Goal: Task Accomplishment & Management: Manage account settings

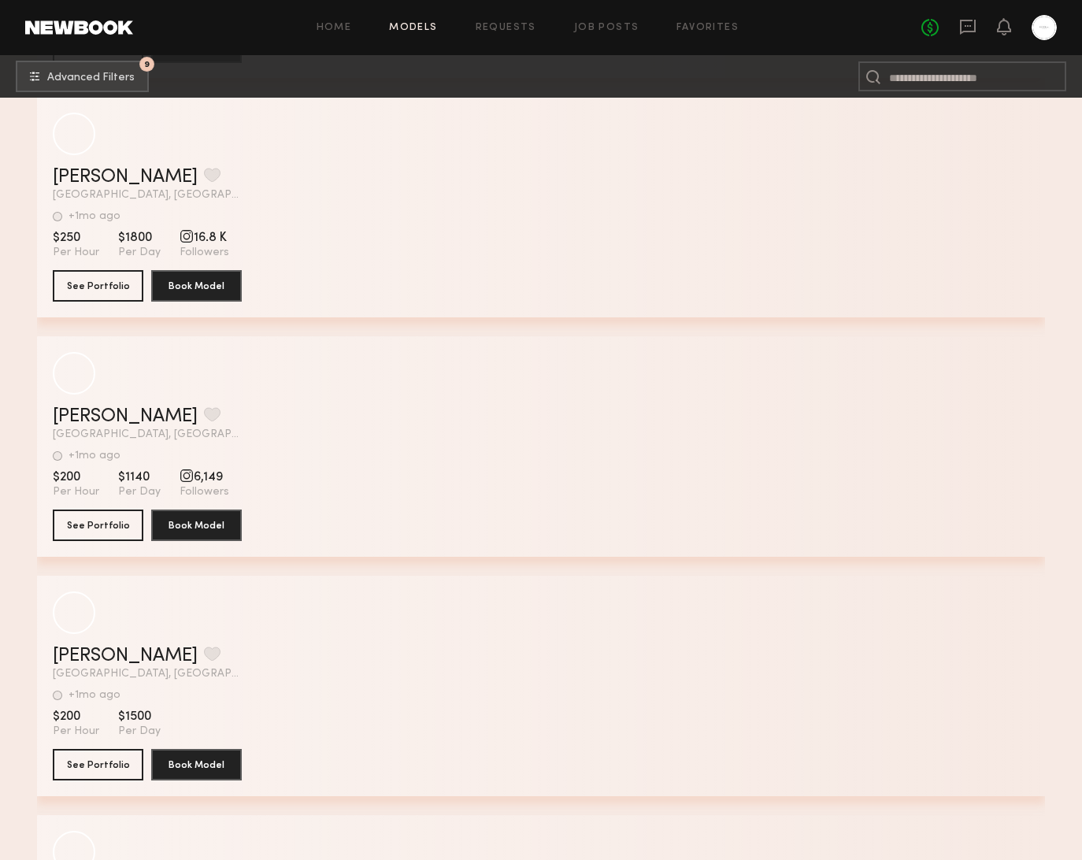
scroll to position [16897, 0]
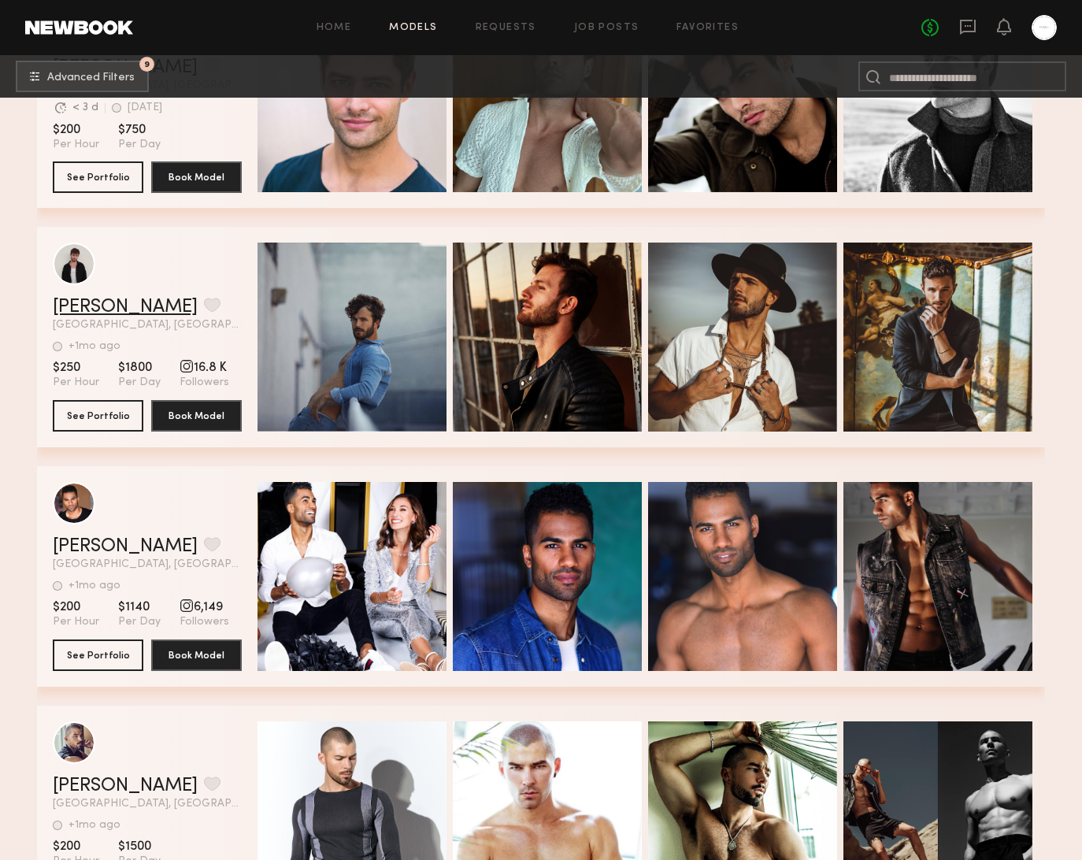
click at [79, 307] on link "Josh O." at bounding box center [125, 307] width 145 height 19
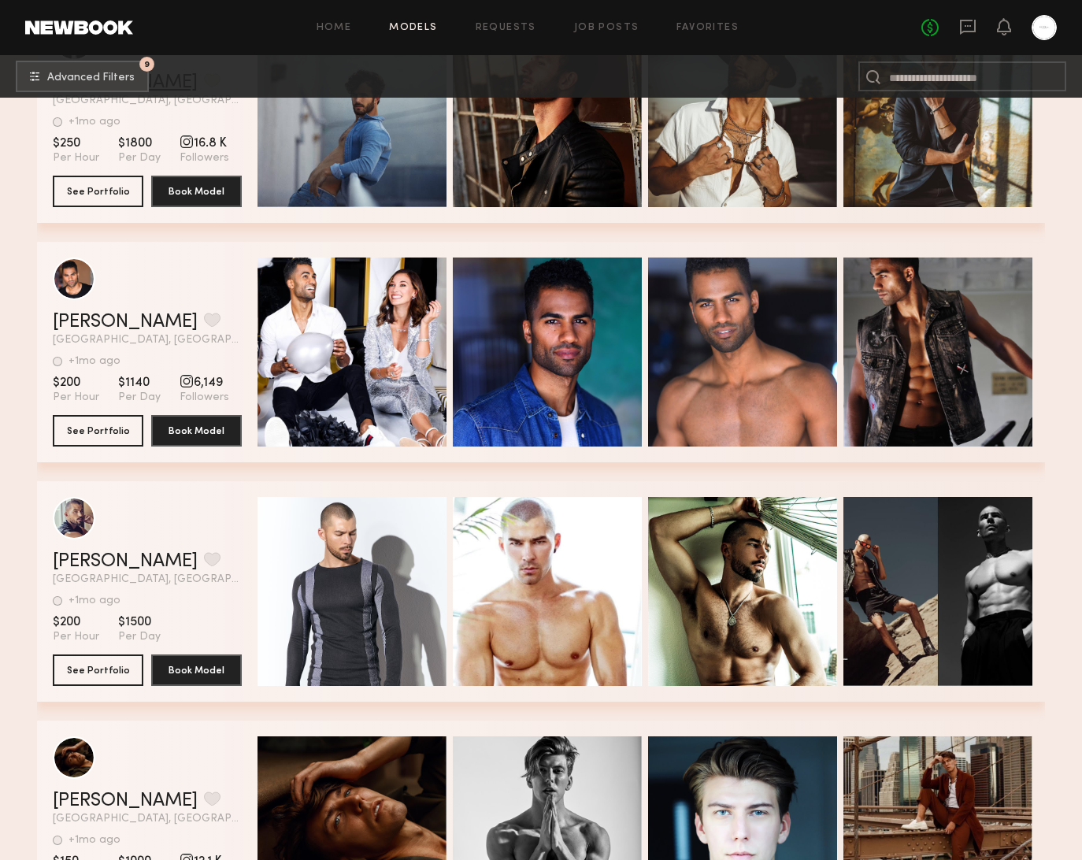
scroll to position [16933, 0]
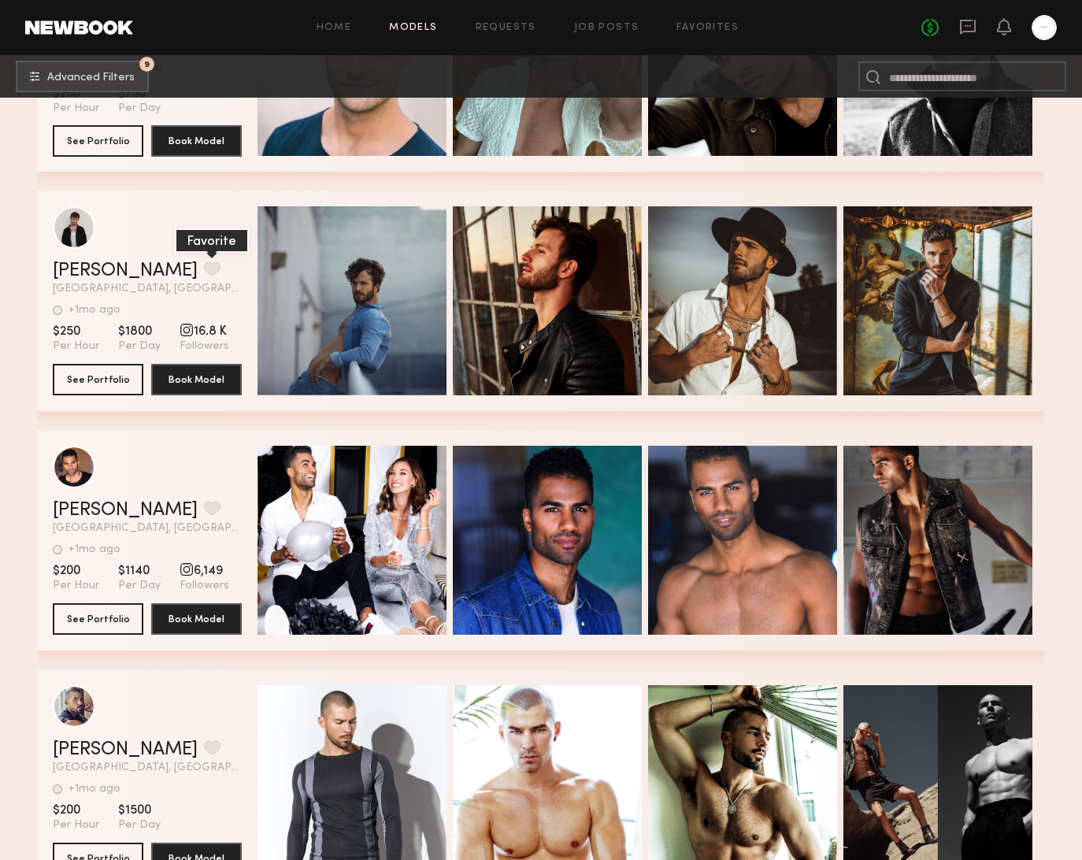
click at [204, 266] on button "grid" at bounding box center [212, 268] width 17 height 14
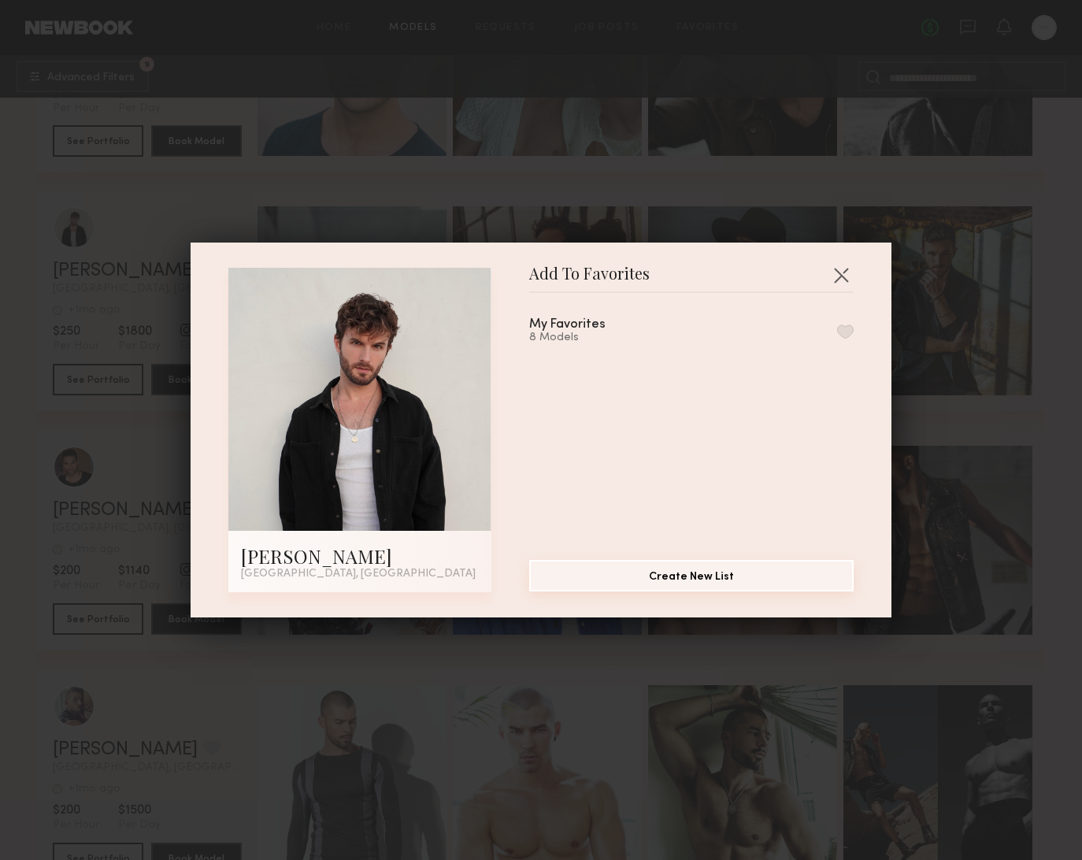
click at [660, 574] on button "Create New List" at bounding box center [691, 575] width 324 height 31
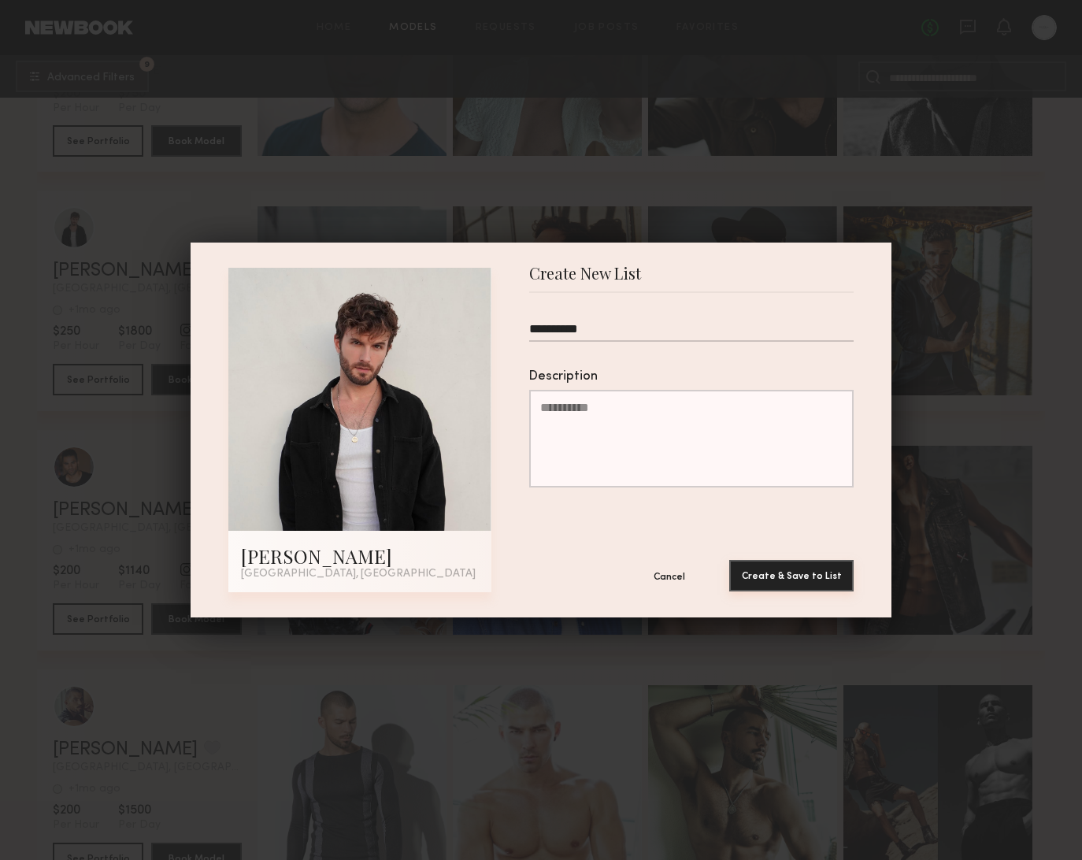
type input "**********"
click at [789, 589] on button "Create & Save to List" at bounding box center [791, 575] width 124 height 31
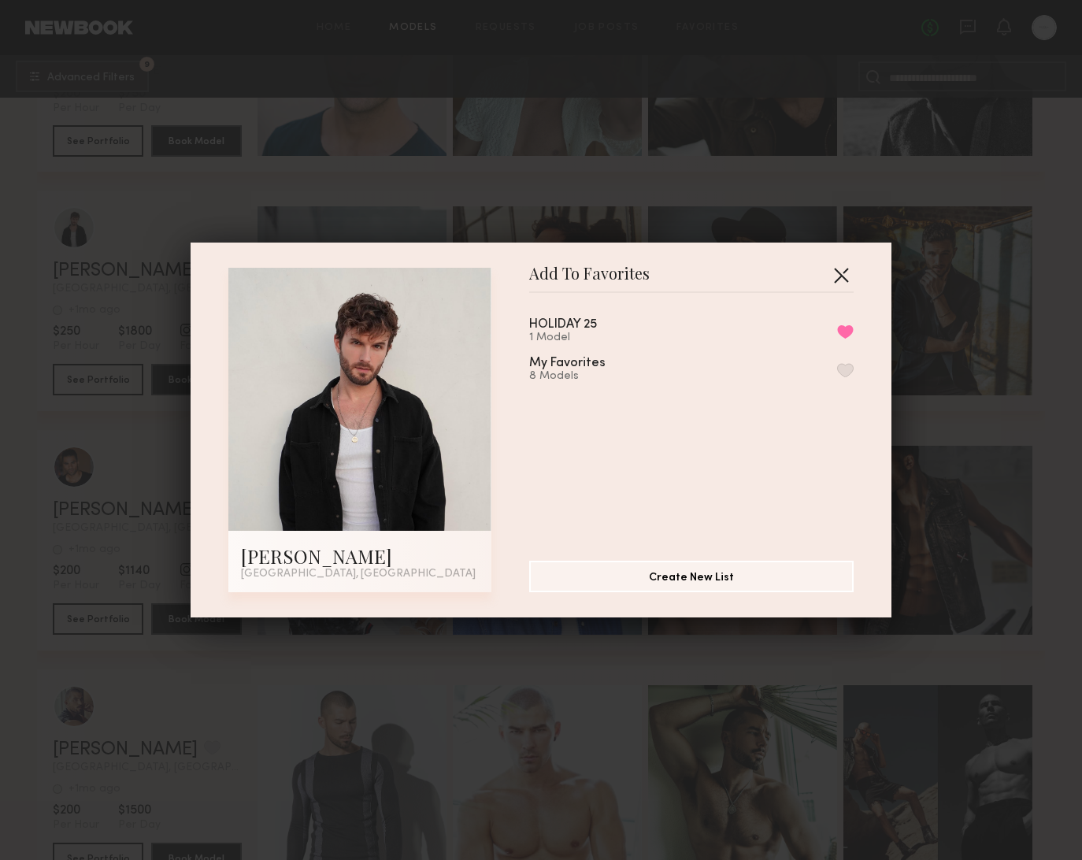
click at [843, 271] on button "button" at bounding box center [840, 274] width 25 height 25
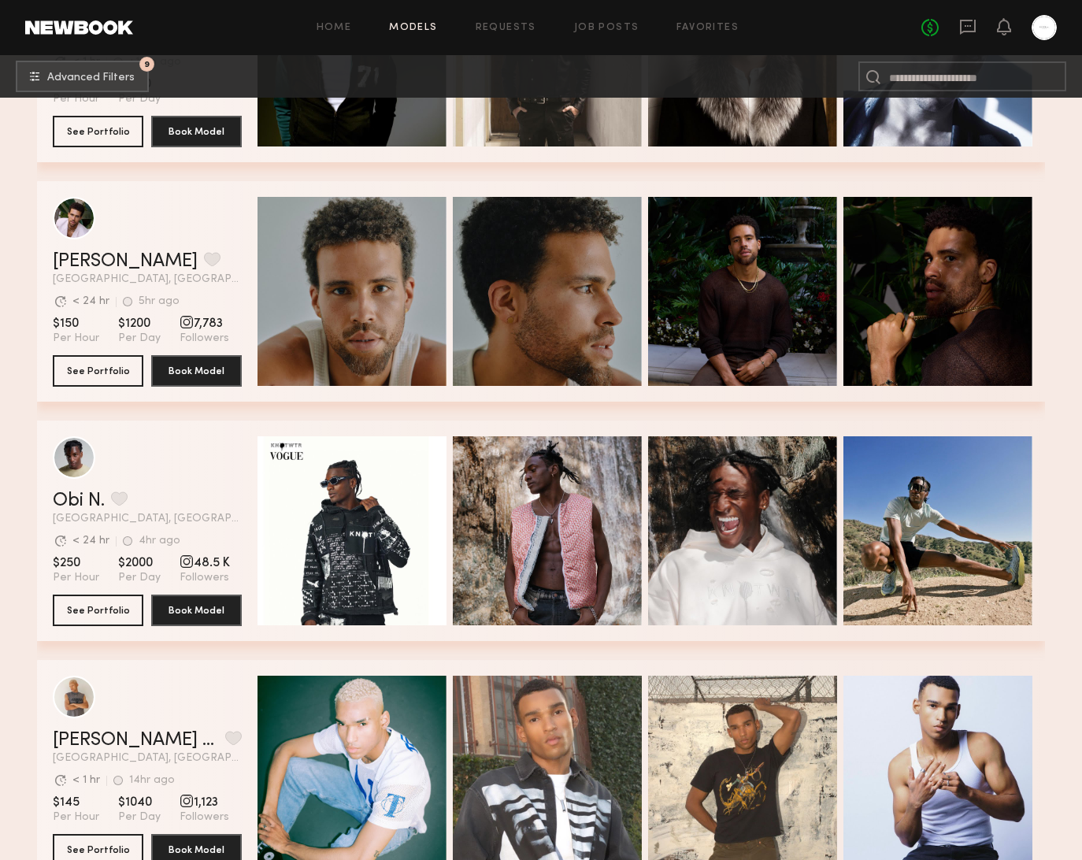
scroll to position [0, 0]
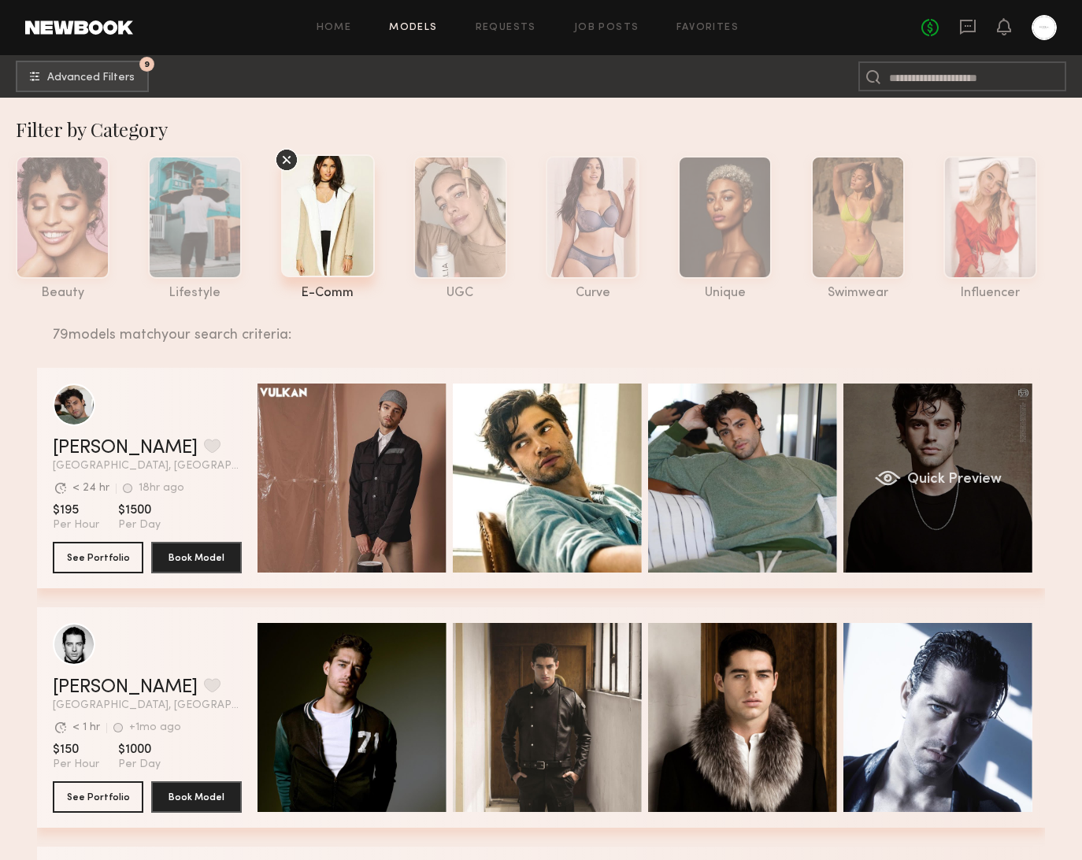
click at [982, 499] on div "Quick Preview" at bounding box center [937, 477] width 189 height 189
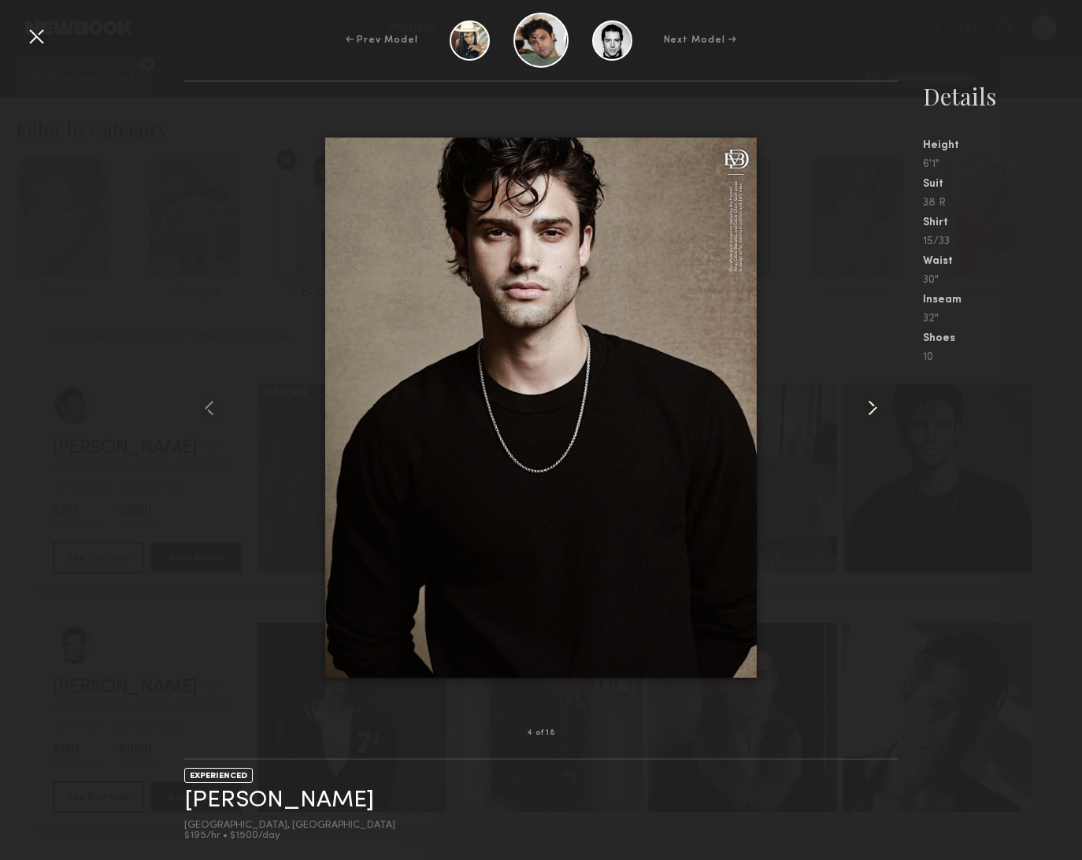
click at [876, 409] on common-icon at bounding box center [872, 407] width 25 height 25
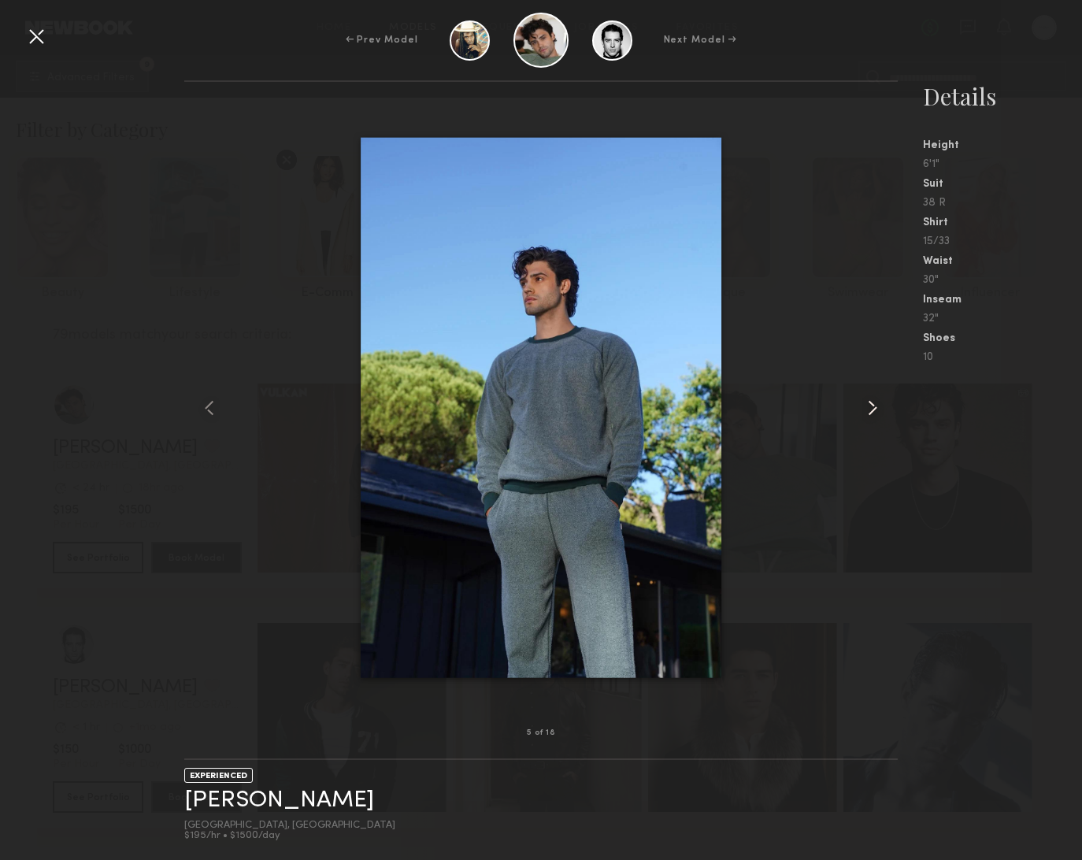
click at [876, 409] on common-icon at bounding box center [872, 407] width 25 height 25
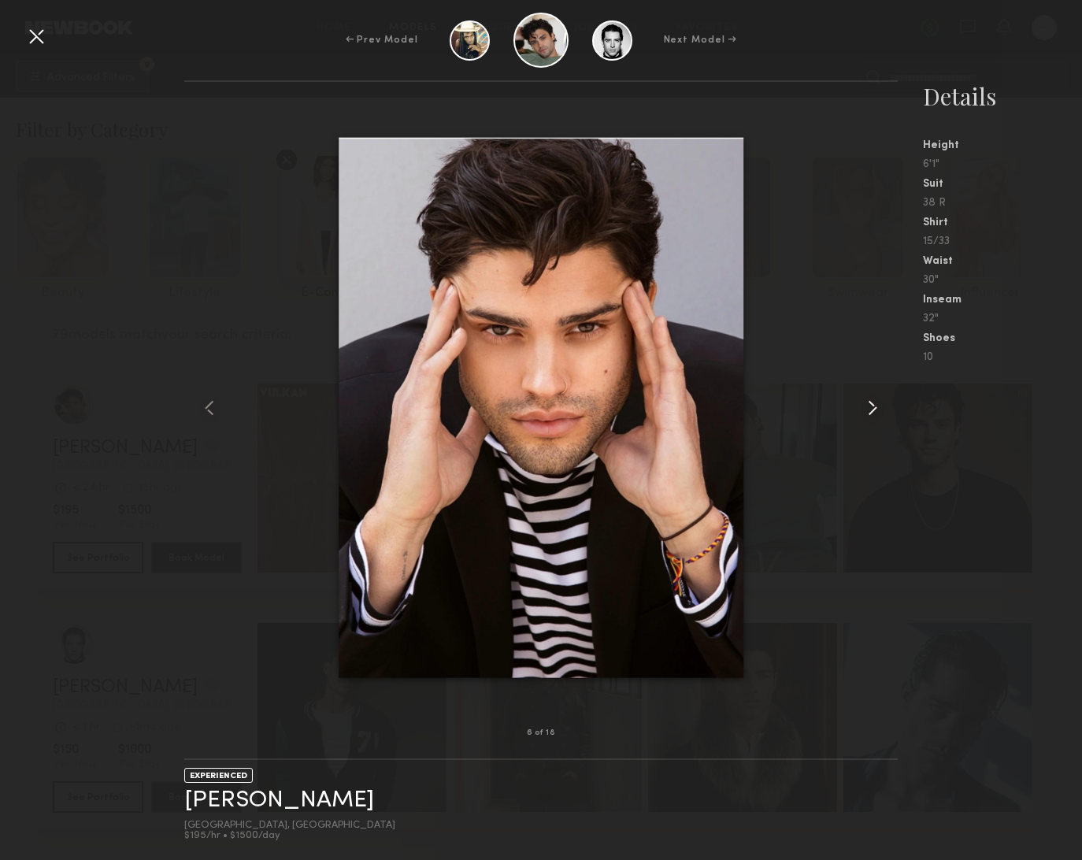
click at [876, 409] on common-icon at bounding box center [872, 407] width 25 height 25
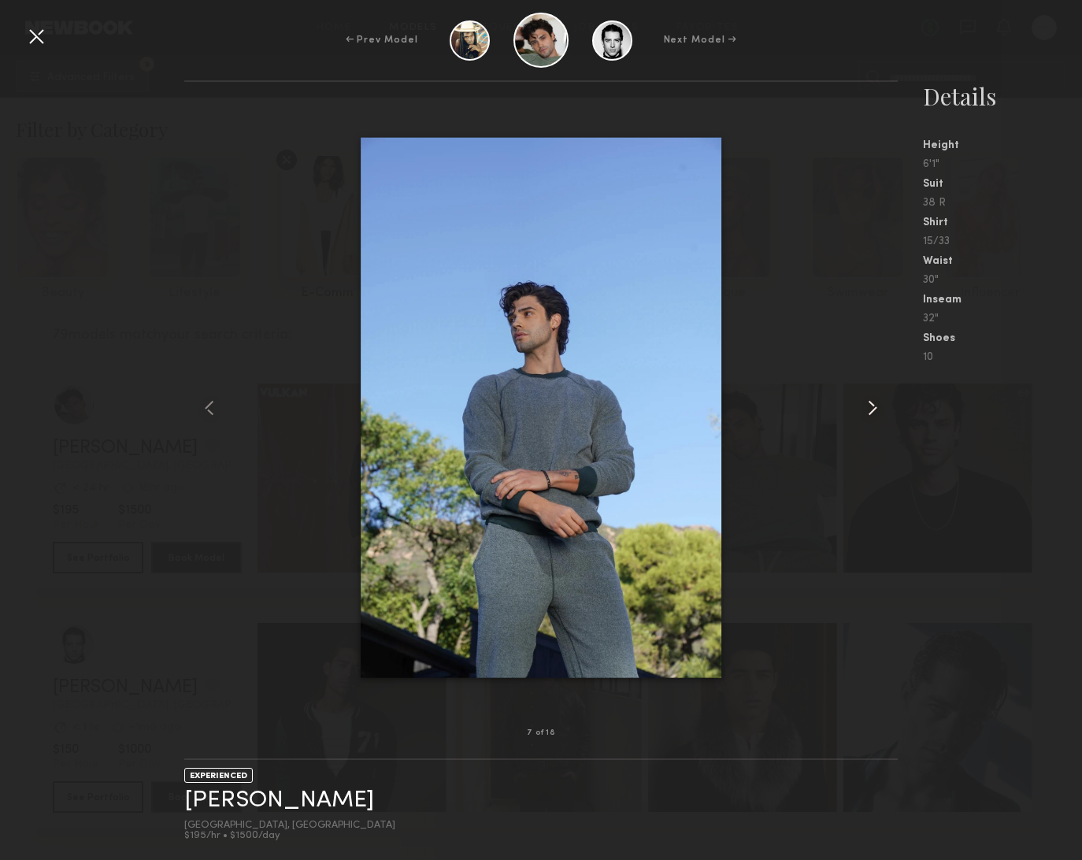
click at [876, 409] on common-icon at bounding box center [872, 407] width 25 height 25
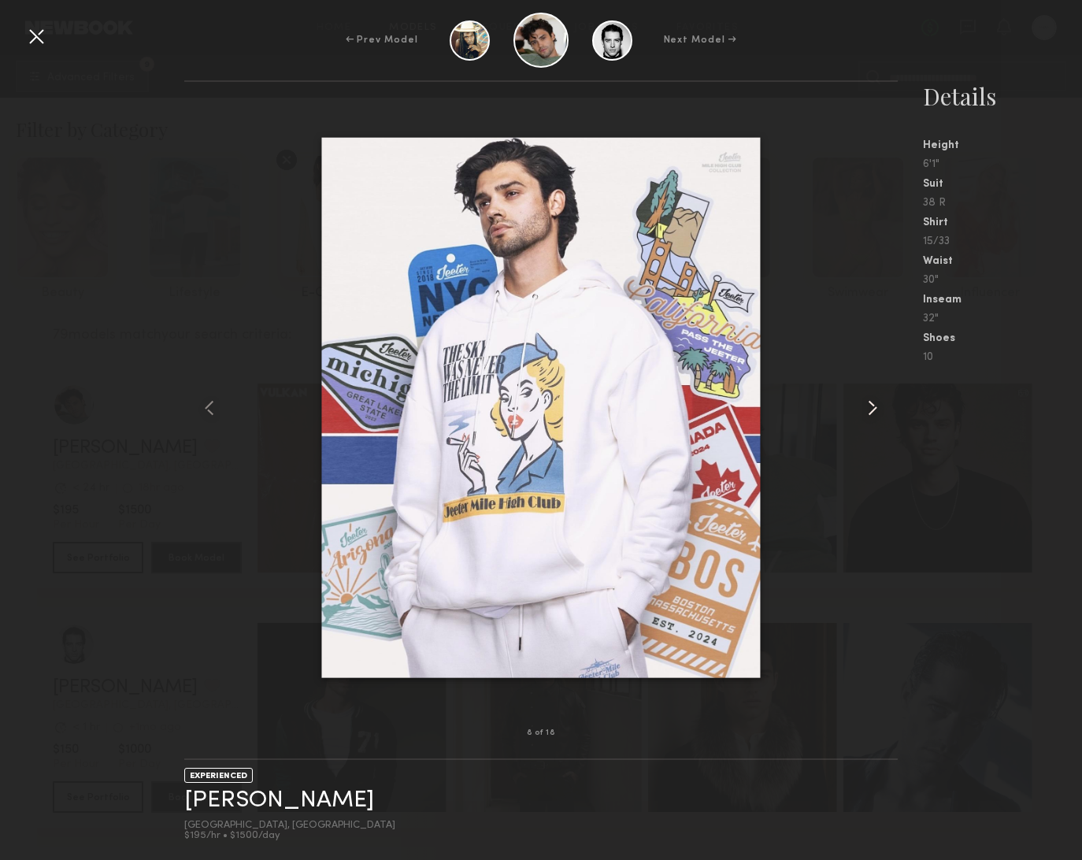
click at [876, 409] on common-icon at bounding box center [872, 407] width 25 height 25
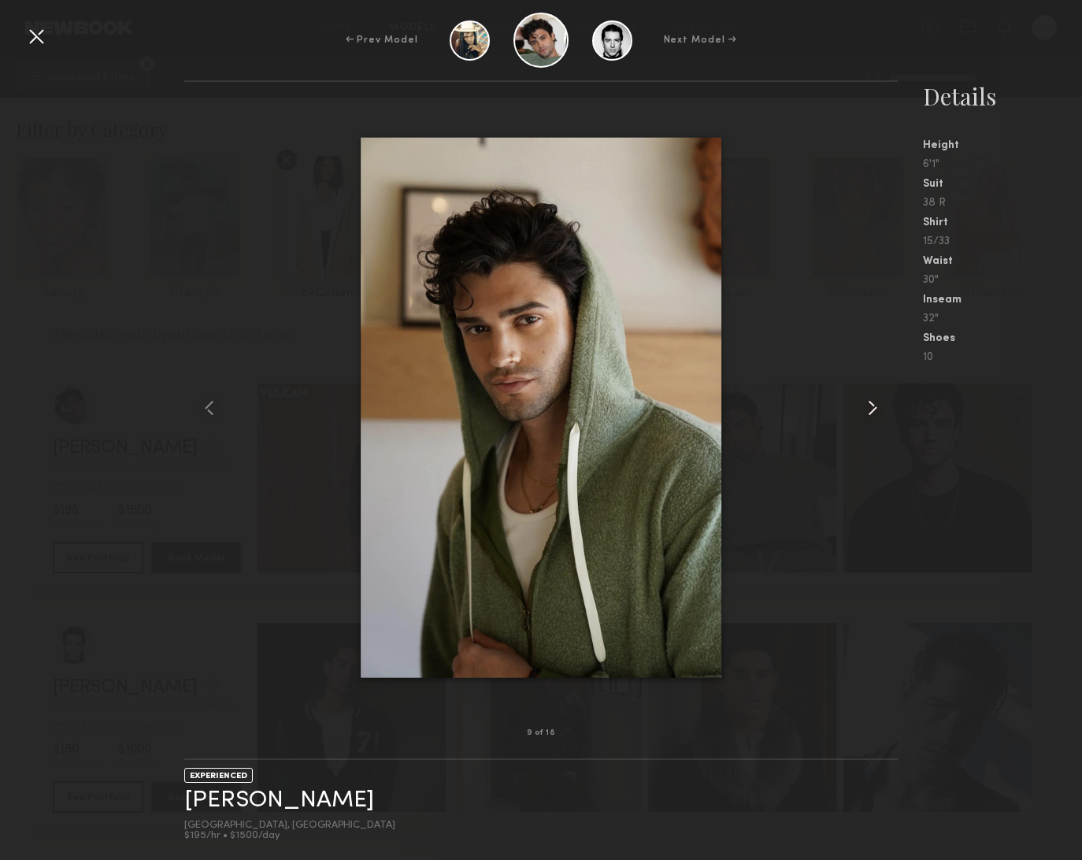
click at [876, 409] on common-icon at bounding box center [872, 407] width 25 height 25
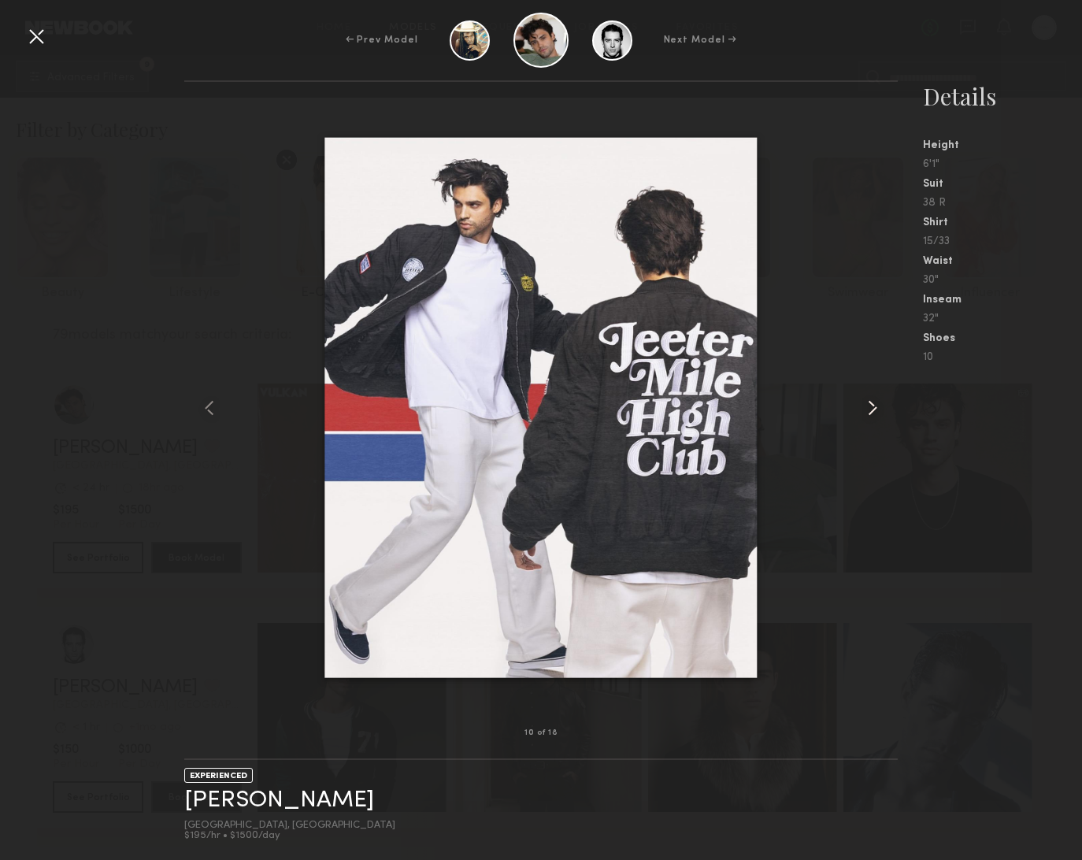
click at [876, 409] on common-icon at bounding box center [872, 407] width 25 height 25
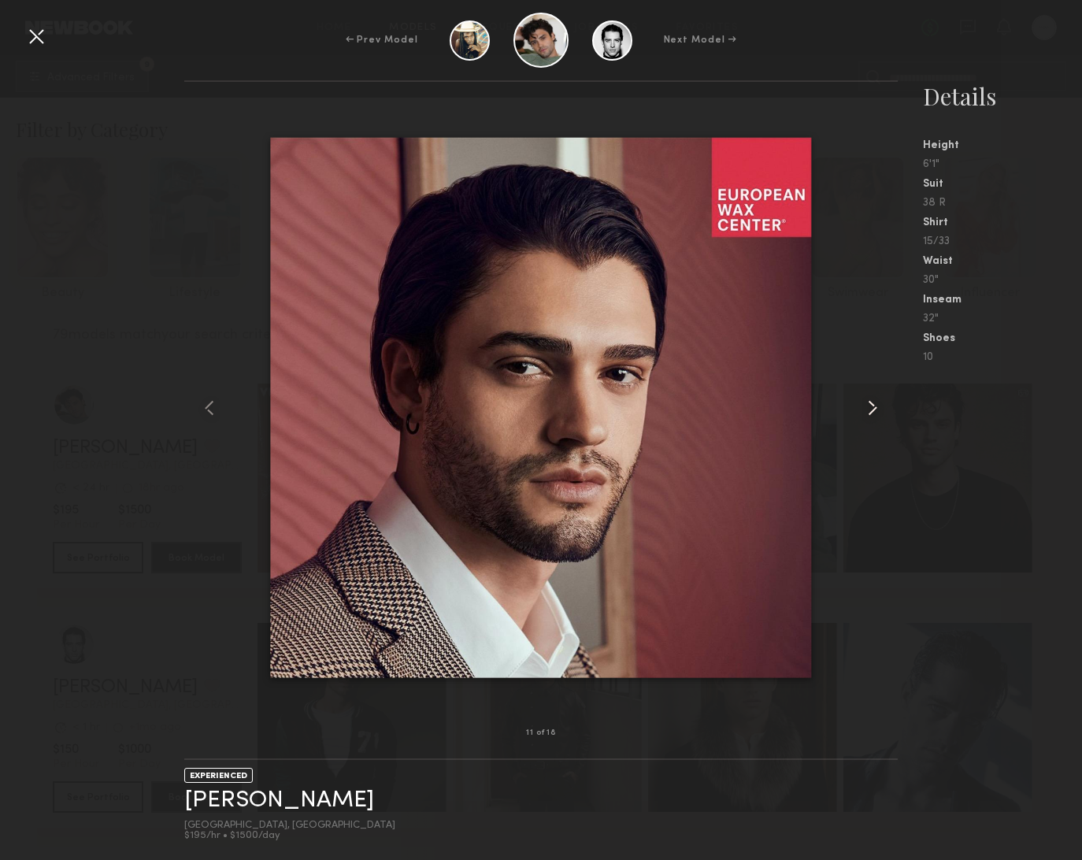
click at [876, 409] on common-icon at bounding box center [872, 407] width 25 height 25
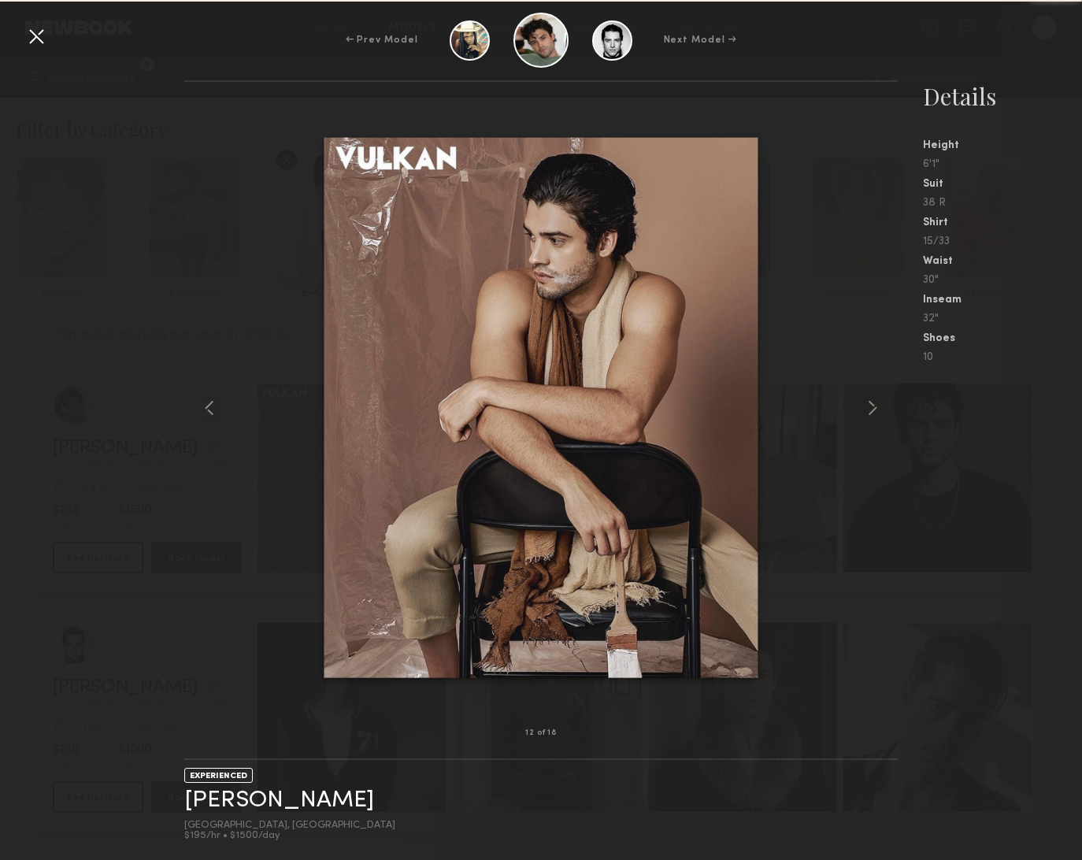
click at [974, 425] on nb-gallery-model-stats "Details Height 6'1" Suit 38 R Shirt 15/33 Waist 30" Inseam 32" Shoes 10" at bounding box center [990, 470] width 184 height 780
click at [50, 276] on div "12 of 18 EXPERIENCED Jason K. Los Angeles, CA $195/hr • $1500/day Details Heigh…" at bounding box center [541, 470] width 1082 height 780
click at [36, 37] on div at bounding box center [36, 36] width 25 height 25
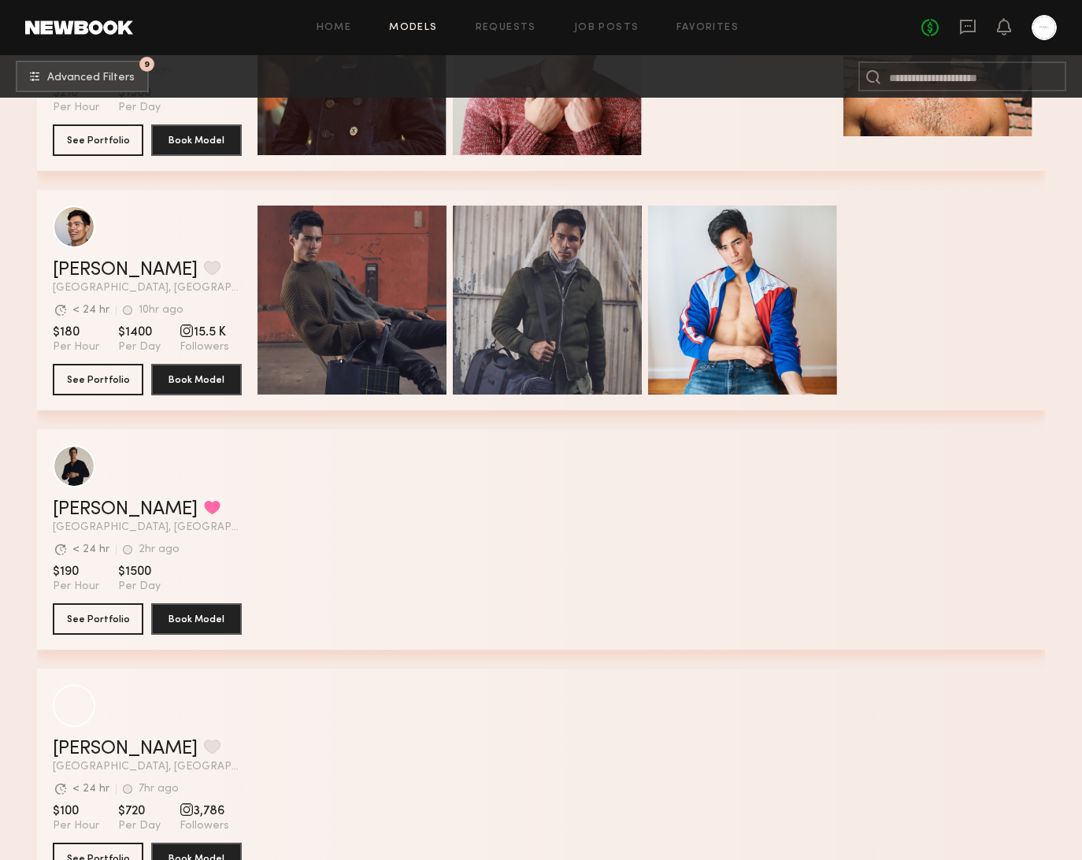
scroll to position [2094, 0]
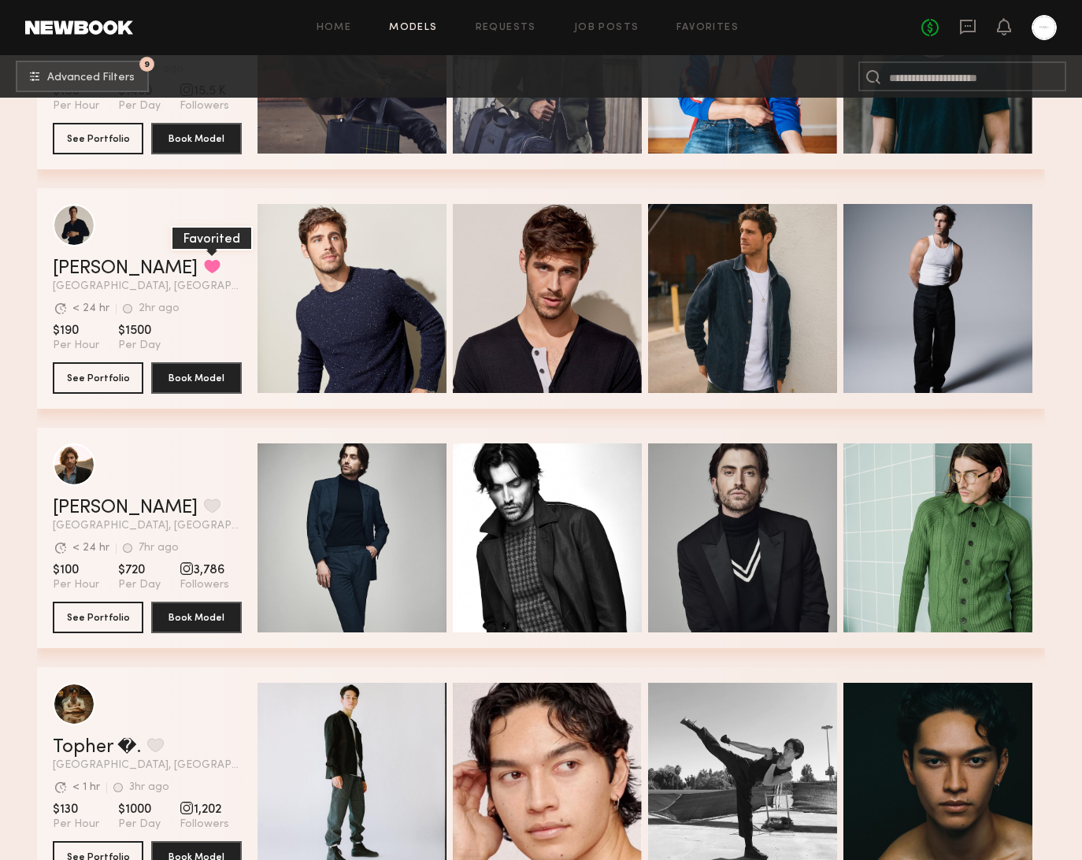
click at [204, 273] on button "grid" at bounding box center [212, 266] width 17 height 14
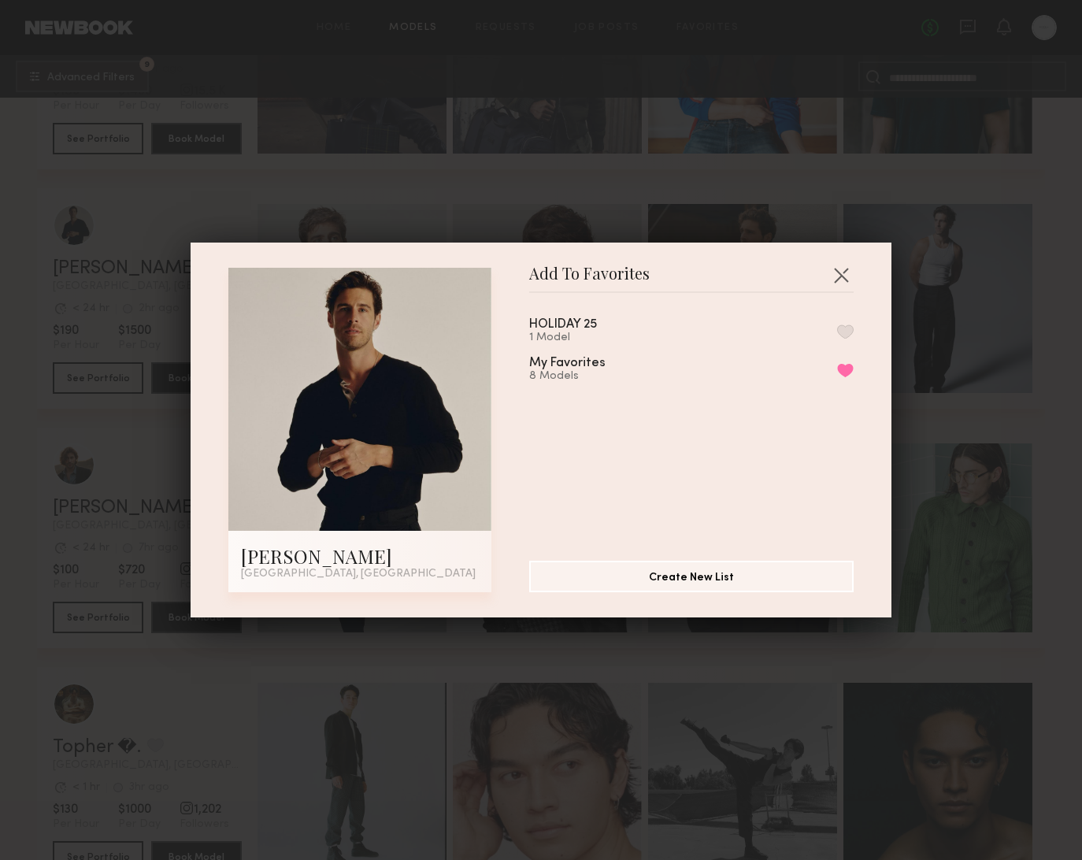
click at [849, 326] on button "button" at bounding box center [845, 331] width 17 height 14
click at [848, 372] on button "Remove from favorite list" at bounding box center [845, 370] width 17 height 14
click at [841, 265] on button "button" at bounding box center [840, 274] width 25 height 25
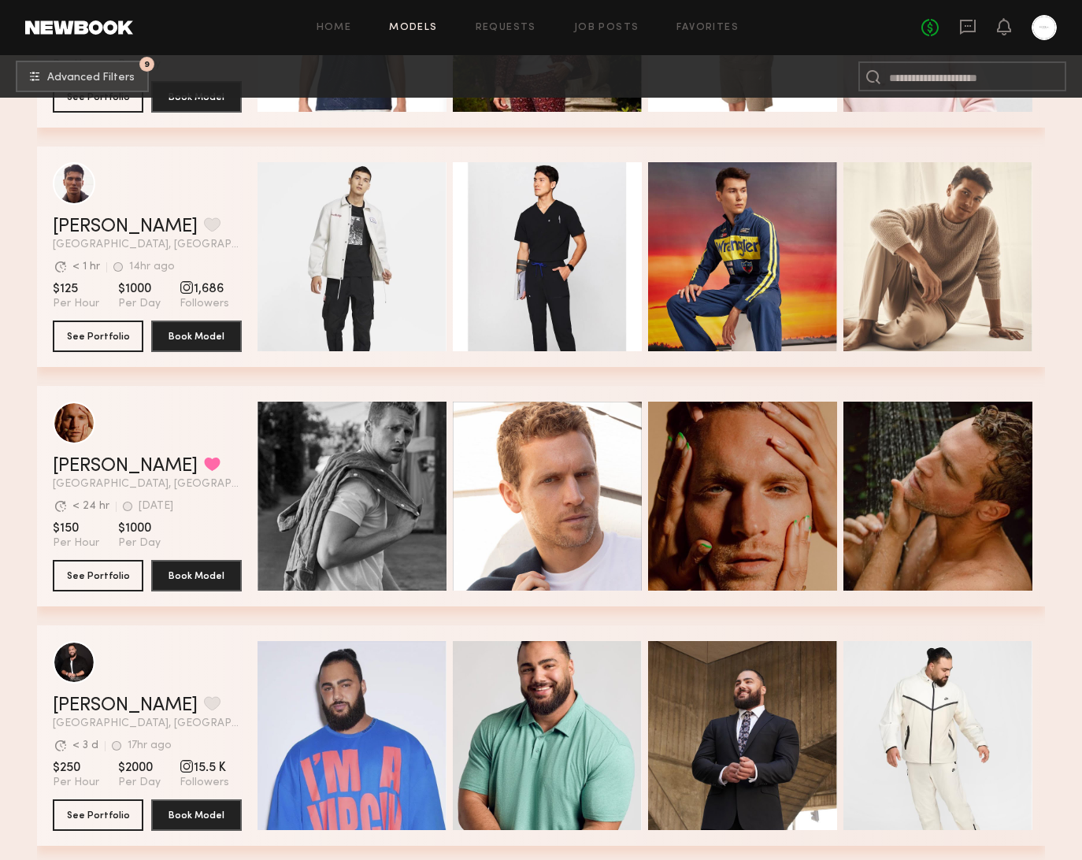
scroll to position [3735, 0]
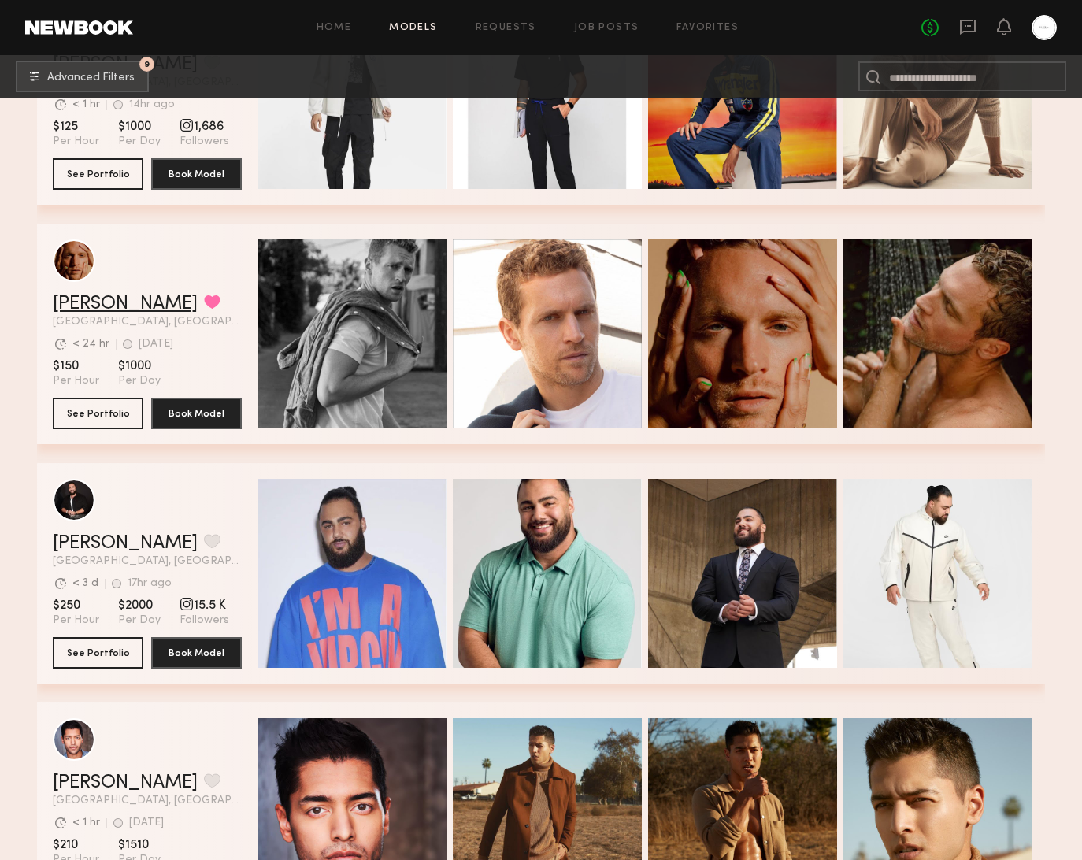
click at [94, 299] on link "David W." at bounding box center [125, 303] width 145 height 19
click at [101, 307] on link "David W." at bounding box center [125, 303] width 145 height 19
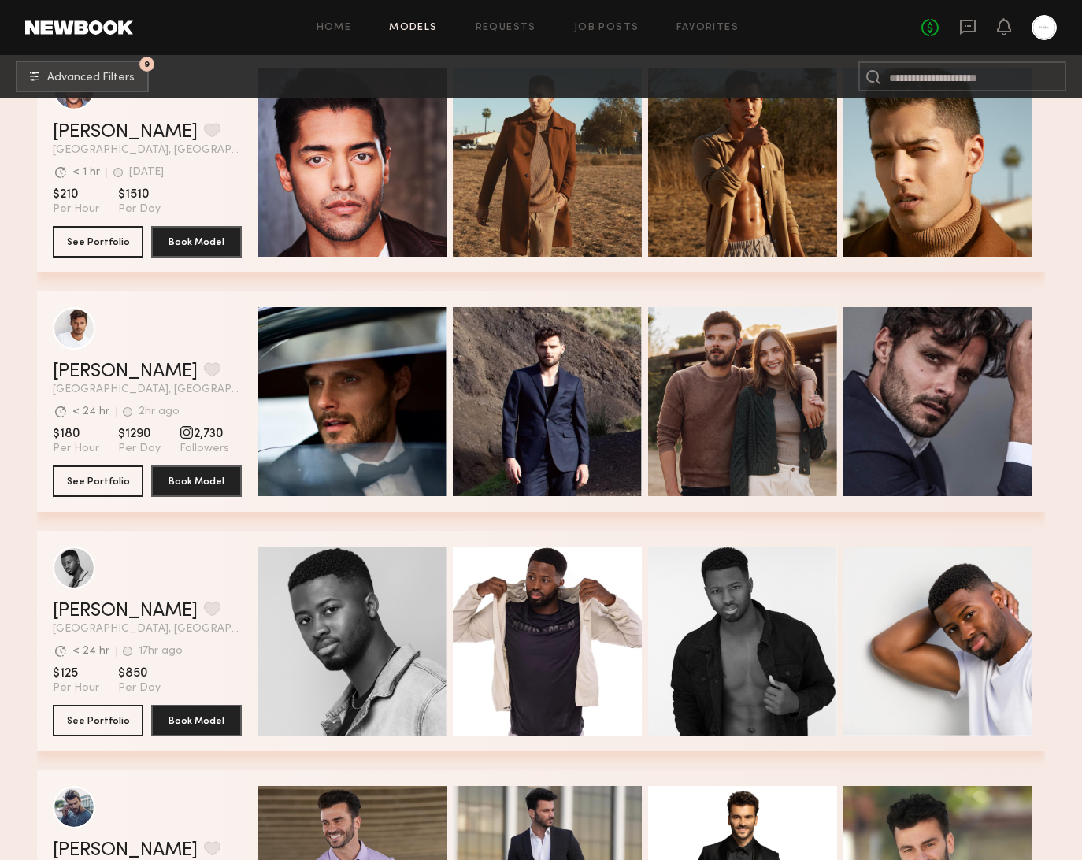
scroll to position [4290, 0]
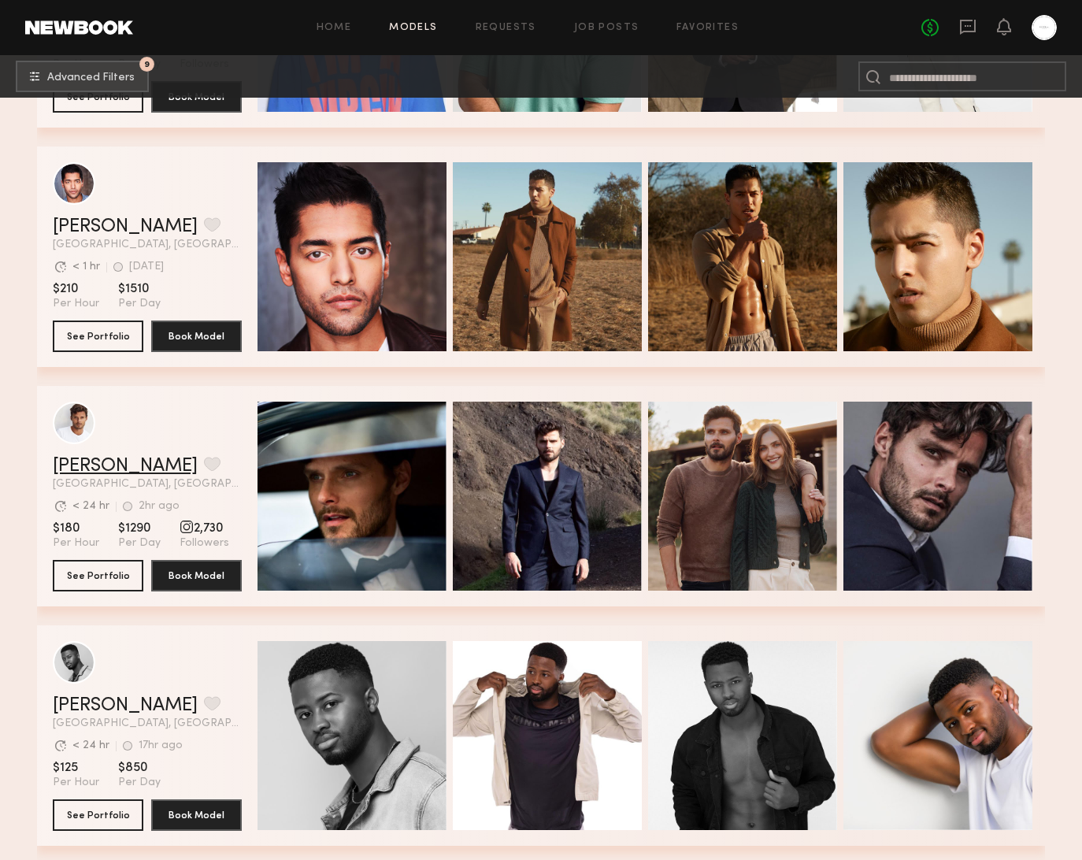
click at [84, 468] on link "Cédric C." at bounding box center [125, 466] width 145 height 19
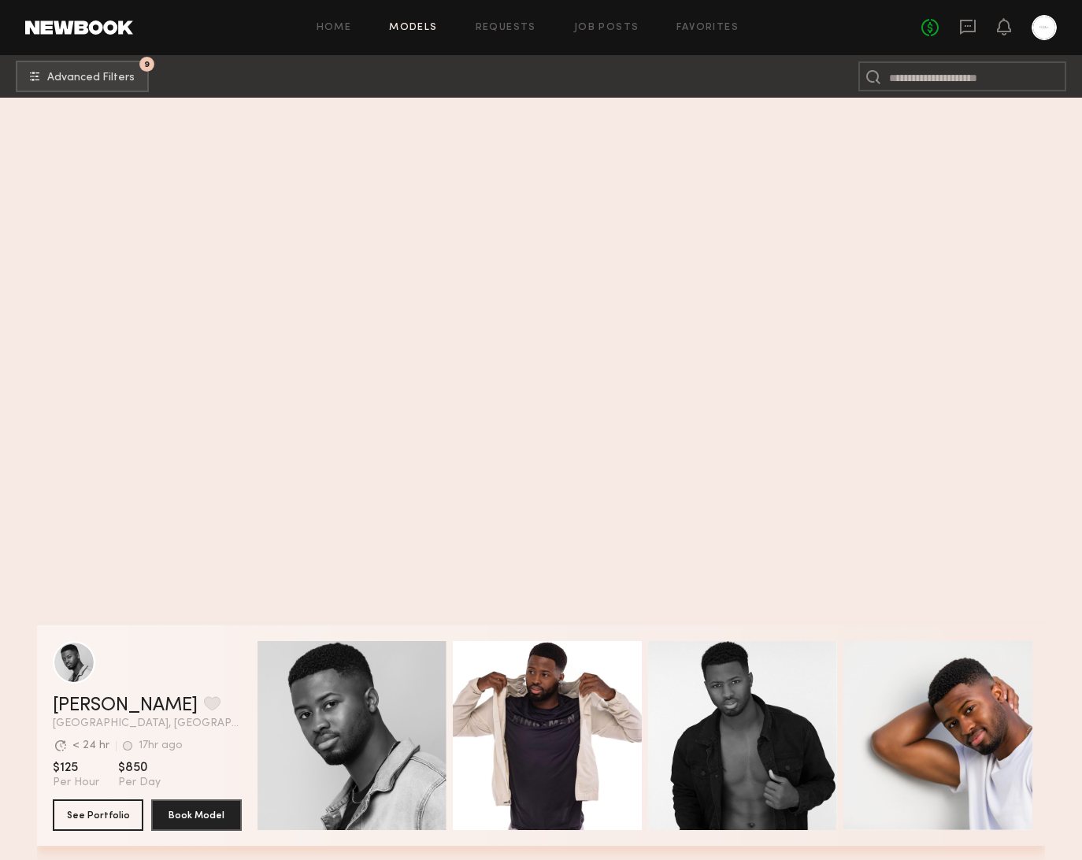
scroll to position [5267, 0]
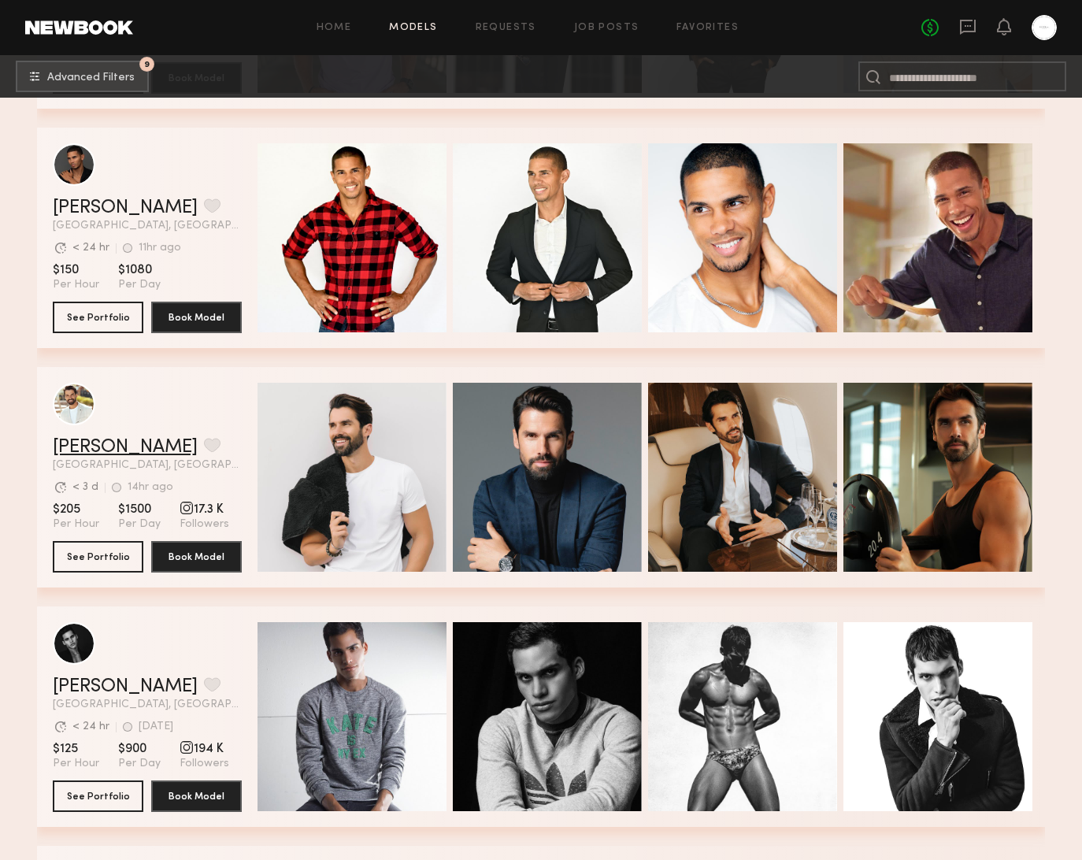
click at [106, 447] on link "[PERSON_NAME]" at bounding box center [125, 447] width 145 height 19
click at [204, 442] on button "grid" at bounding box center [212, 445] width 17 height 14
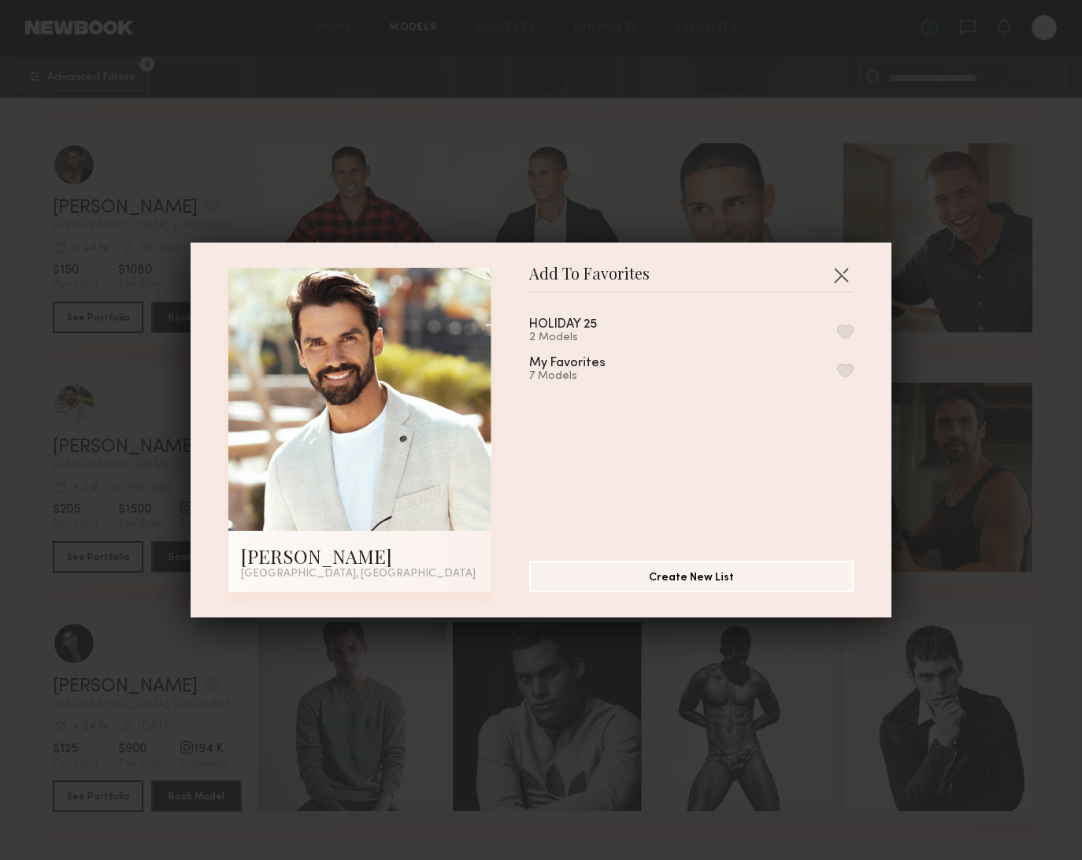
click at [839, 321] on div "HOLIDAY 25 2 Models" at bounding box center [691, 331] width 324 height 26
click at [850, 330] on button "button" at bounding box center [845, 331] width 17 height 14
click at [851, 268] on button "button" at bounding box center [840, 274] width 25 height 25
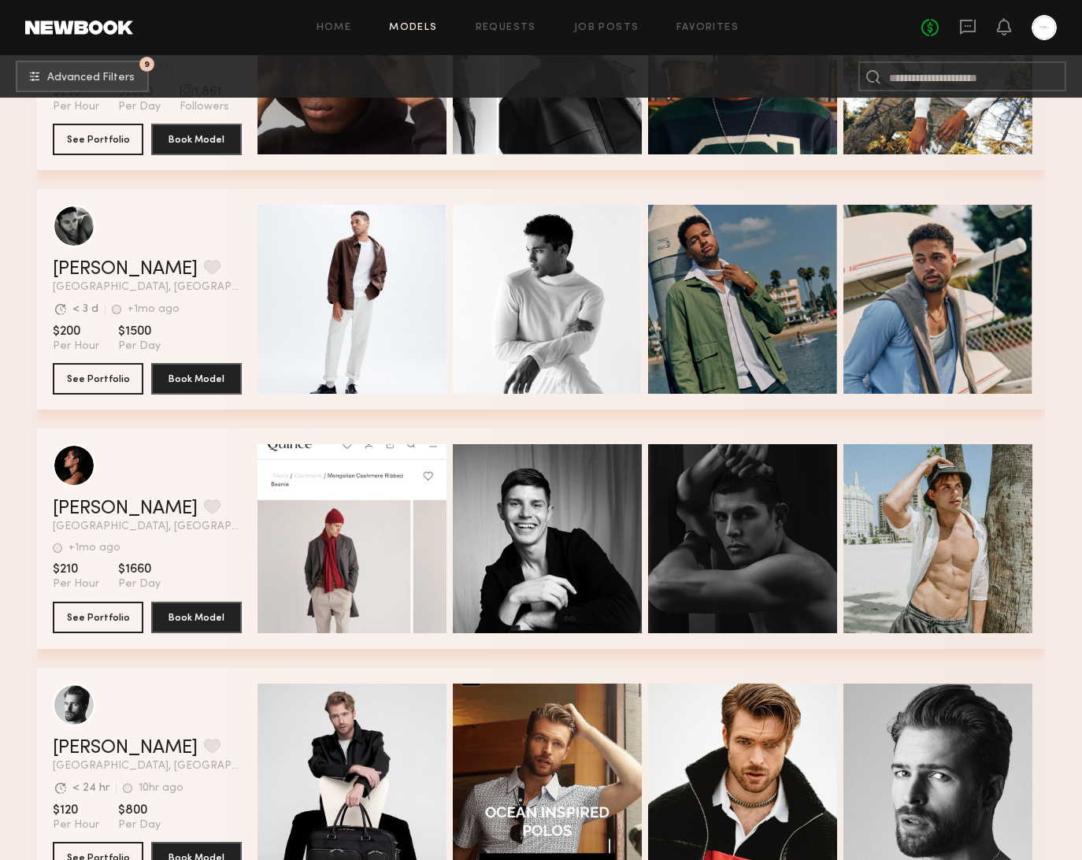
scroll to position [7474, 0]
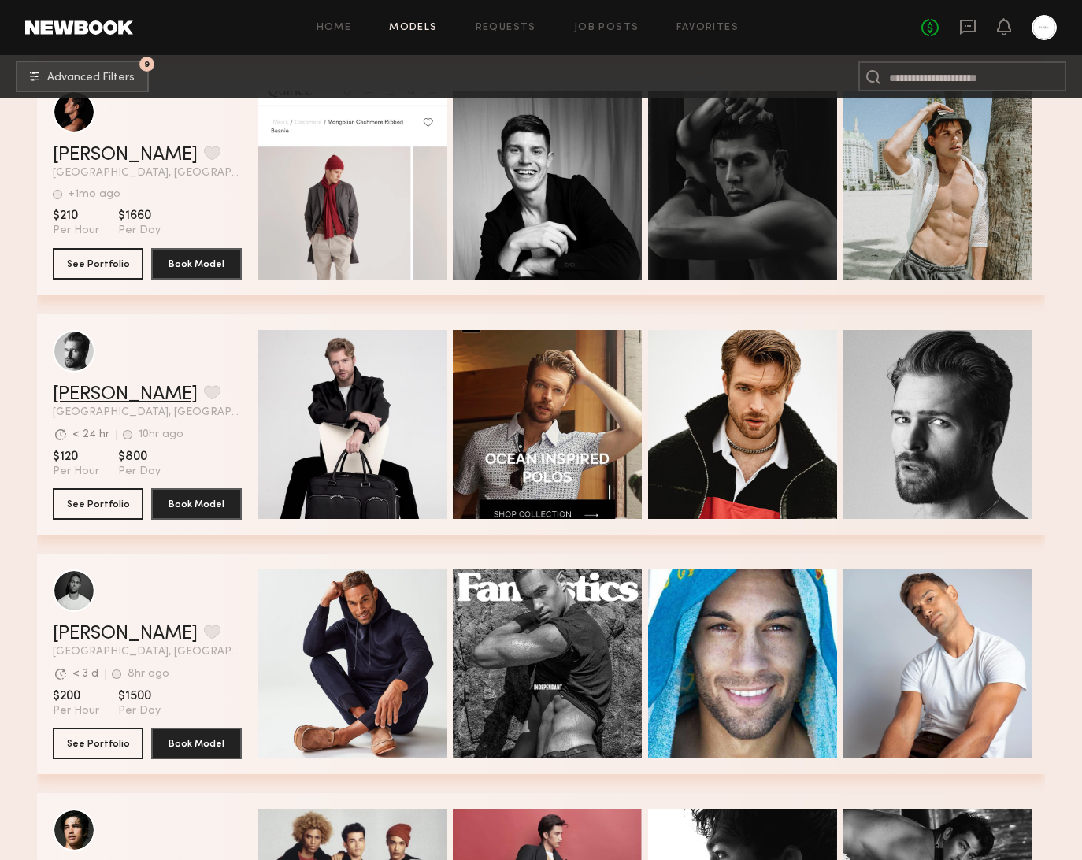
click at [108, 387] on link "Rhett W." at bounding box center [125, 394] width 145 height 19
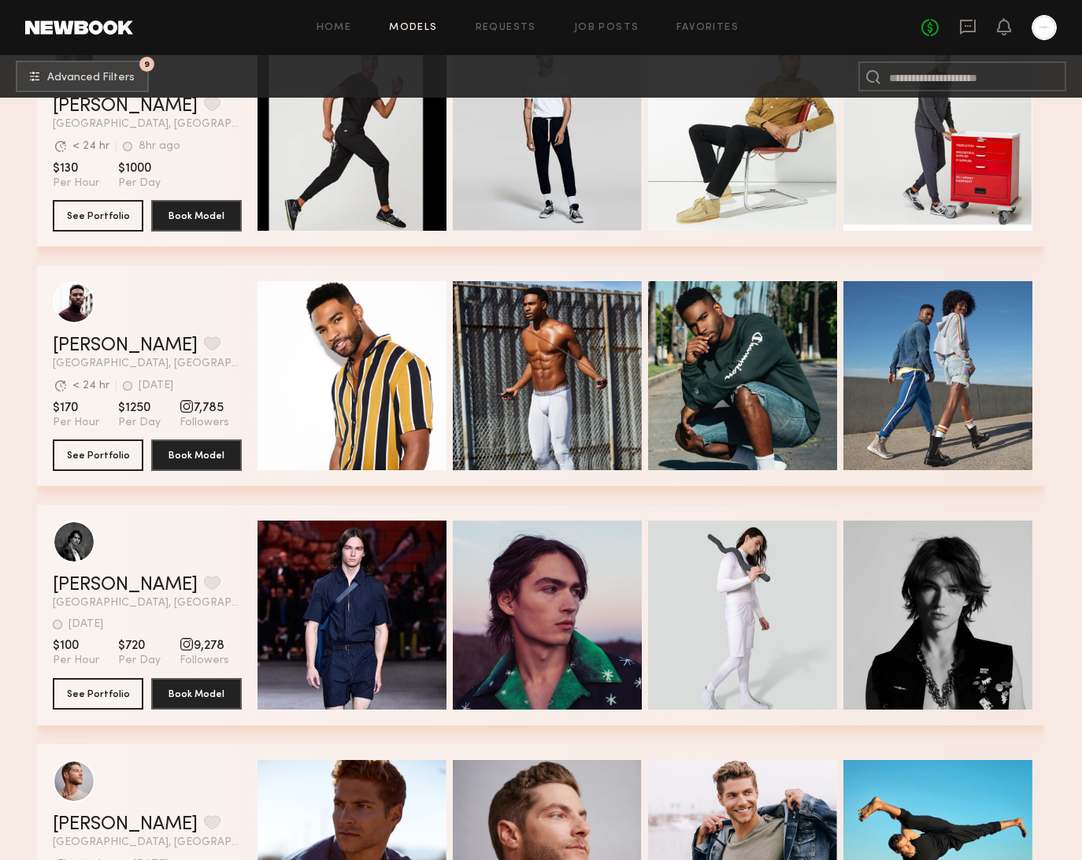
scroll to position [9797, 0]
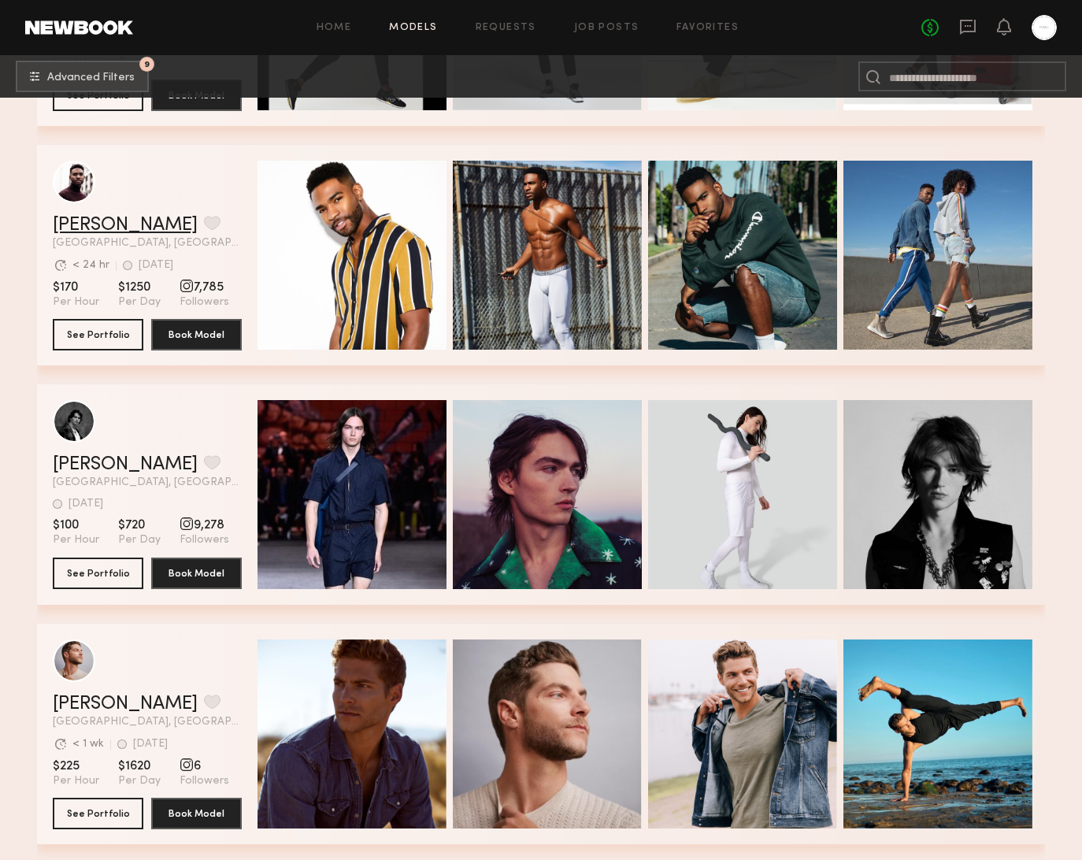
click at [90, 229] on link "Colin A." at bounding box center [125, 225] width 145 height 19
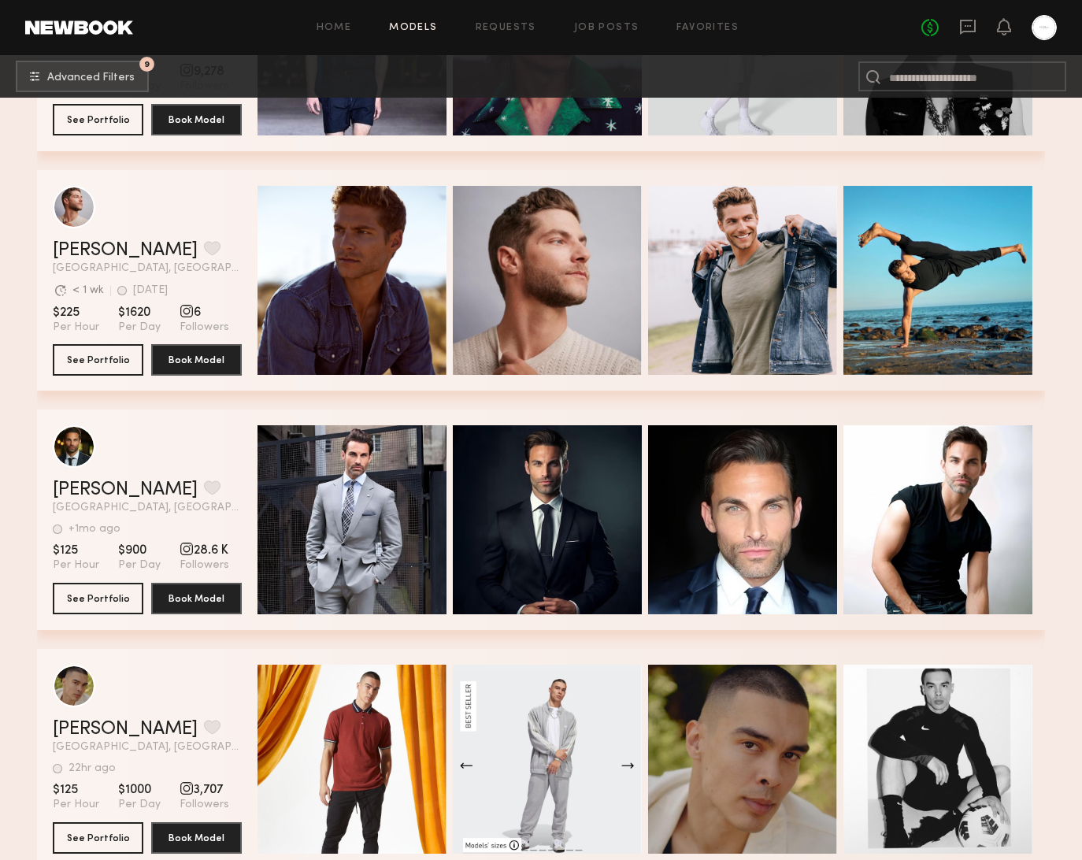
scroll to position [10271, 0]
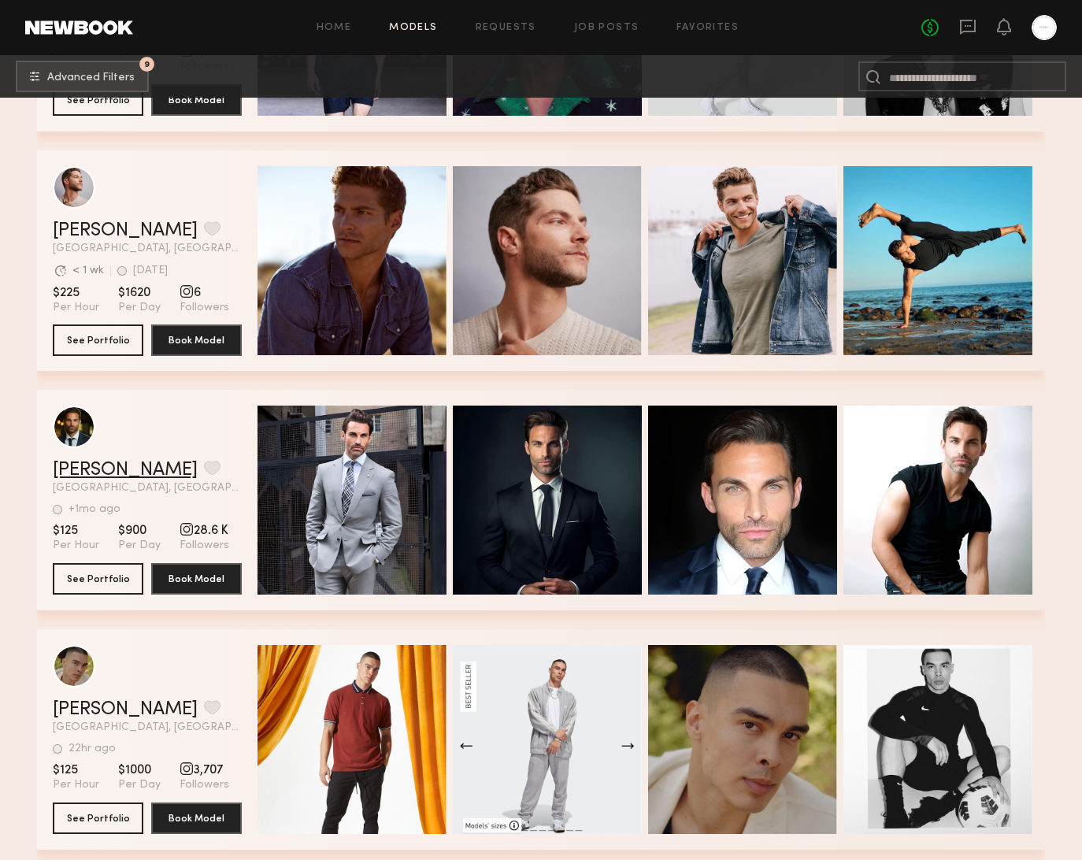
click at [70, 468] on link "Erik F." at bounding box center [125, 470] width 145 height 19
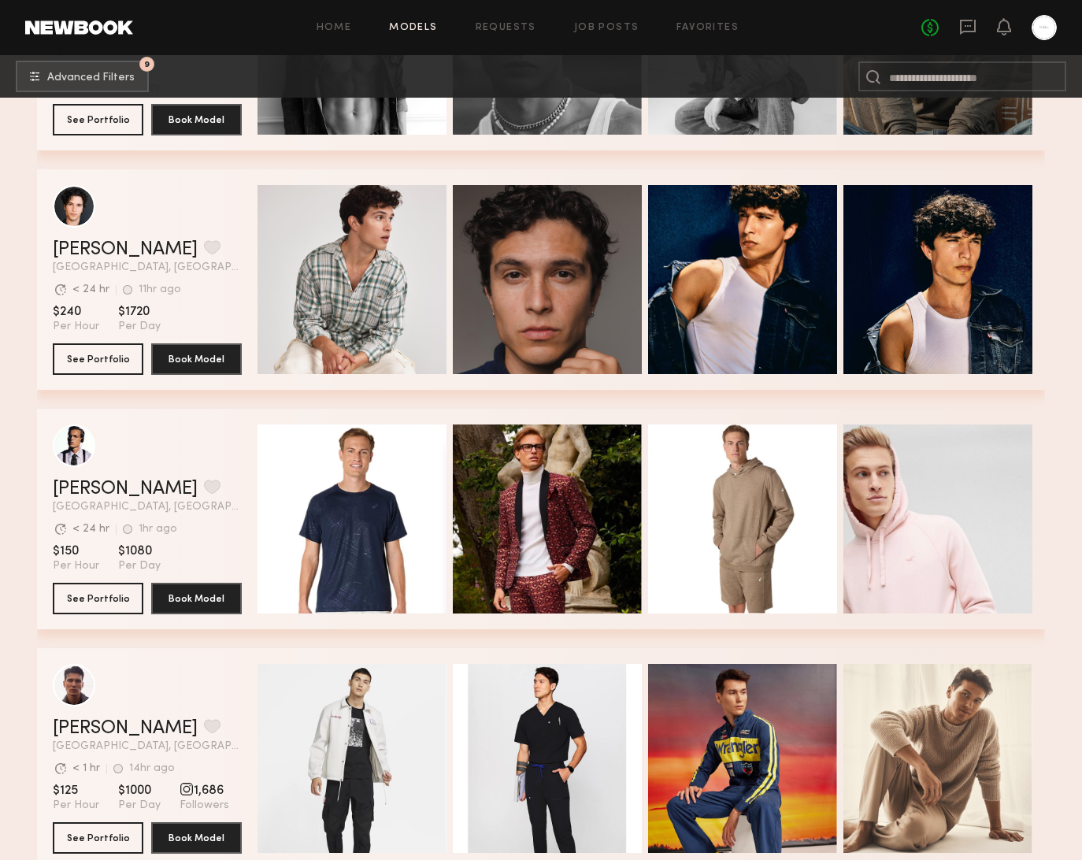
scroll to position [0, 0]
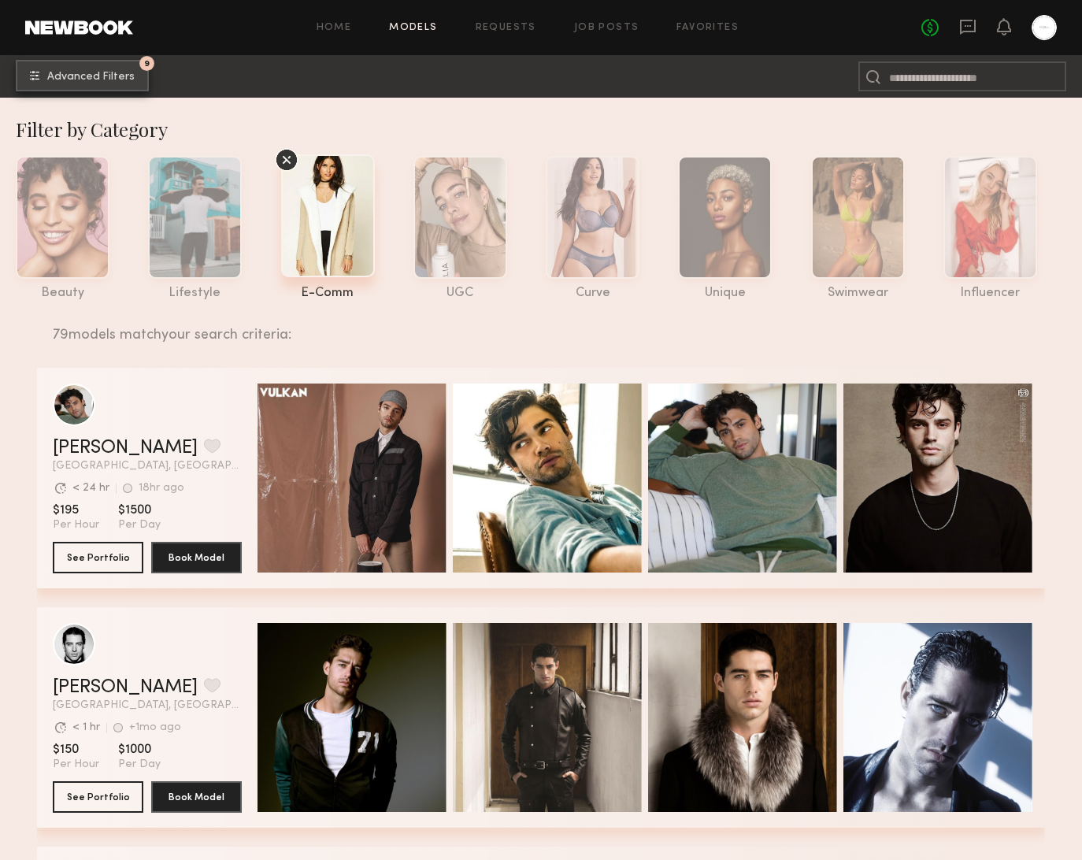
click at [57, 78] on span "Advanced Filters" at bounding box center [90, 77] width 87 height 11
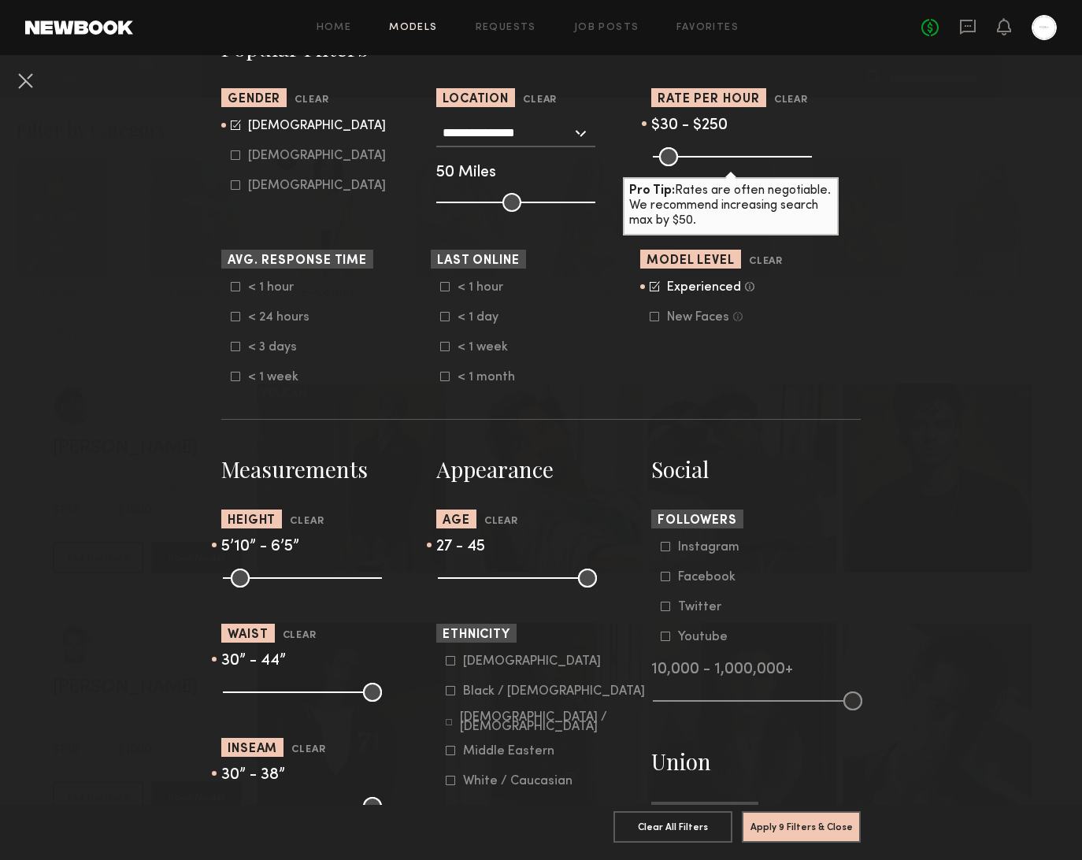
scroll to position [331, 0]
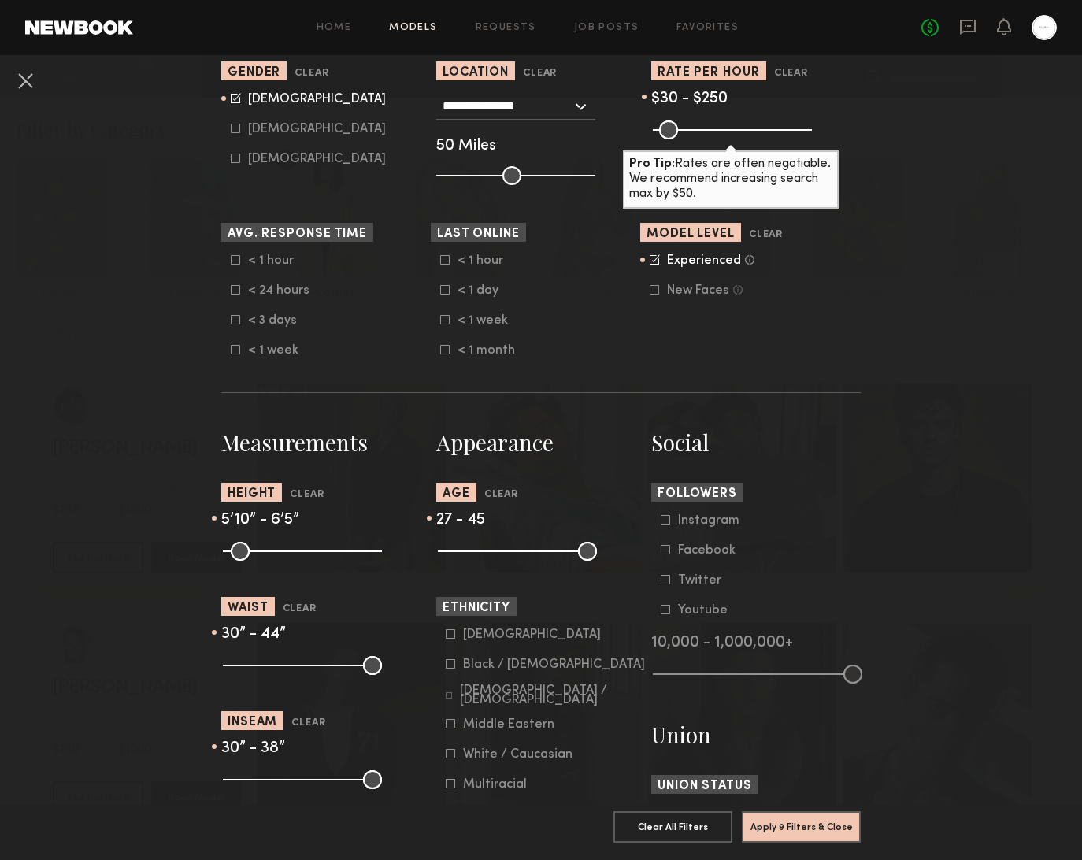
click at [489, 551] on input "range" at bounding box center [517, 551] width 159 height 19
type input "**"
click at [310, 556] on input "range" at bounding box center [302, 551] width 159 height 19
drag, startPoint x: 279, startPoint y: 670, endPoint x: 255, endPoint y: 669, distance: 23.6
type input "**"
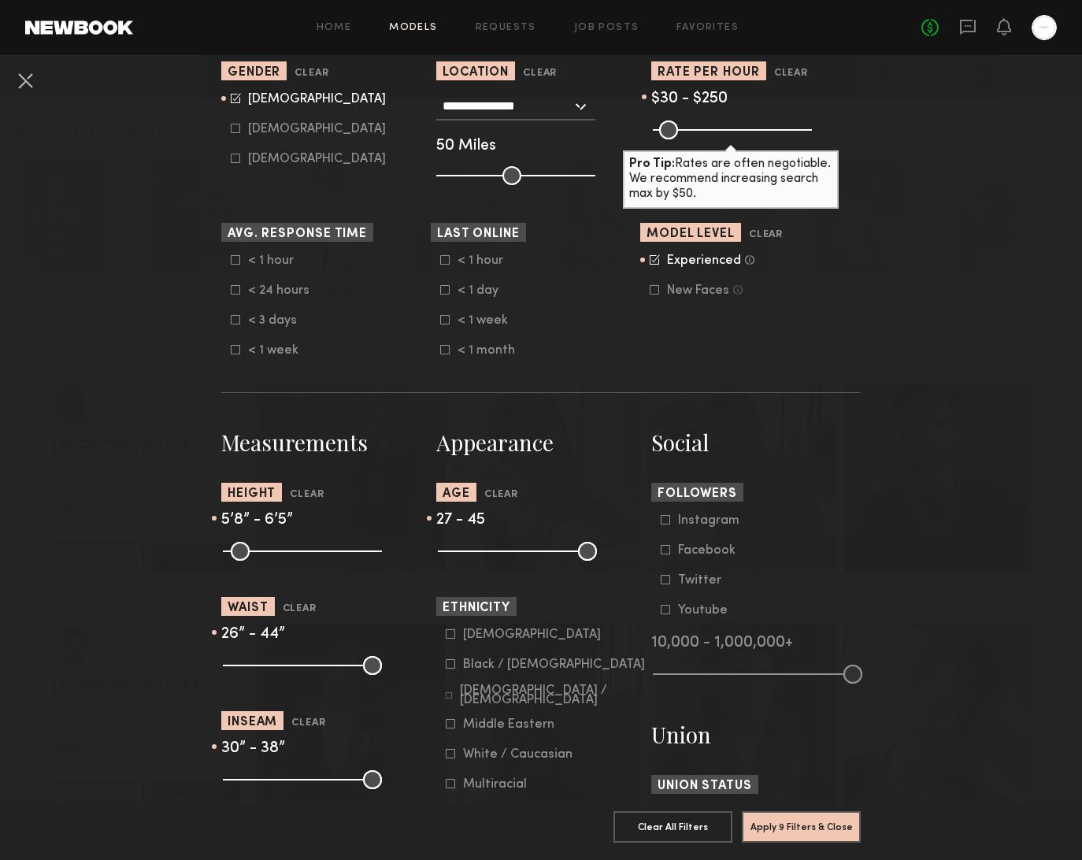
click at [255, 669] on input "range" at bounding box center [302, 665] width 159 height 19
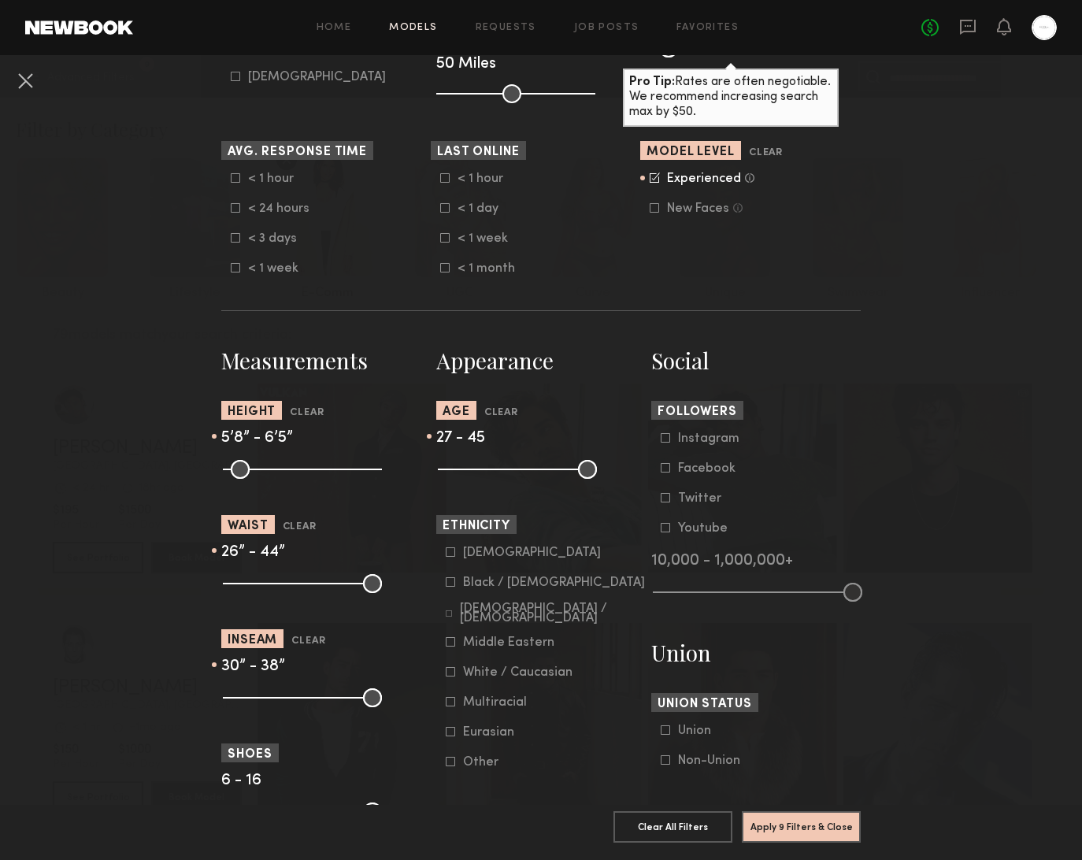
scroll to position [469, 0]
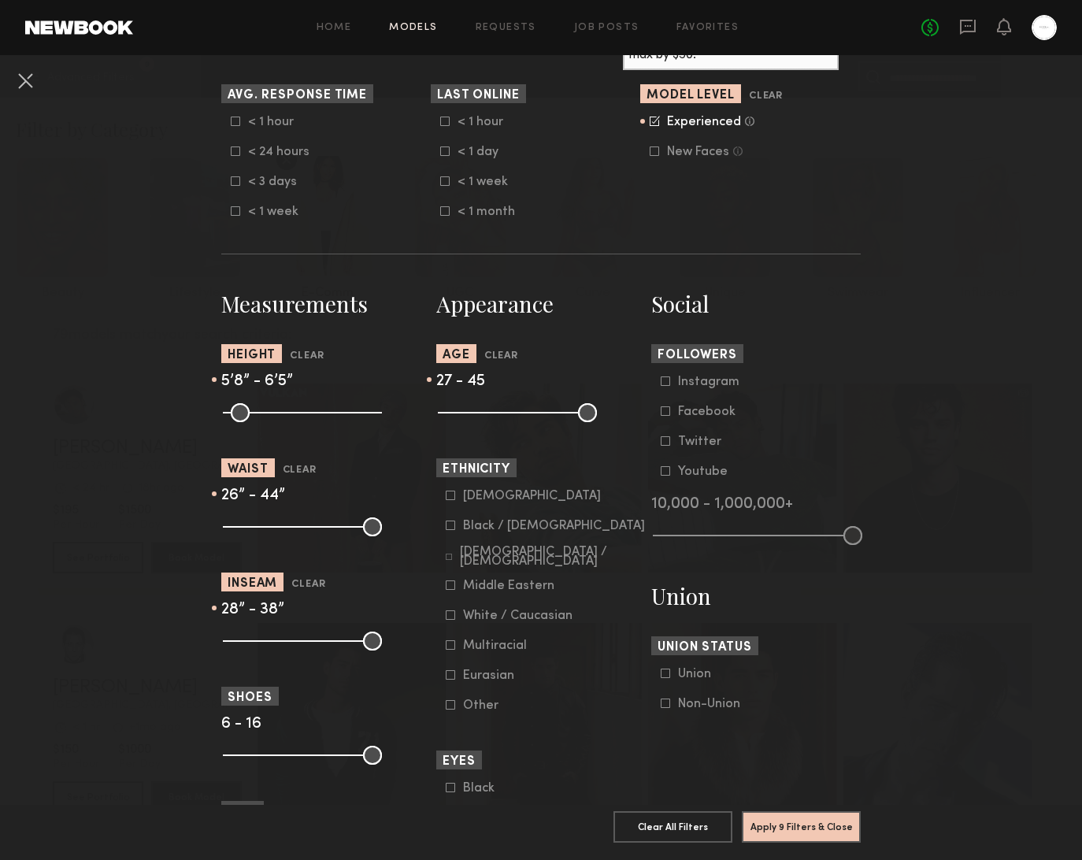
drag, startPoint x: 291, startPoint y: 647, endPoint x: 266, endPoint y: 646, distance: 24.4
type input "**"
click at [266, 646] on input "range" at bounding box center [302, 640] width 159 height 19
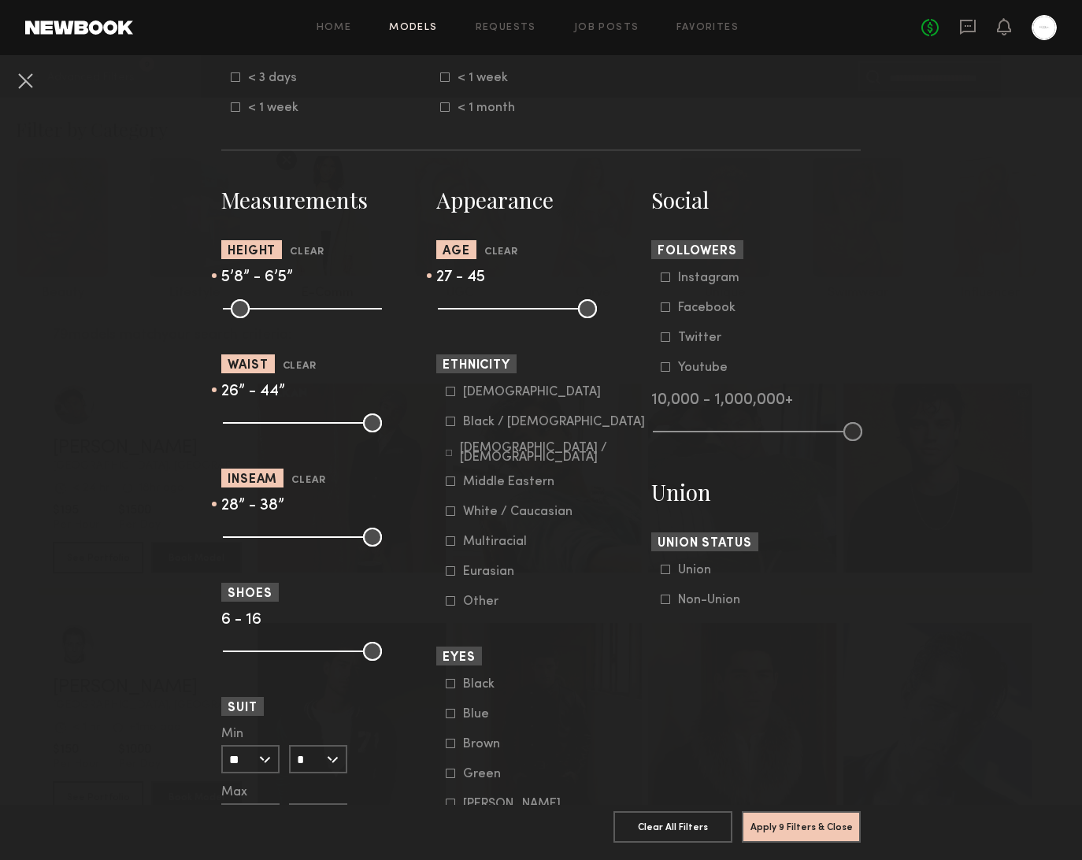
scroll to position [691, 0]
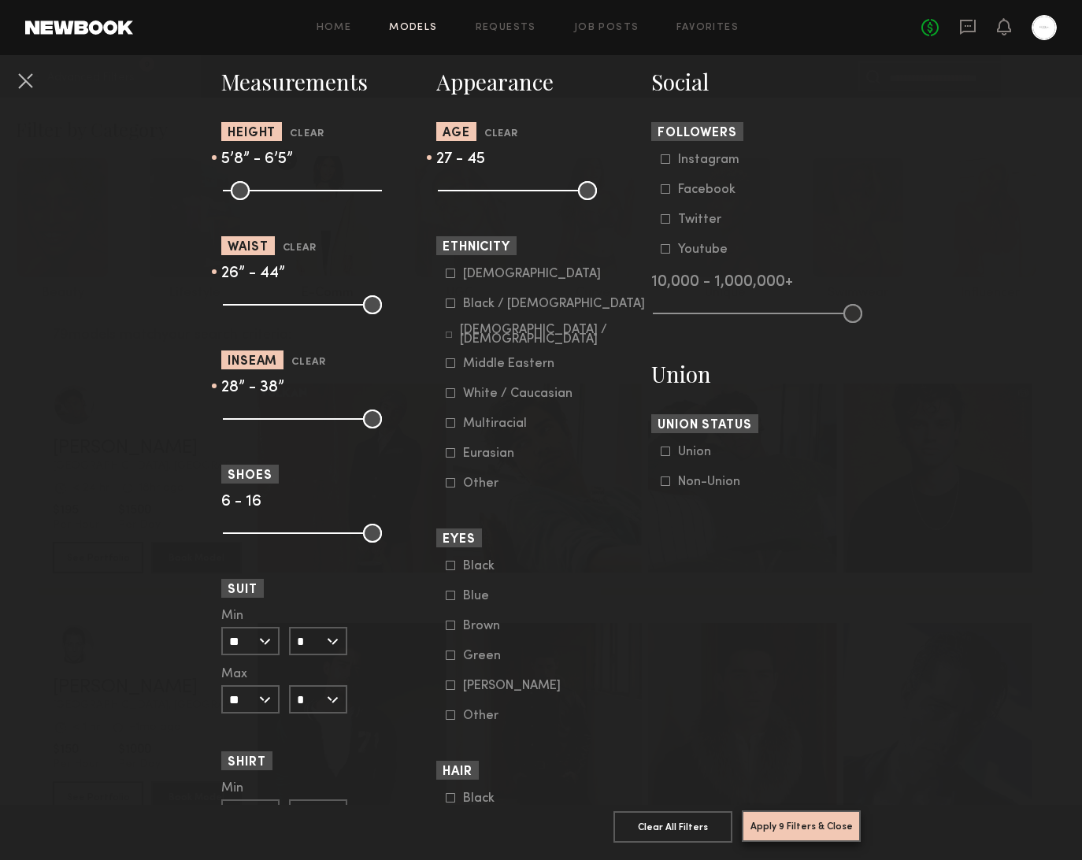
click at [821, 825] on button "Apply 9 Filters & Close" at bounding box center [801, 825] width 119 height 31
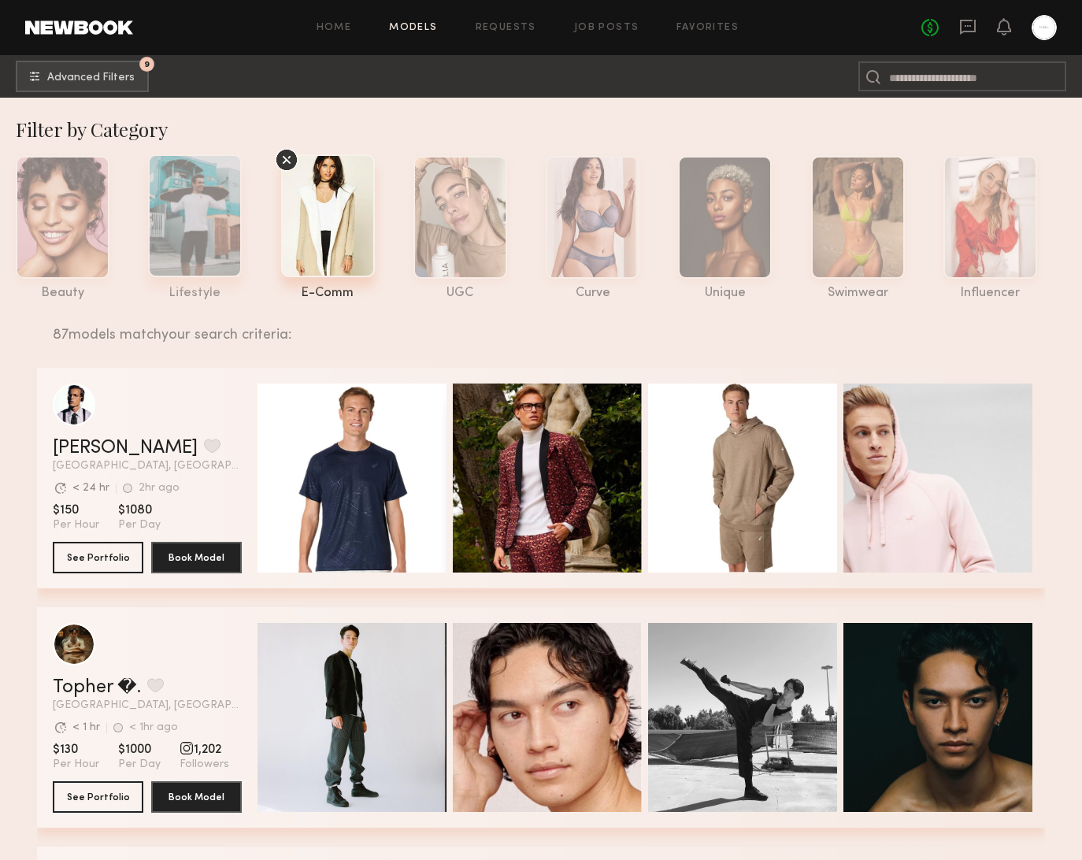
click at [237, 180] on div at bounding box center [195, 215] width 94 height 123
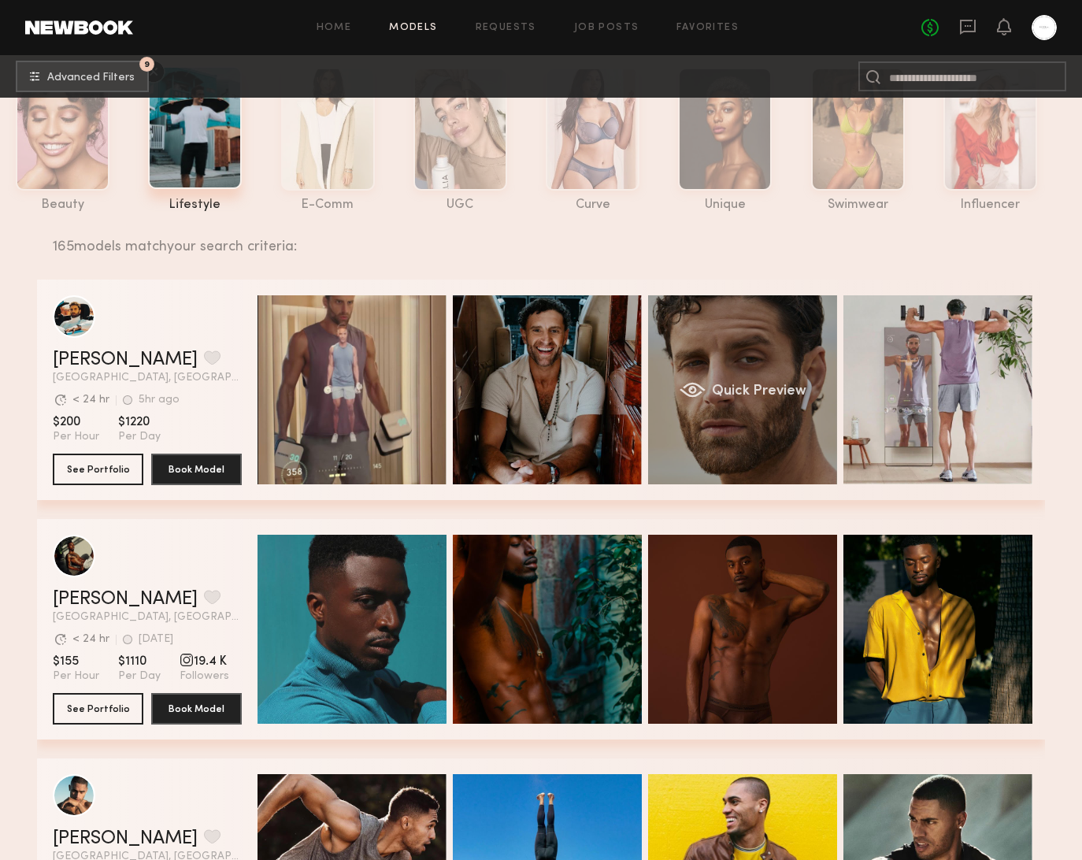
scroll to position [89, 0]
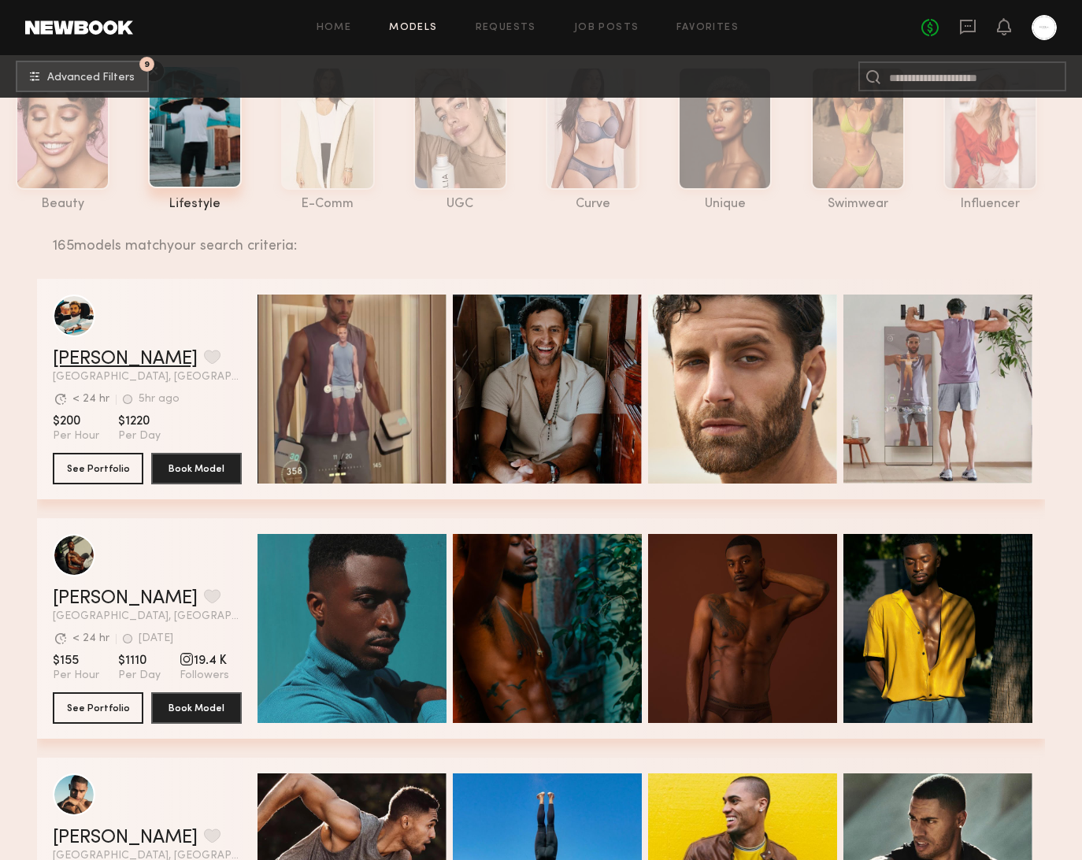
click at [84, 352] on link "Jacob B." at bounding box center [125, 359] width 145 height 19
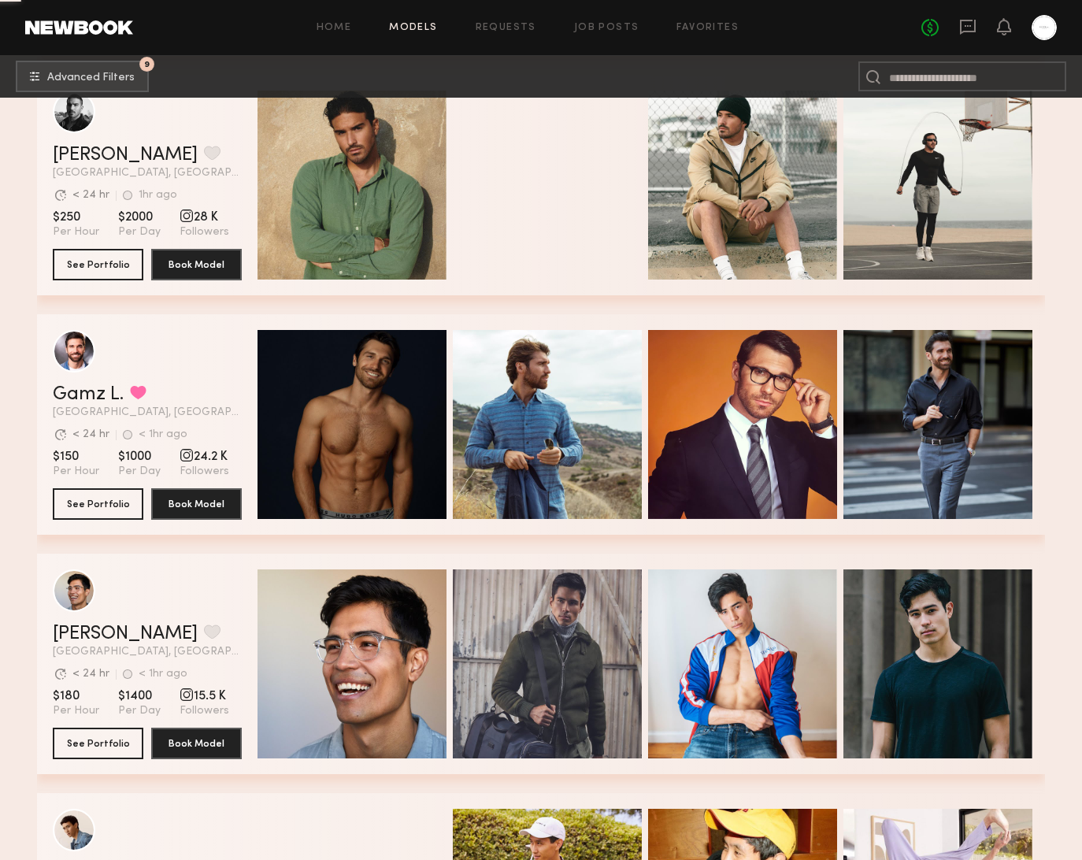
scroll to position [4601, 0]
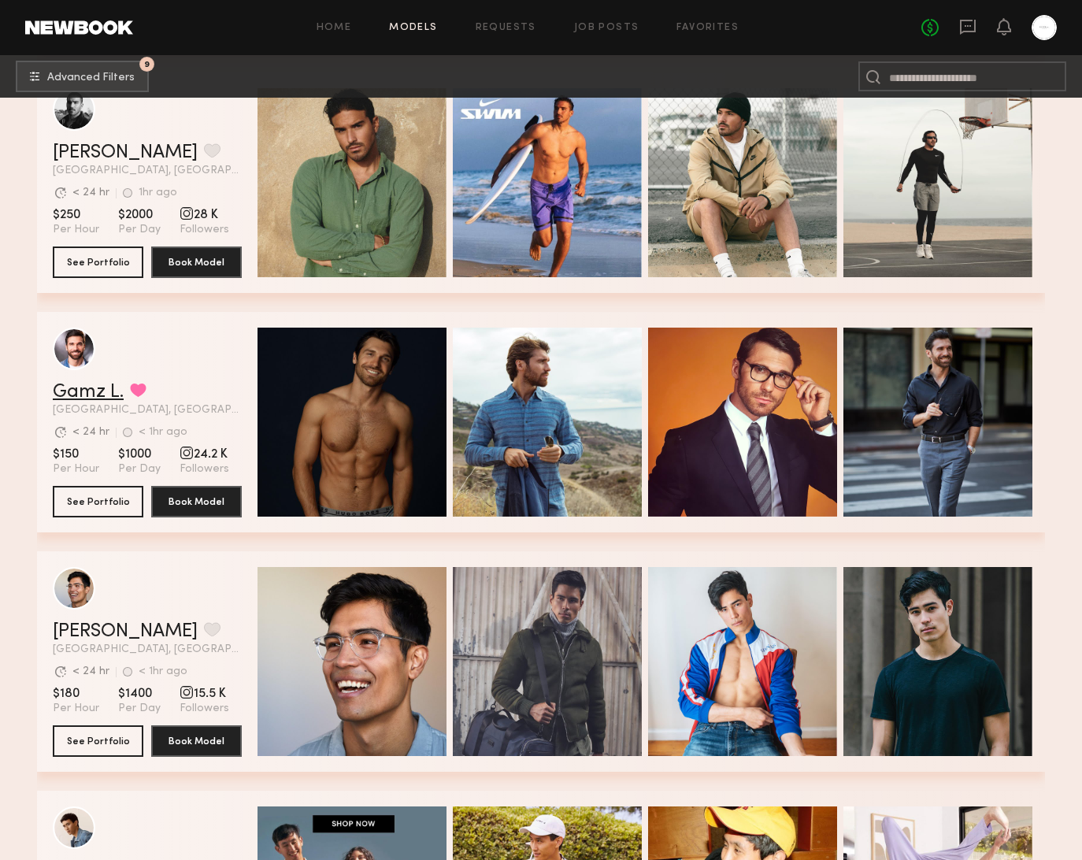
click at [80, 389] on link "Gamz L." at bounding box center [88, 392] width 71 height 19
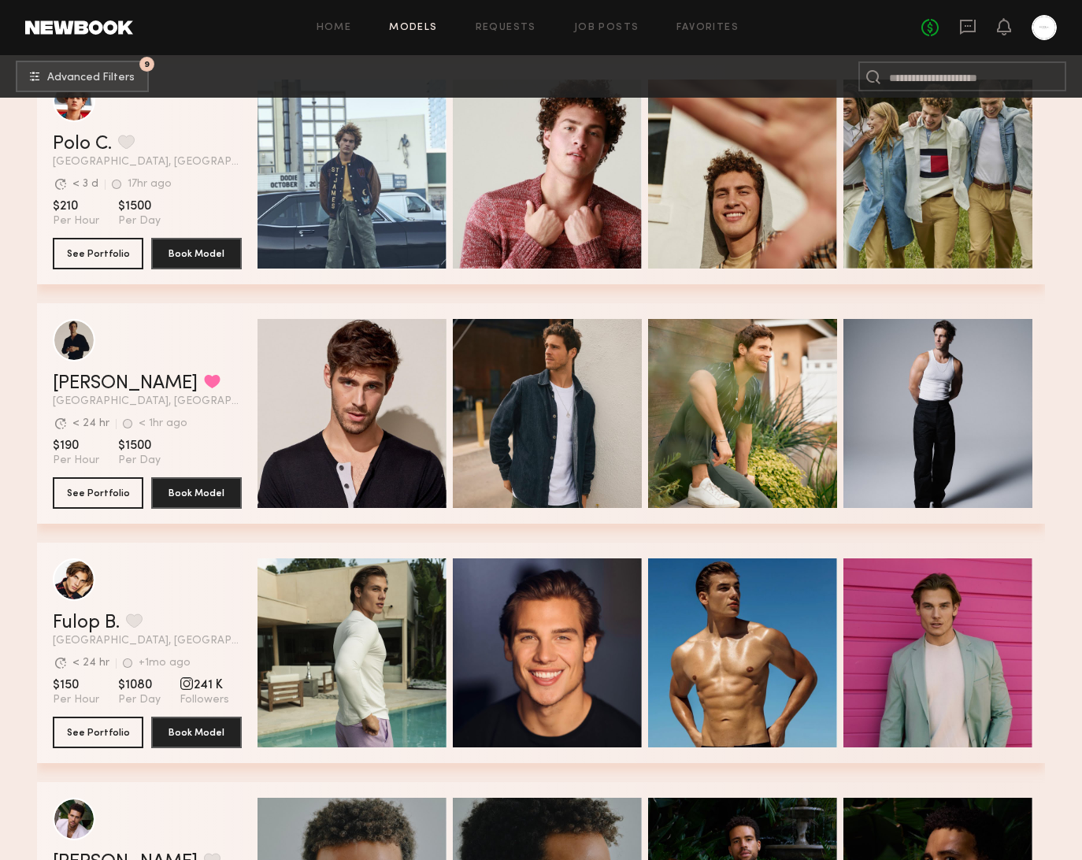
scroll to position [5571, 0]
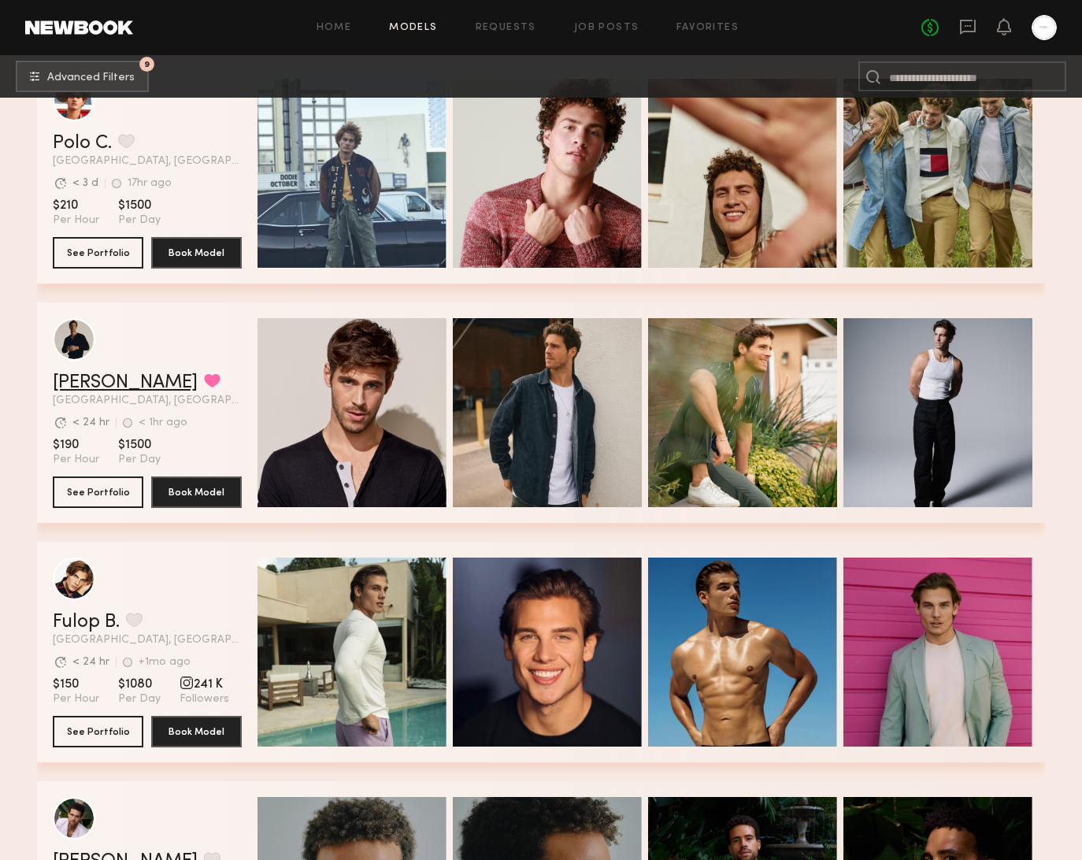
click at [86, 377] on link "Charlie M." at bounding box center [125, 382] width 145 height 19
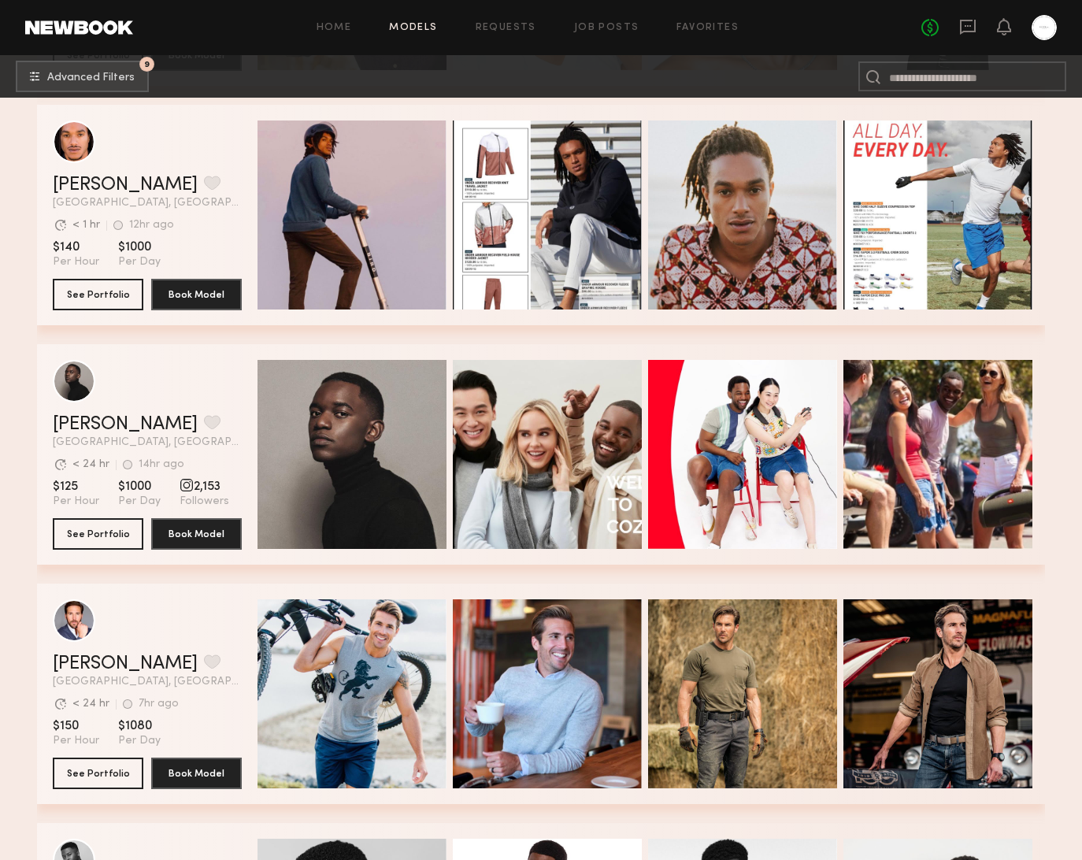
scroll to position [8545, 0]
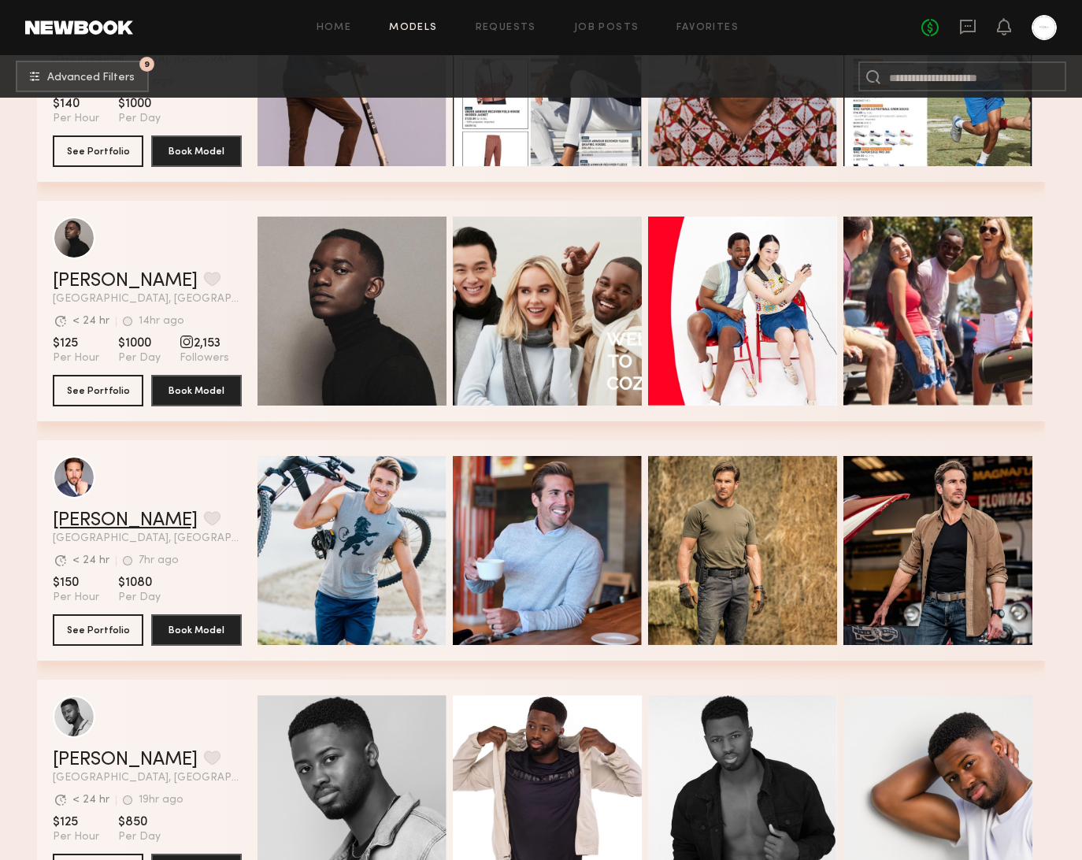
click at [142, 520] on link "Corey Randall M." at bounding box center [125, 520] width 145 height 19
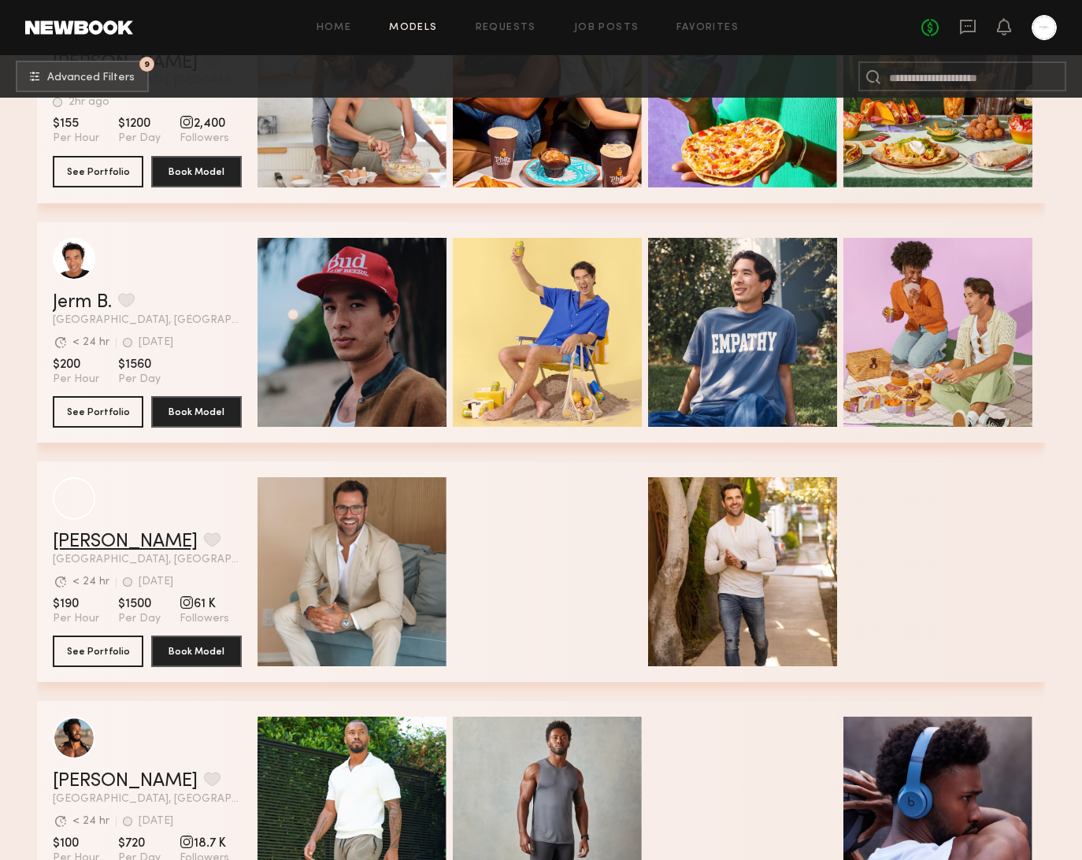
scroll to position [22882, 0]
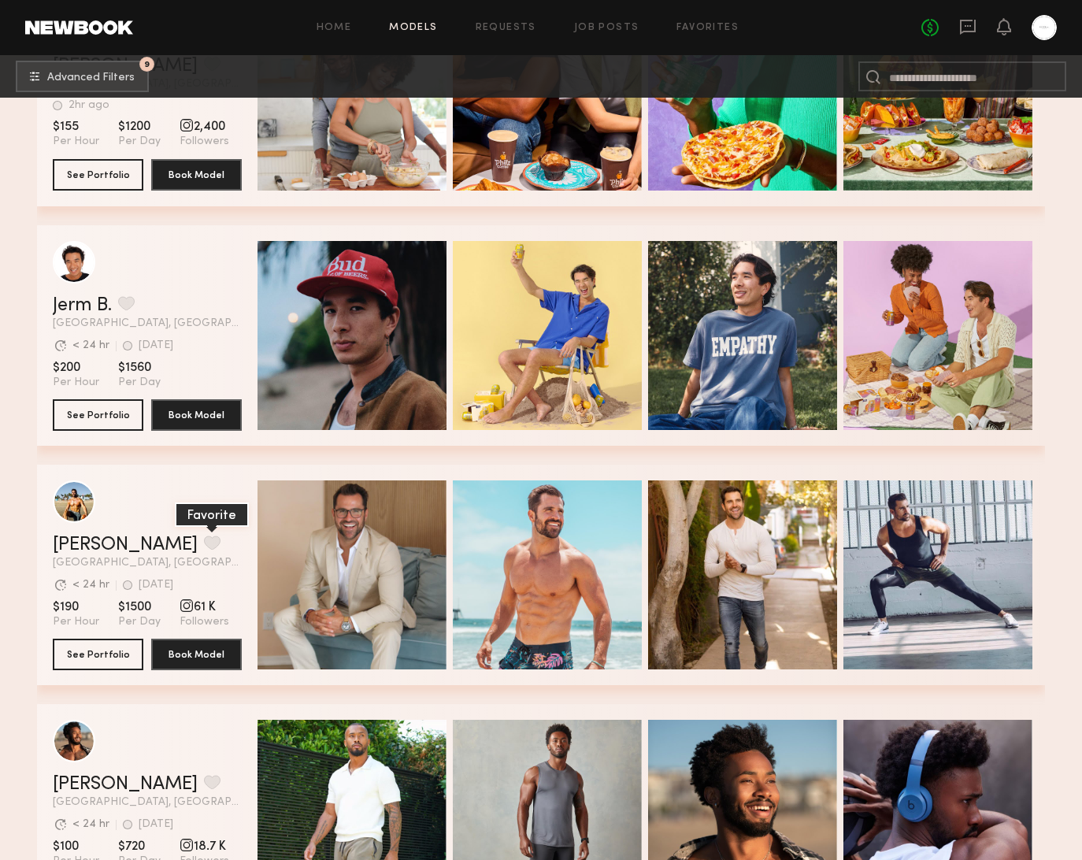
click at [204, 541] on button "grid" at bounding box center [212, 542] width 17 height 14
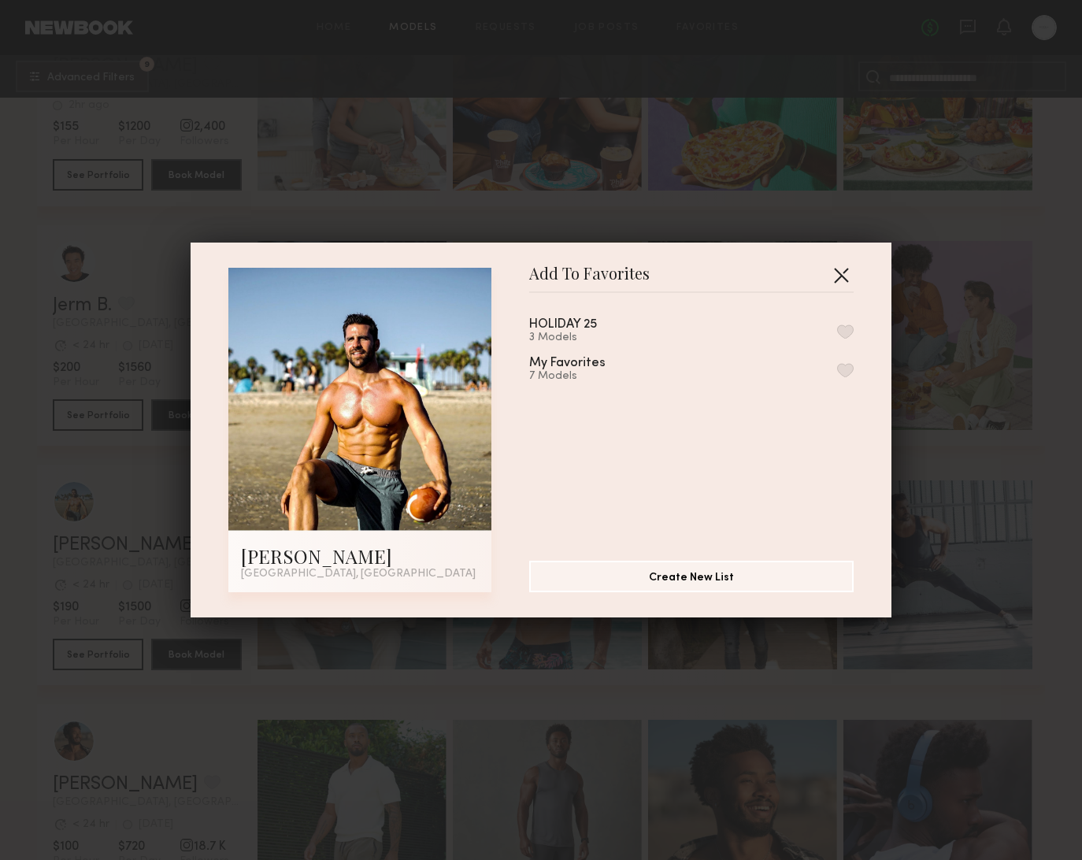
click at [844, 275] on button "button" at bounding box center [840, 274] width 25 height 25
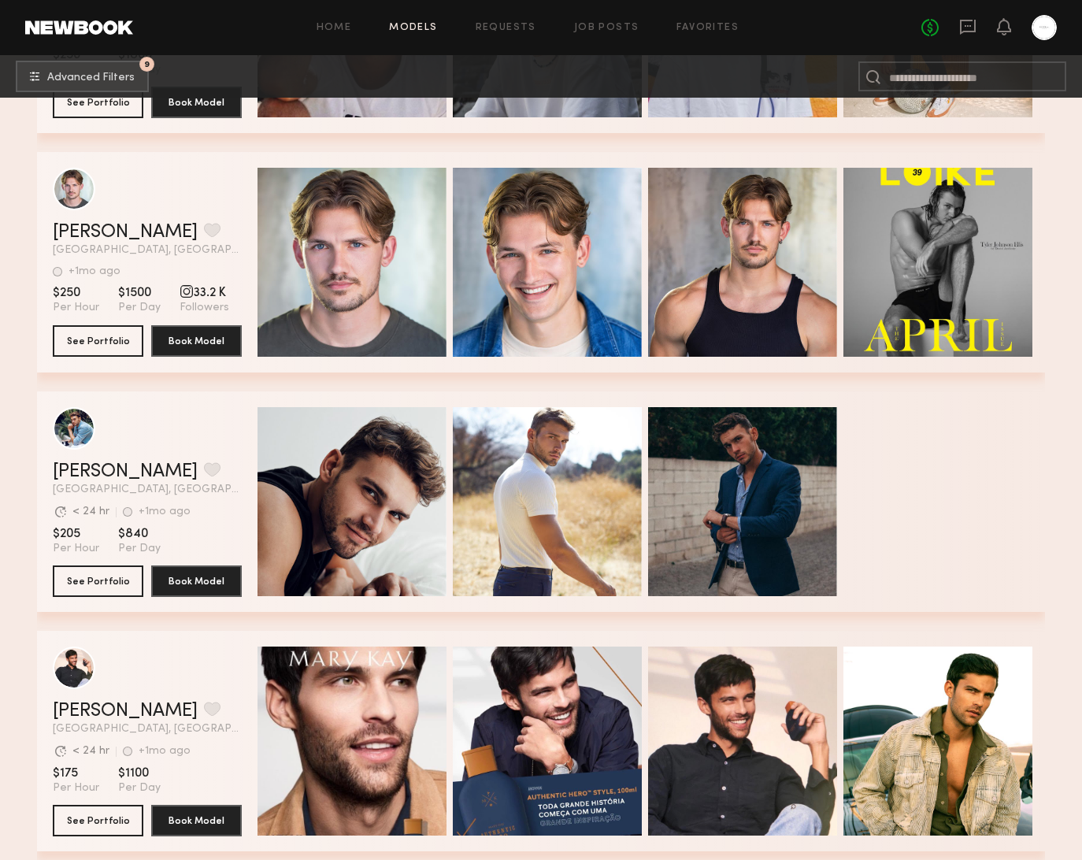
scroll to position [26539, 0]
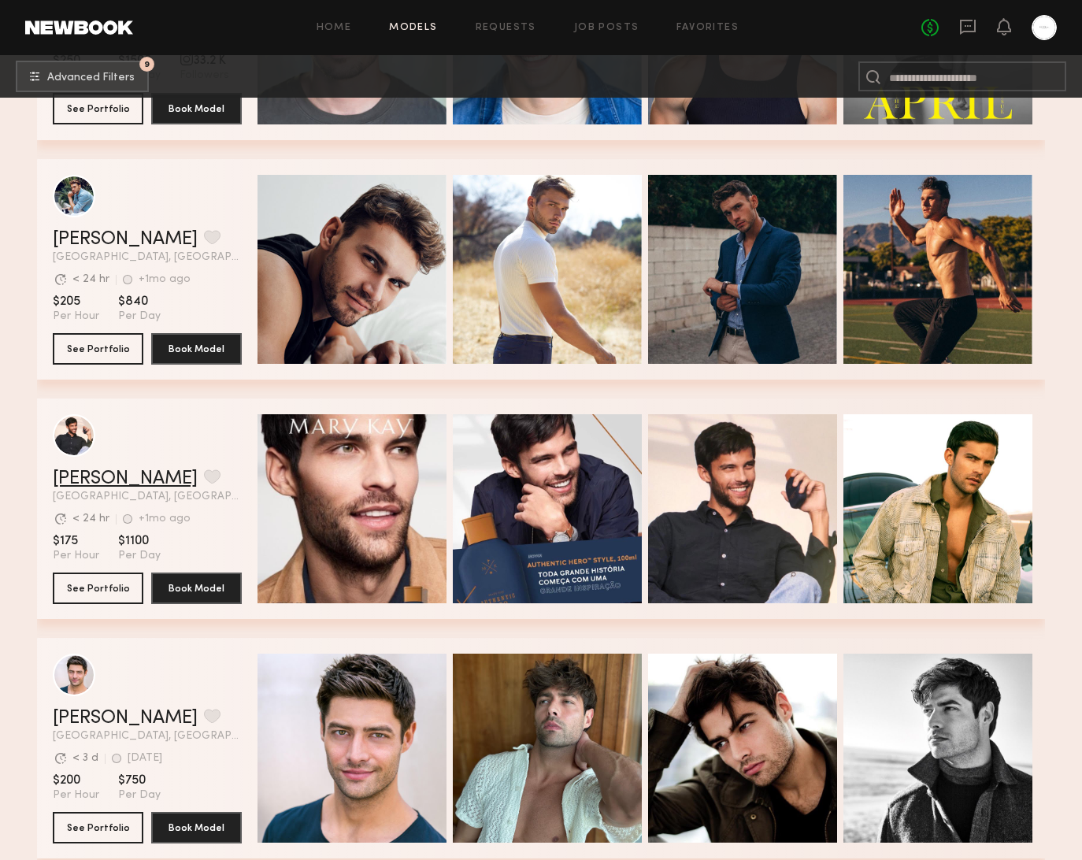
click at [103, 476] on link "Chris A." at bounding box center [125, 478] width 145 height 19
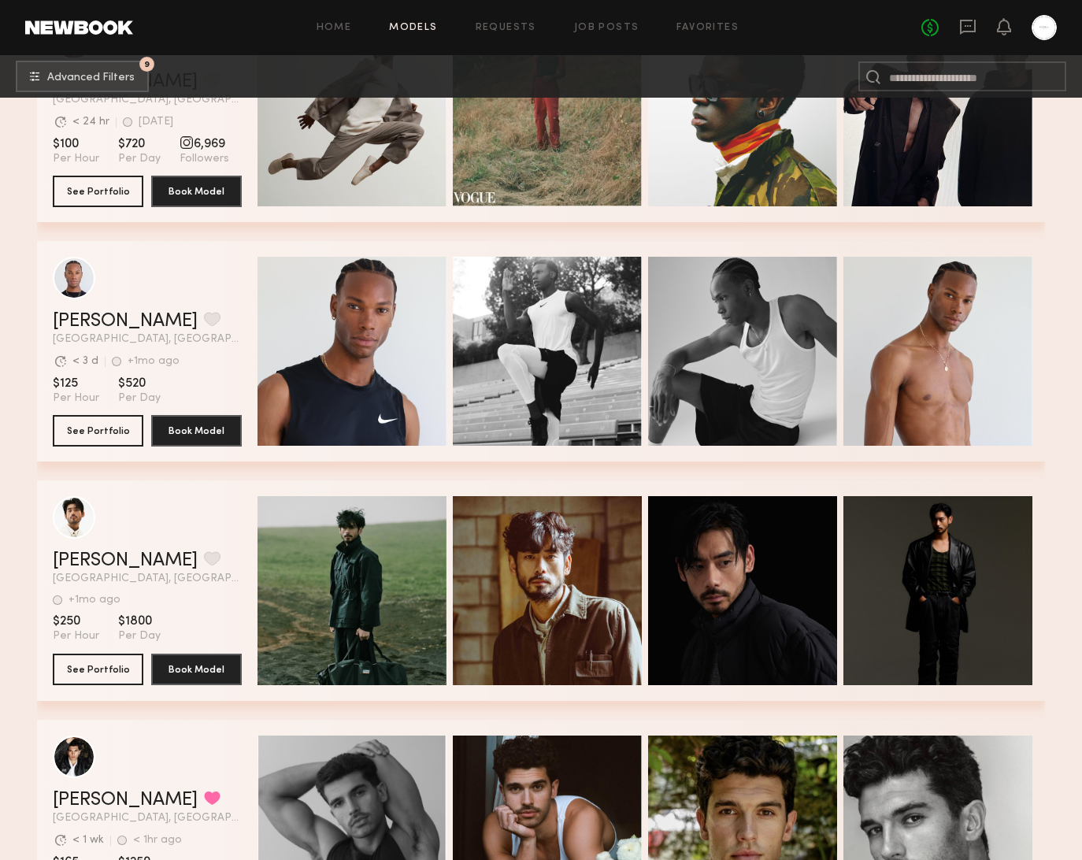
scroll to position [21895, 0]
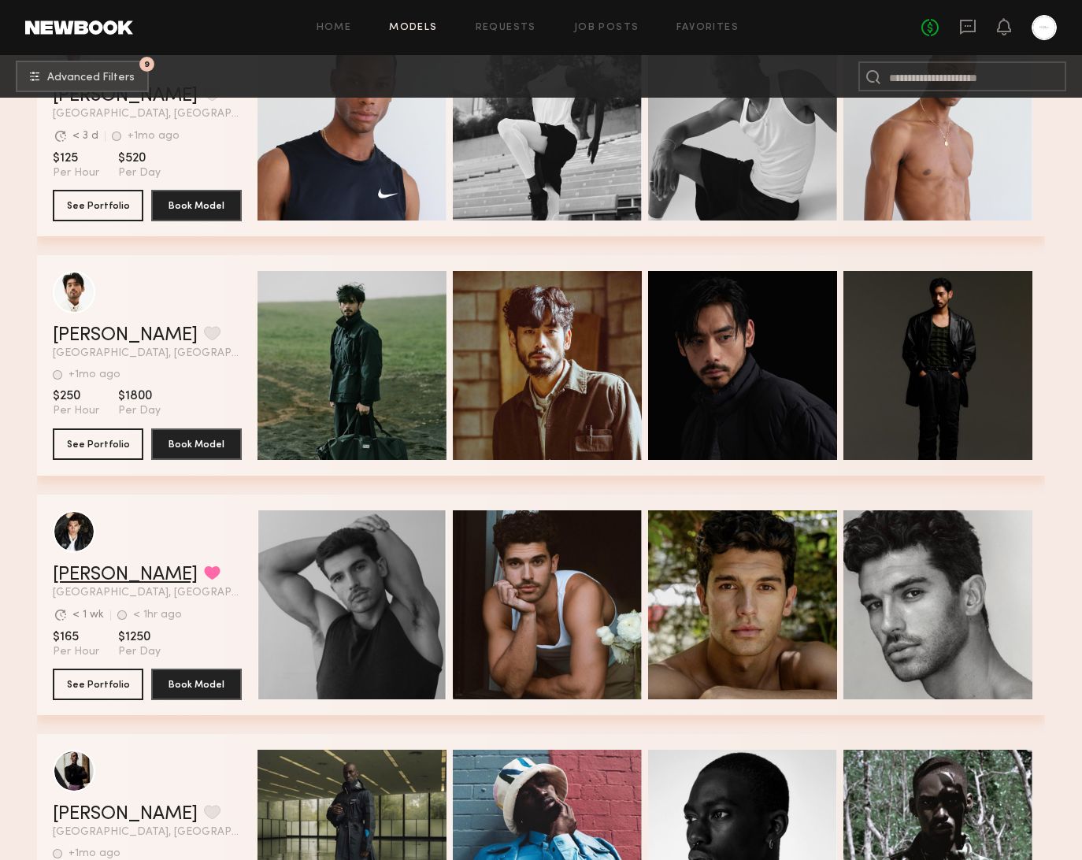
click at [85, 581] on link "Chris O." at bounding box center [125, 574] width 145 height 19
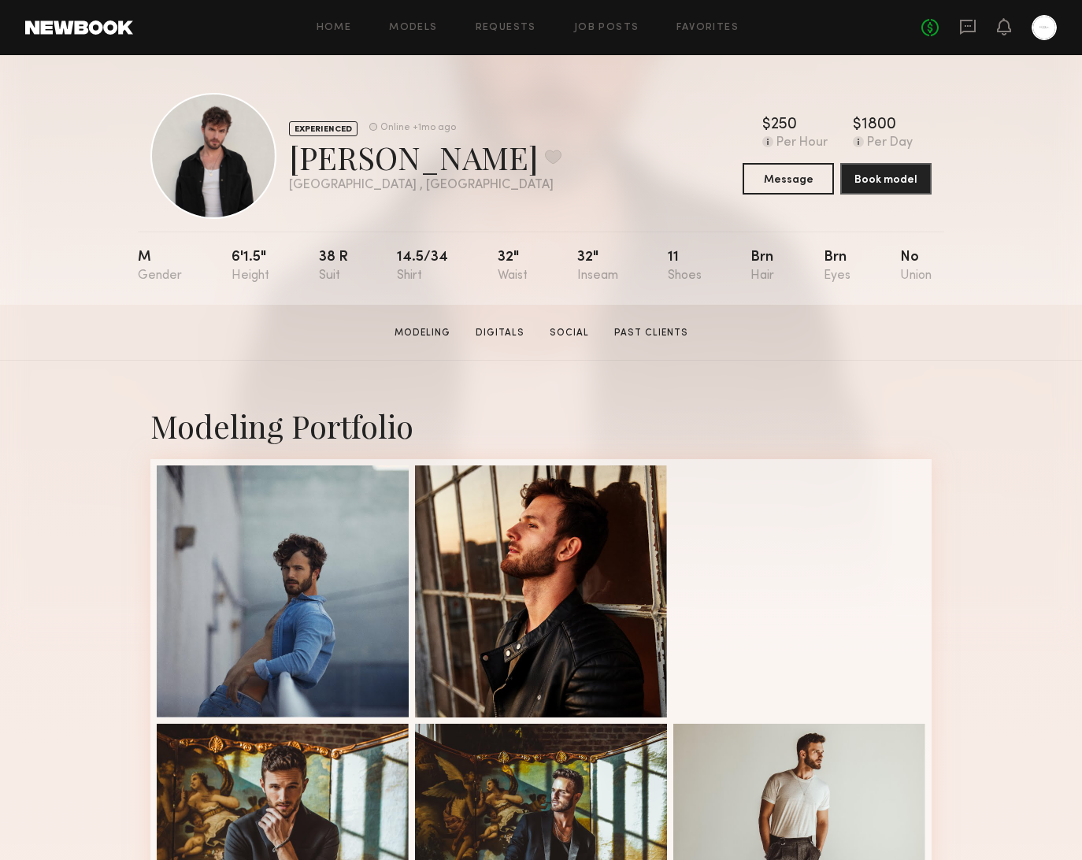
scroll to position [1, 0]
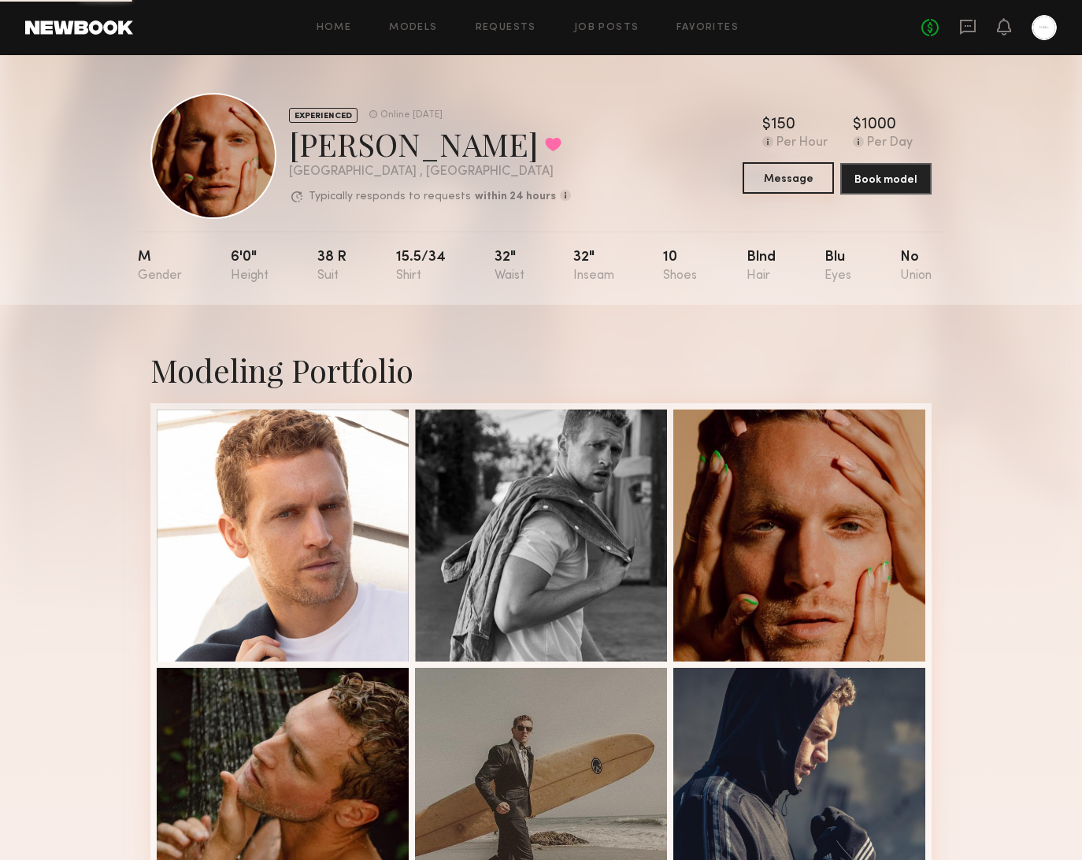
click at [761, 193] on button "Message" at bounding box center [788, 177] width 91 height 31
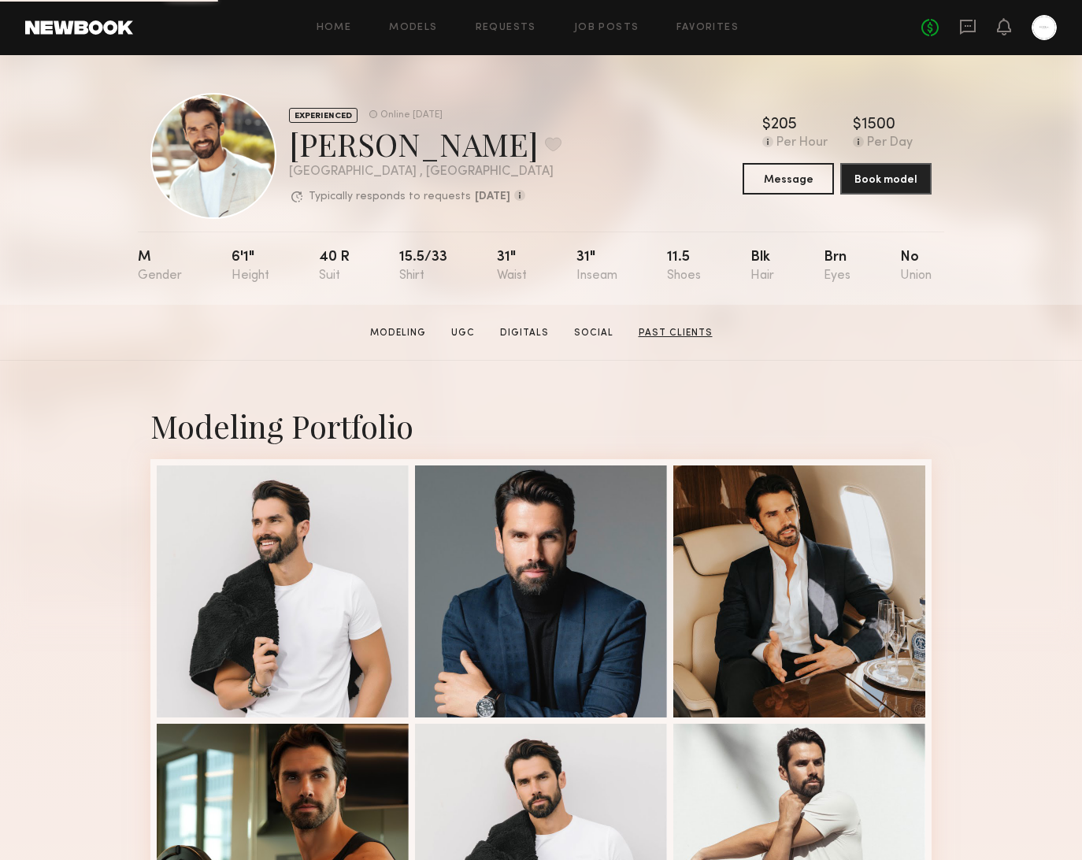
click at [671, 337] on link "Past Clients" at bounding box center [675, 333] width 87 height 14
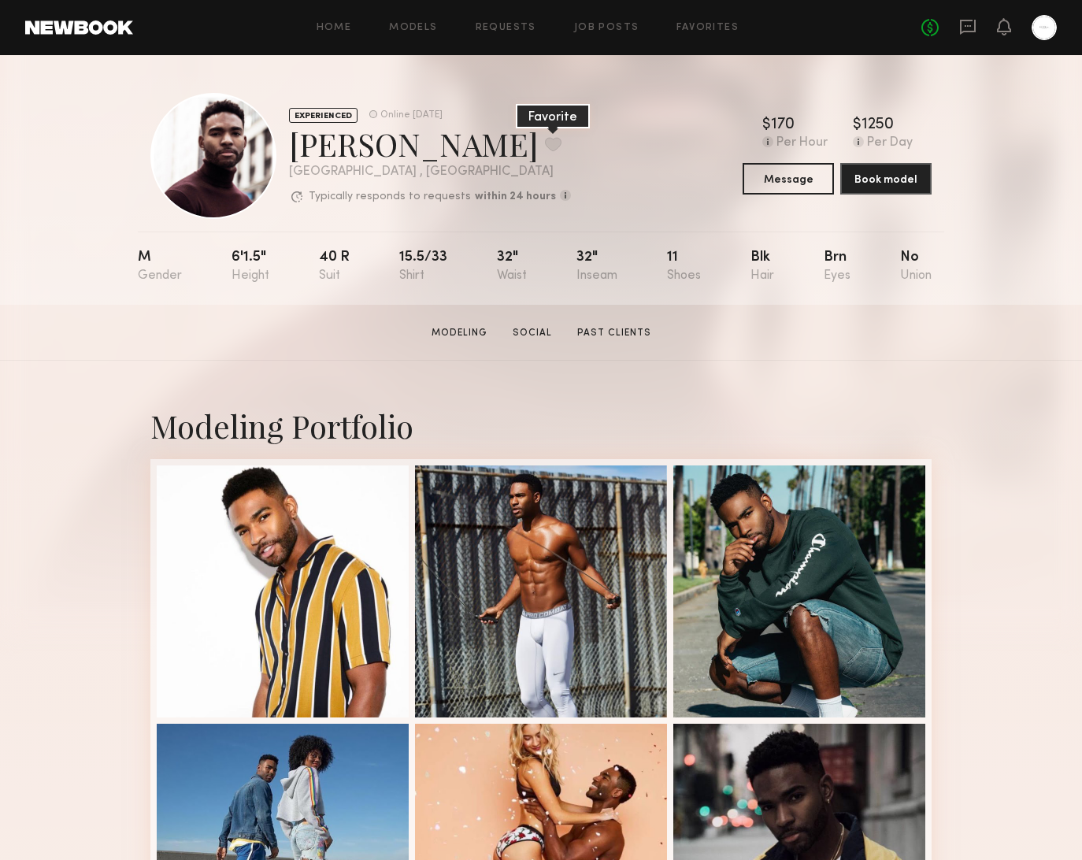
click at [545, 137] on button at bounding box center [553, 144] width 17 height 14
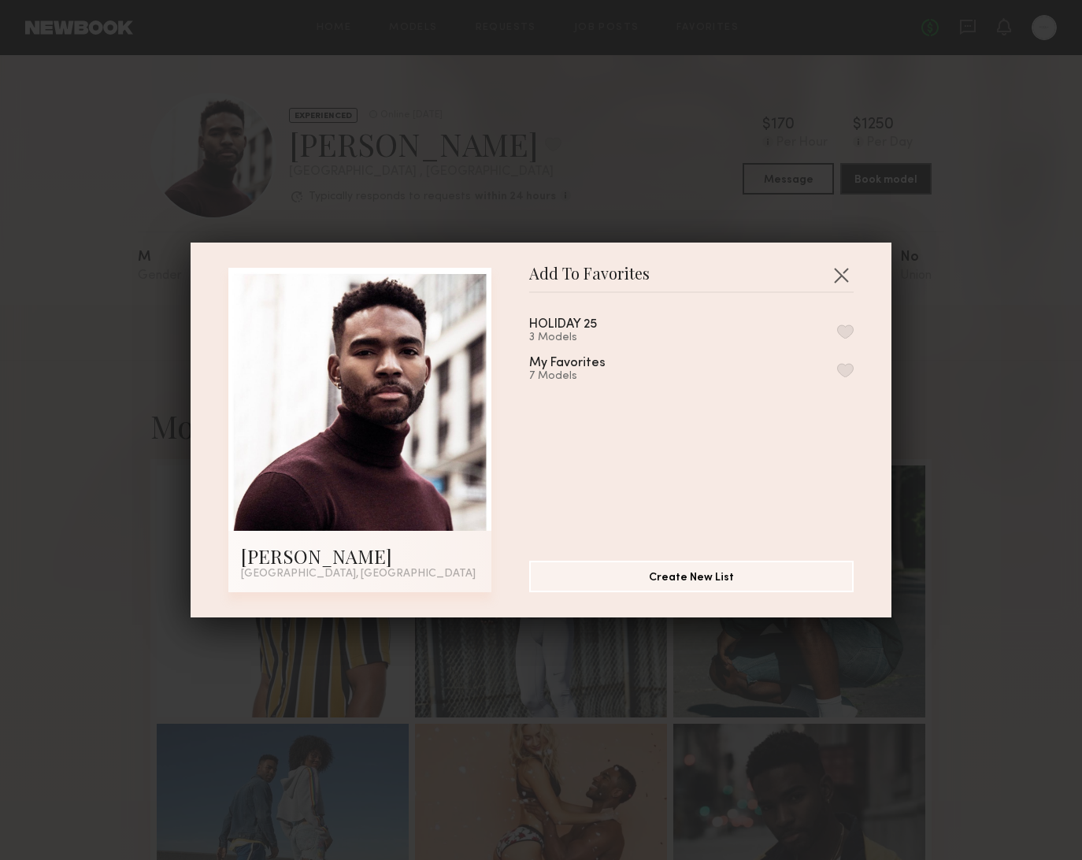
click at [846, 325] on button "button" at bounding box center [845, 331] width 17 height 14
click at [621, 169] on div "Add To Favorites Colin A. Los Angeles, CA Add To Favorites HOLIDAY 25 4 Models …" at bounding box center [541, 430] width 1082 height 860
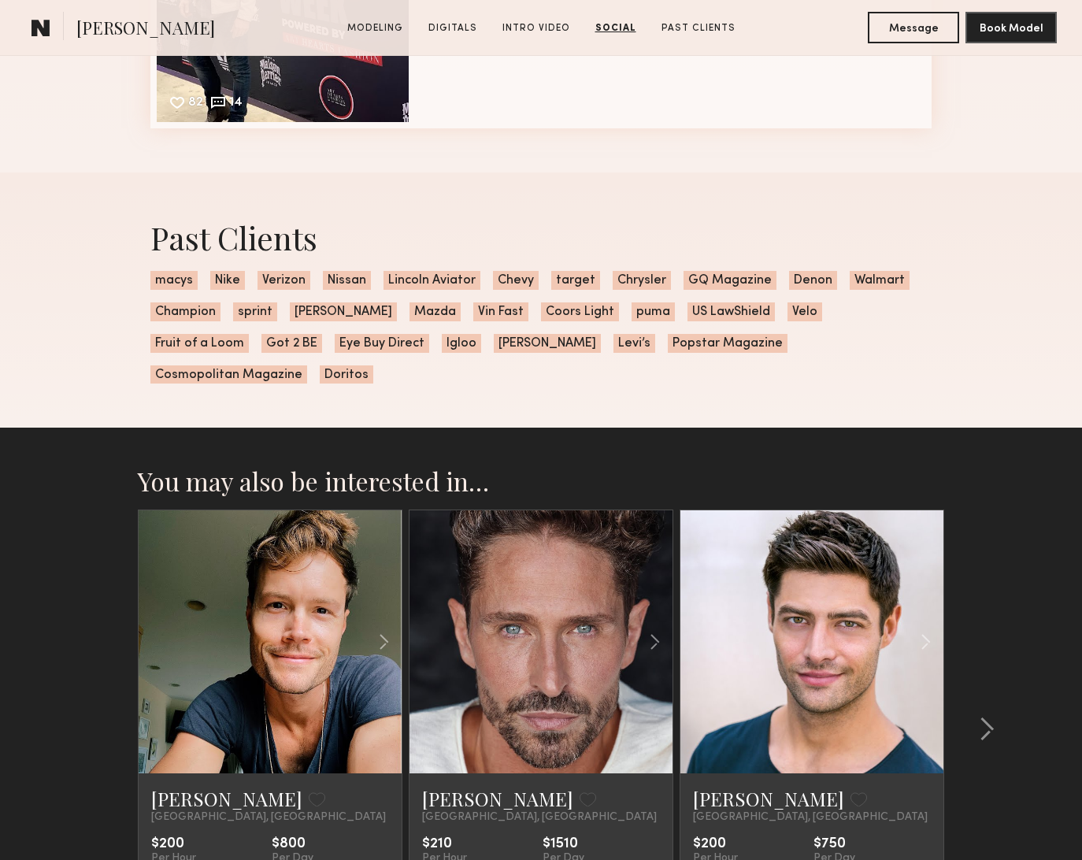
scroll to position [3261, 0]
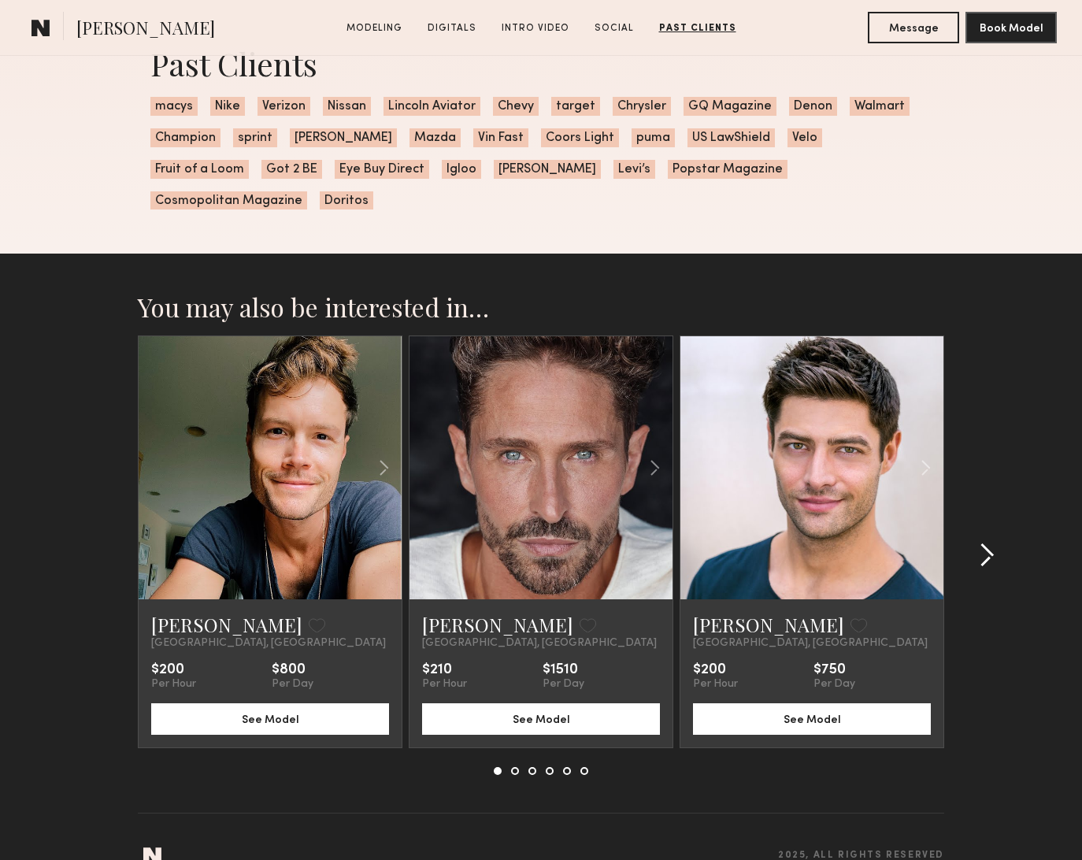
click at [997, 526] on div at bounding box center [982, 554] width 76 height 439
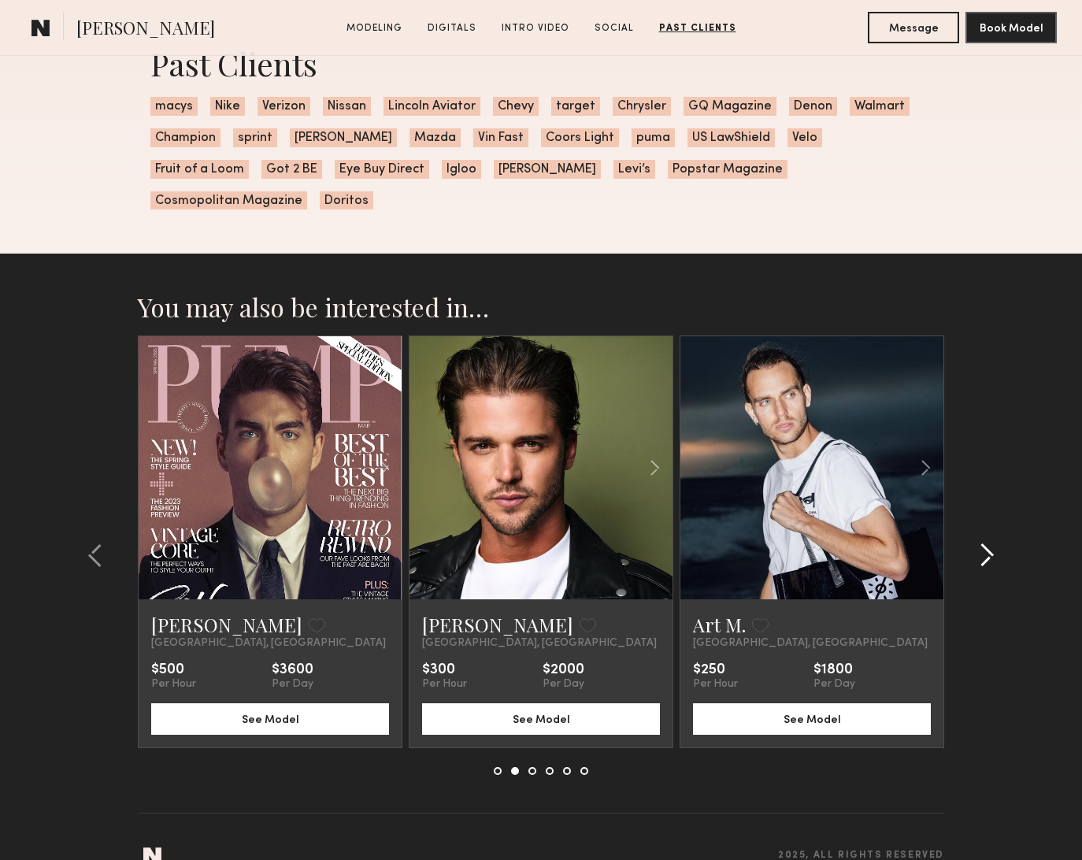
click at [997, 526] on div at bounding box center [982, 554] width 76 height 439
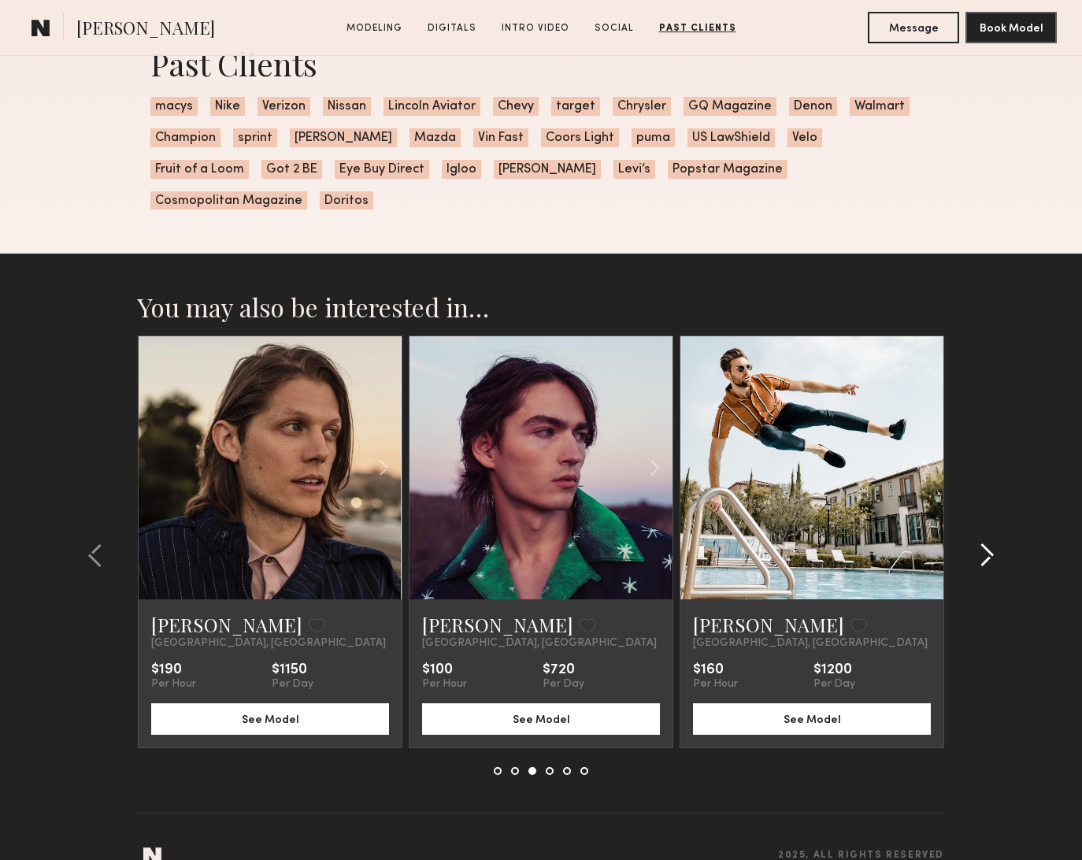
click at [997, 526] on div at bounding box center [982, 554] width 76 height 439
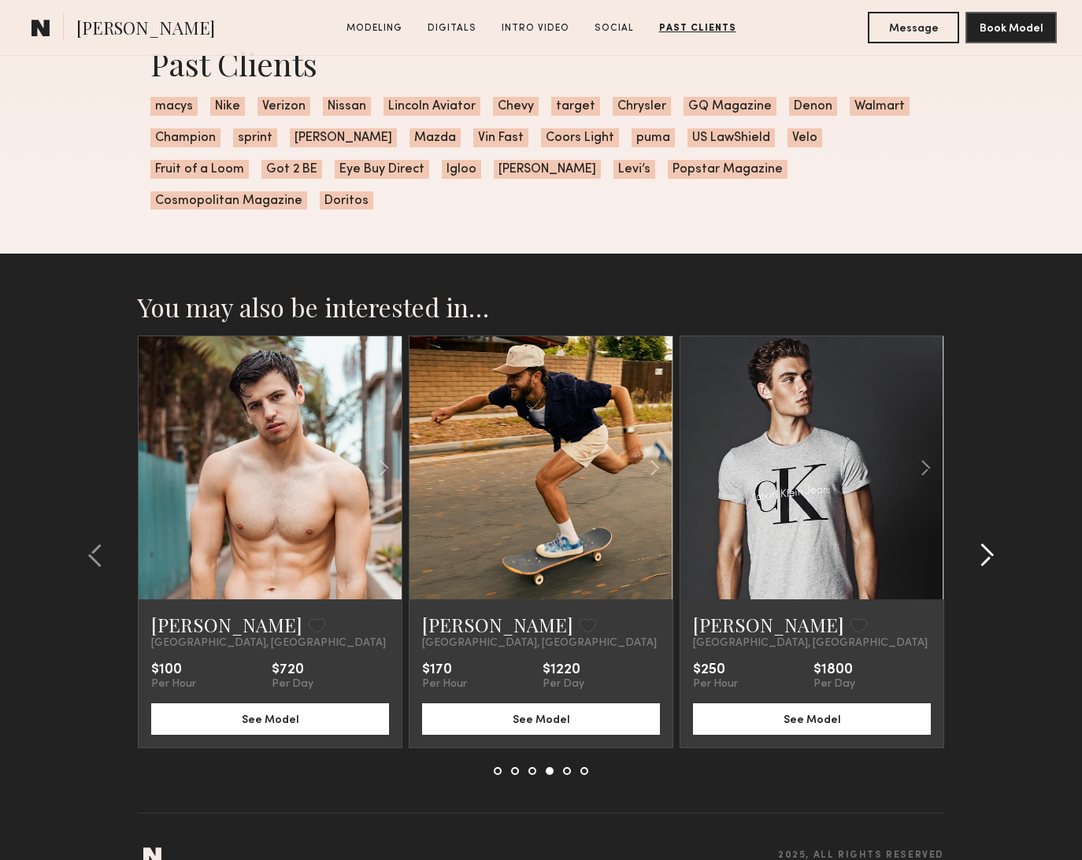
click at [997, 526] on div at bounding box center [982, 554] width 76 height 439
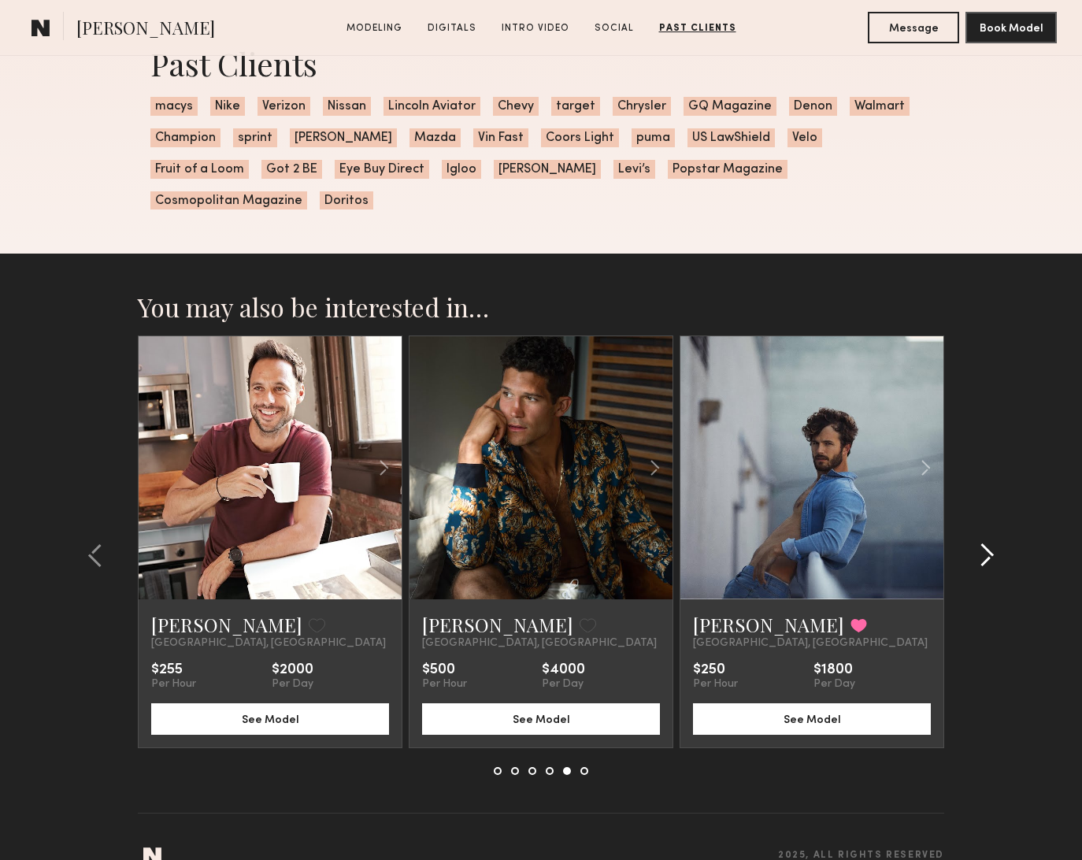
click at [997, 526] on div at bounding box center [982, 554] width 76 height 439
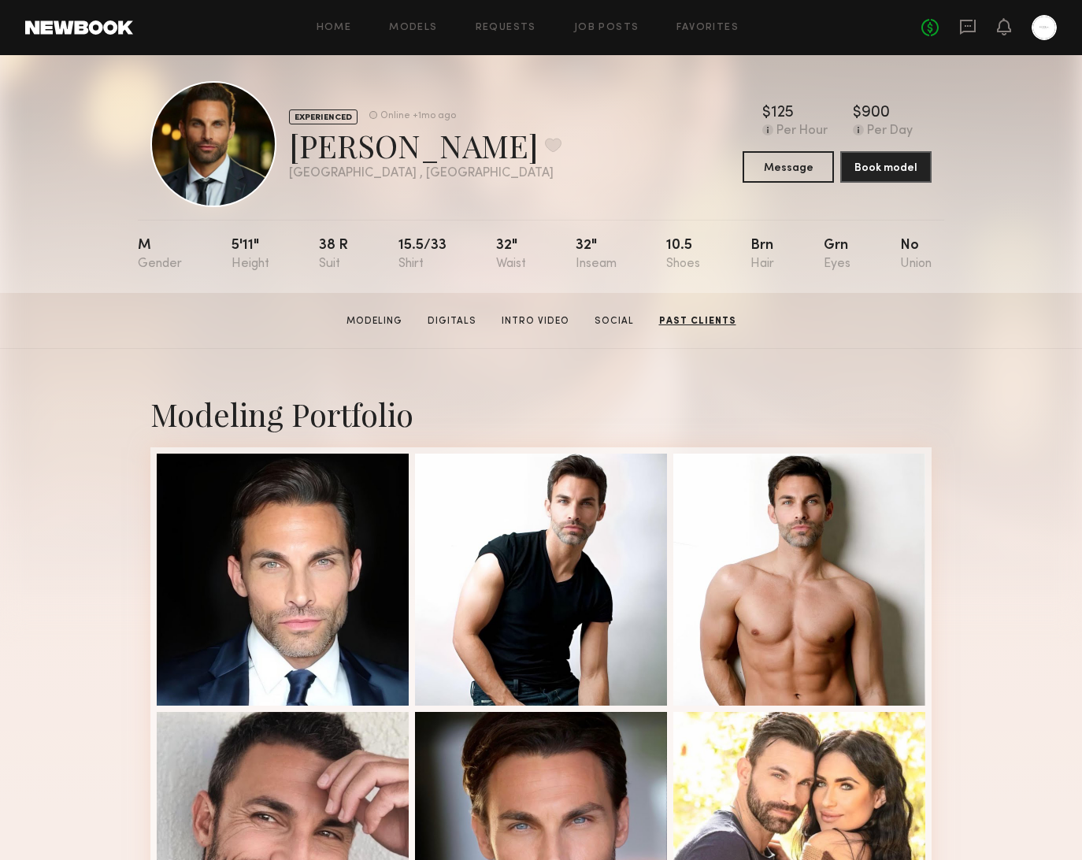
scroll to position [0, 0]
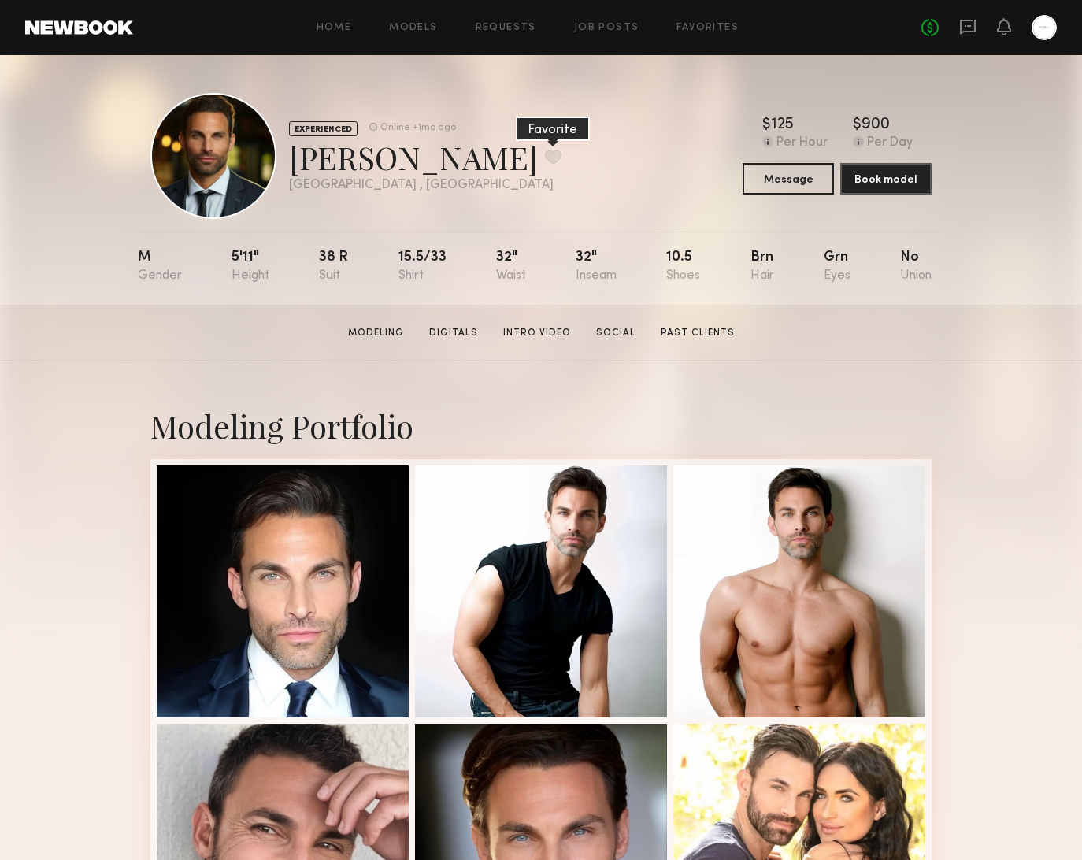
click at [545, 153] on button at bounding box center [553, 157] width 17 height 14
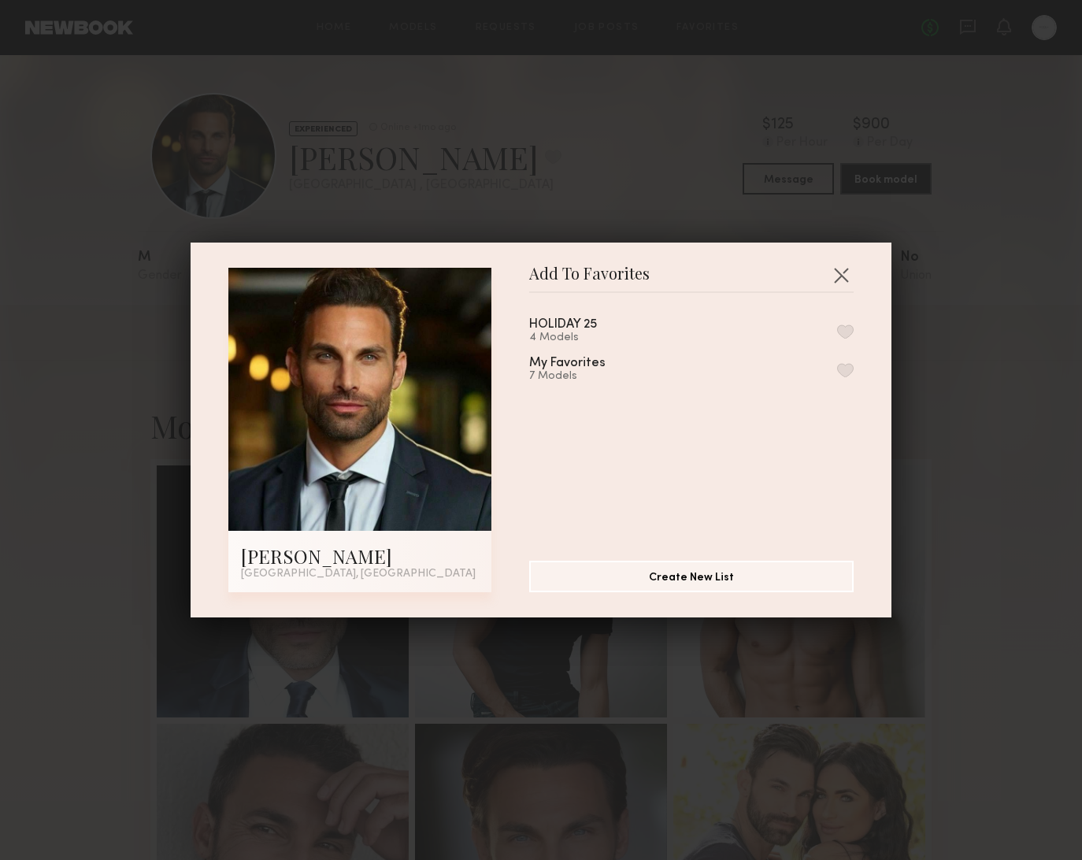
click at [863, 324] on div "HOLIDAY 25 4 Models My Favorites 7 Models" at bounding box center [699, 421] width 340 height 230
click at [835, 327] on div "HOLIDAY 25 4 Models" at bounding box center [691, 331] width 324 height 26
click at [843, 328] on button "button" at bounding box center [845, 331] width 17 height 14
click at [845, 265] on button "button" at bounding box center [840, 274] width 25 height 25
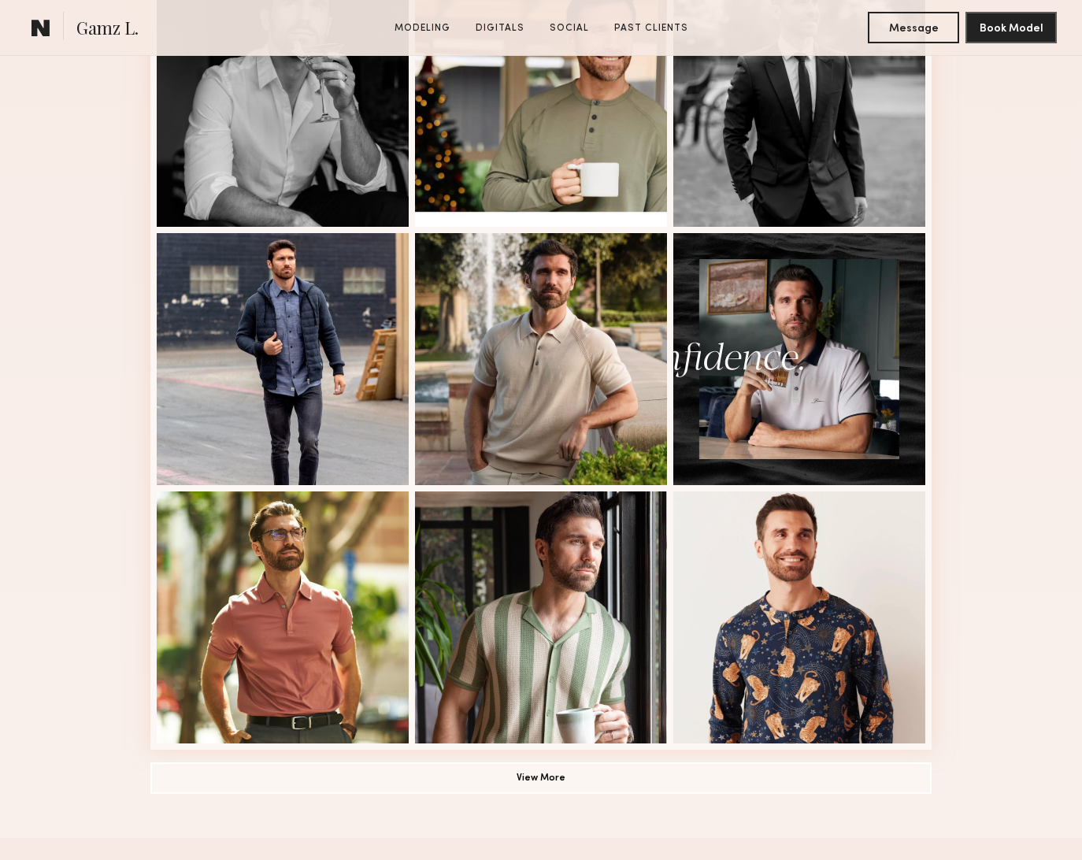
scroll to position [924, 0]
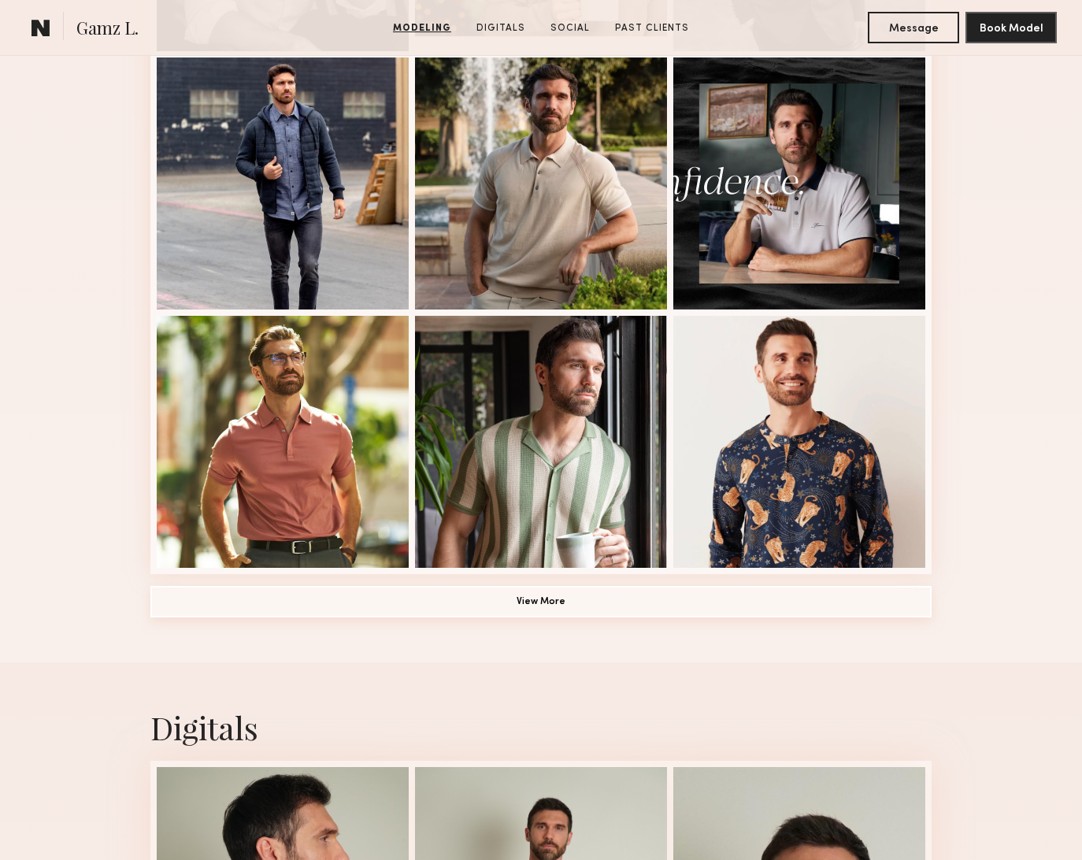
click at [587, 593] on button "View More" at bounding box center [540, 601] width 781 height 31
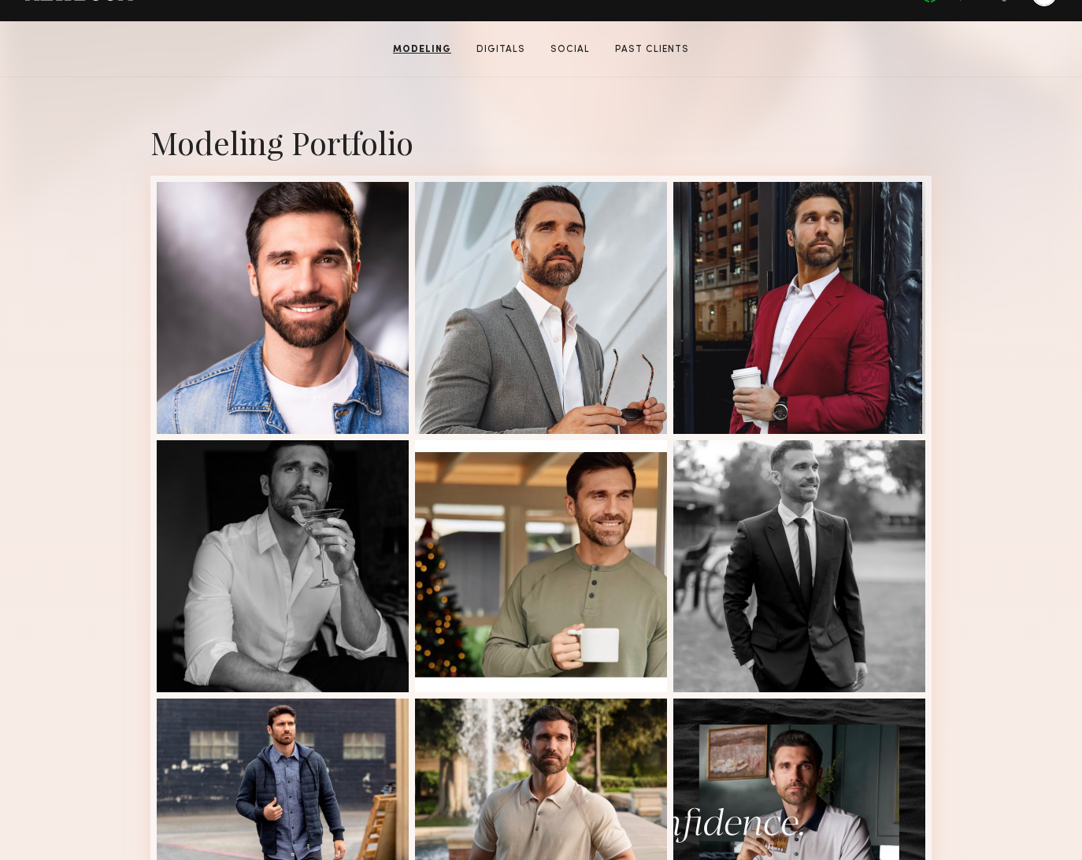
scroll to position [285, 0]
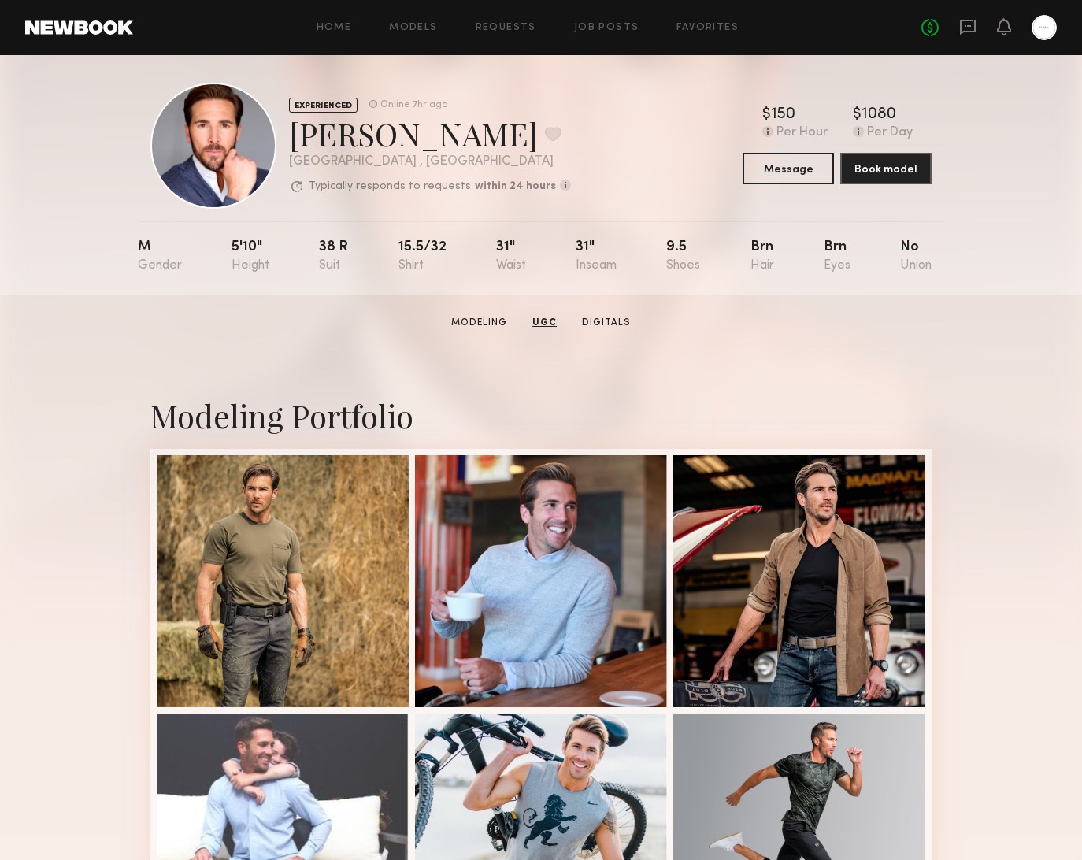
scroll to position [10, 0]
click at [531, 134] on div "Corey Randall M. Favorite" at bounding box center [430, 134] width 282 height 42
click at [545, 131] on button at bounding box center [553, 134] width 17 height 14
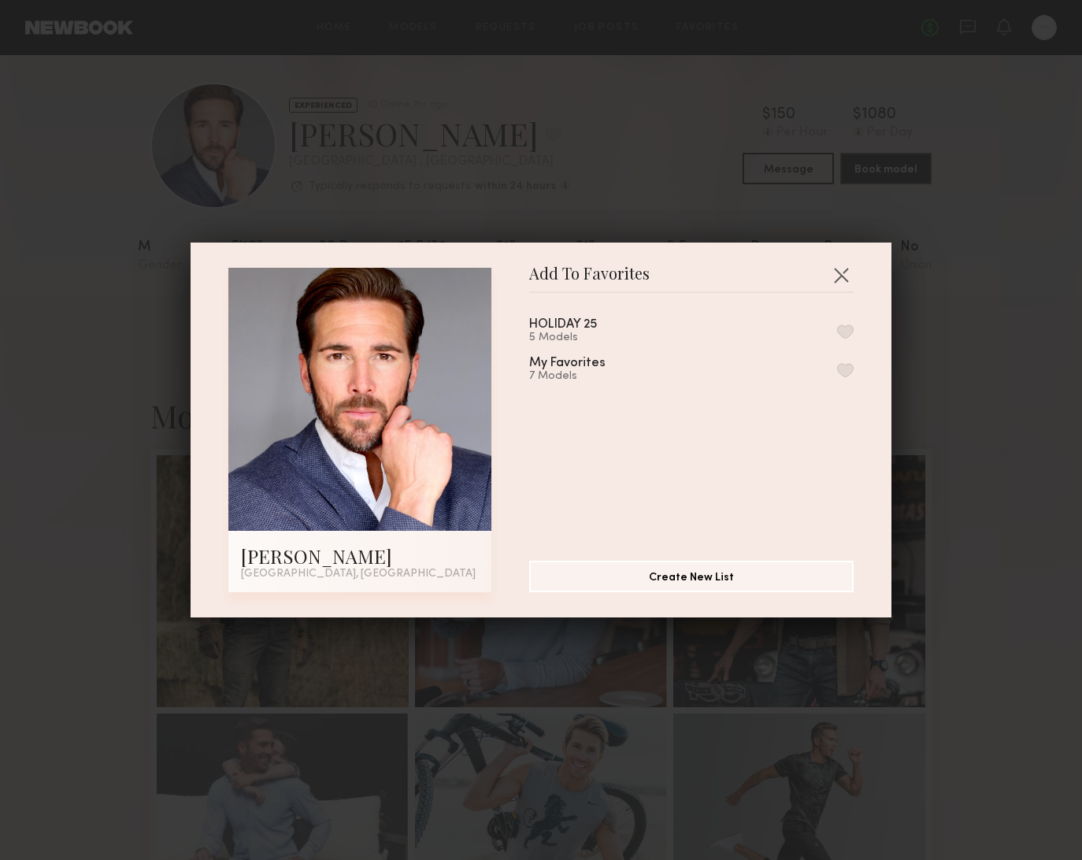
click at [845, 330] on button "button" at bounding box center [845, 331] width 17 height 14
click at [1062, 361] on div "Add To Favorites Corey Randall M. Huntington Beach, CA Add To Favorites HOLIDAY…" at bounding box center [541, 430] width 1082 height 860
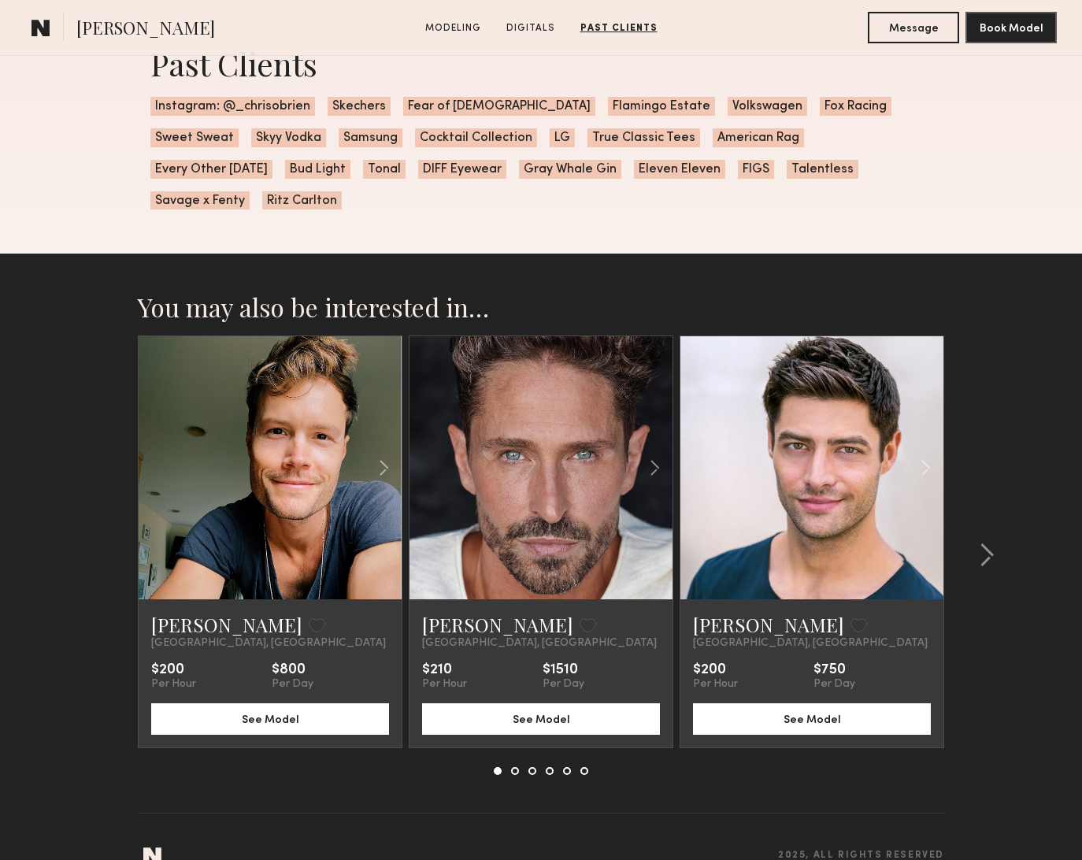
scroll to position [2253, 0]
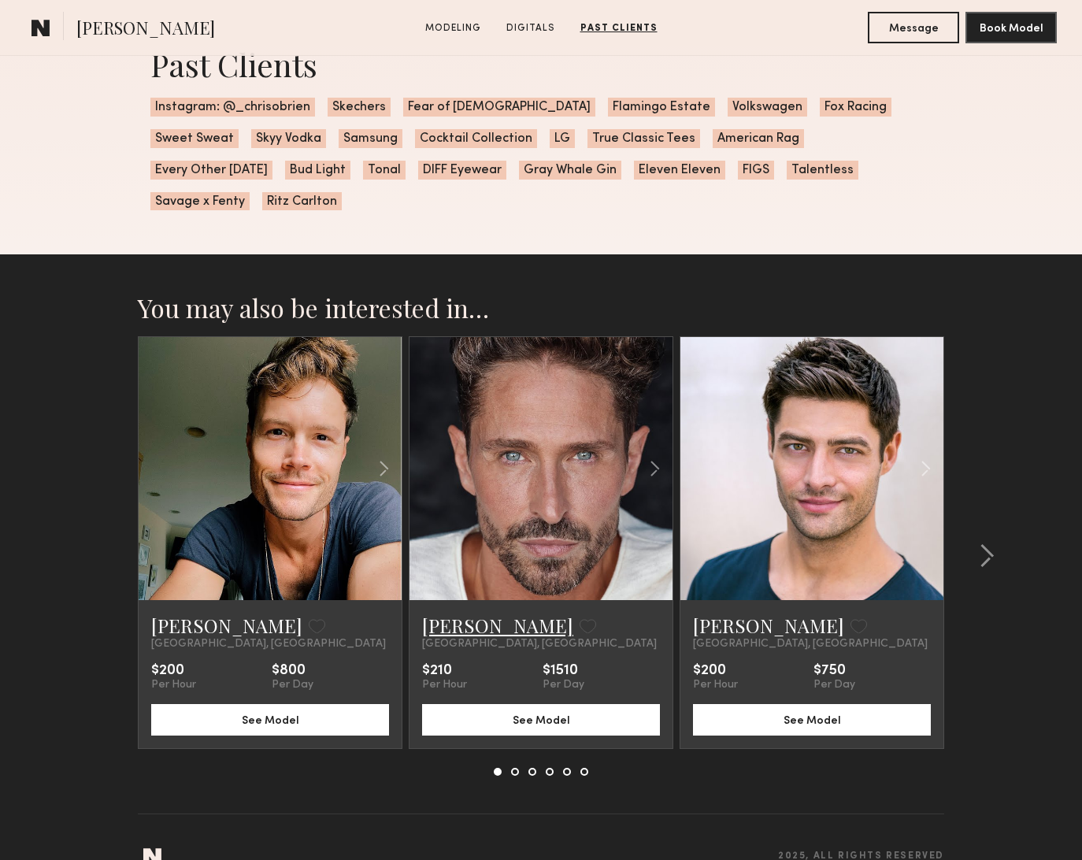
click at [477, 613] on link "[PERSON_NAME]" at bounding box center [497, 625] width 151 height 25
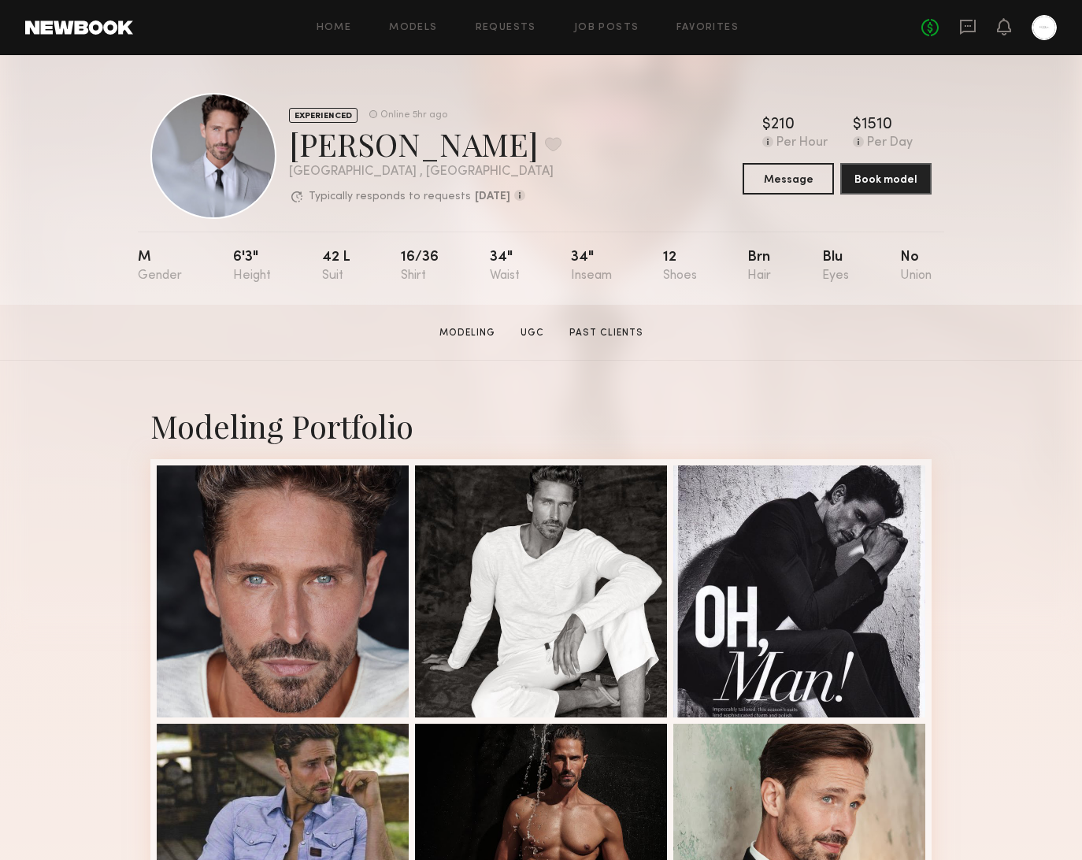
click at [339, 2] on header "Home Models Requests Job Posts Favorites Sign Out No fees up to $5,000" at bounding box center [541, 27] width 1082 height 55
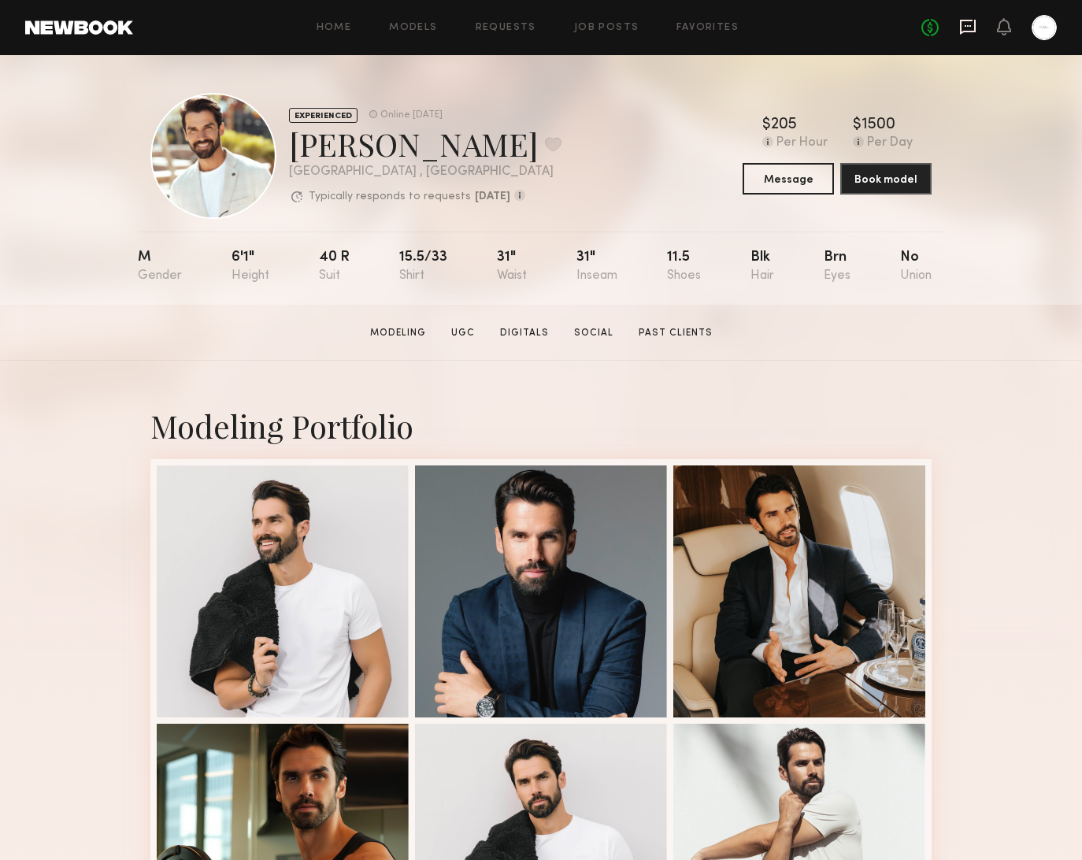
click at [970, 27] on icon at bounding box center [967, 26] width 17 height 17
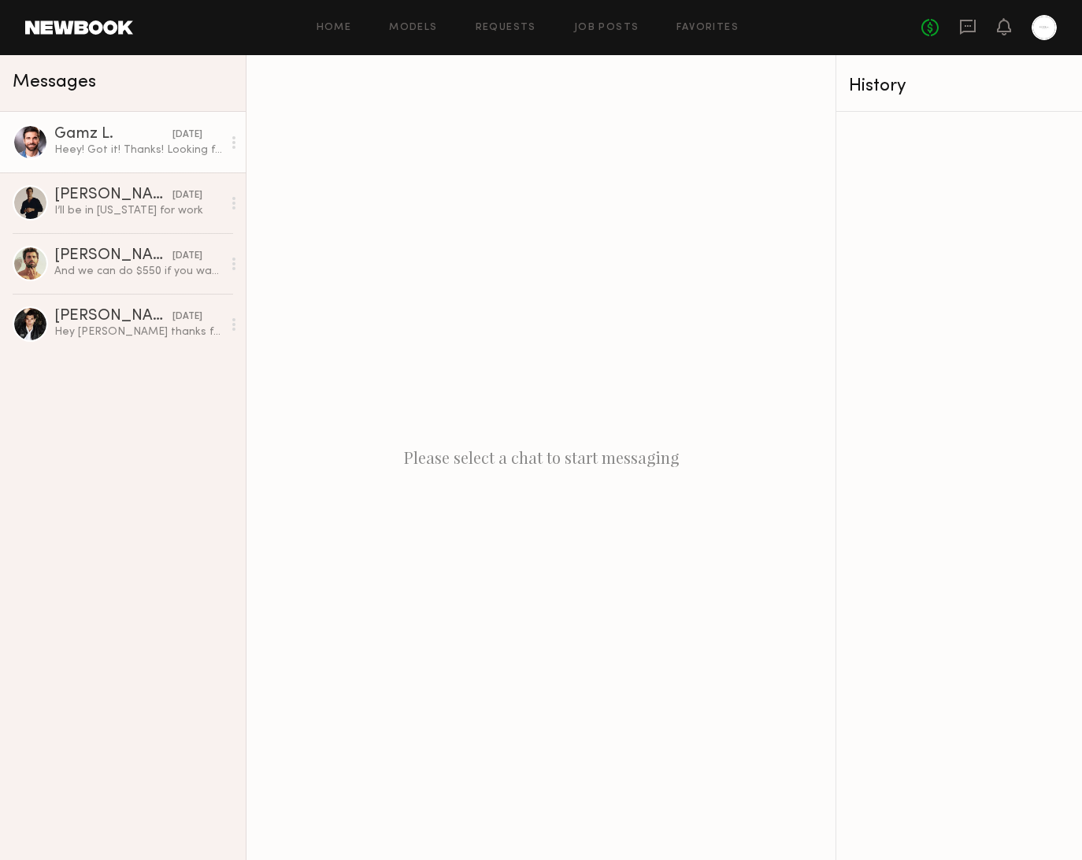
click at [140, 133] on div "Gamz L." at bounding box center [113, 135] width 118 height 16
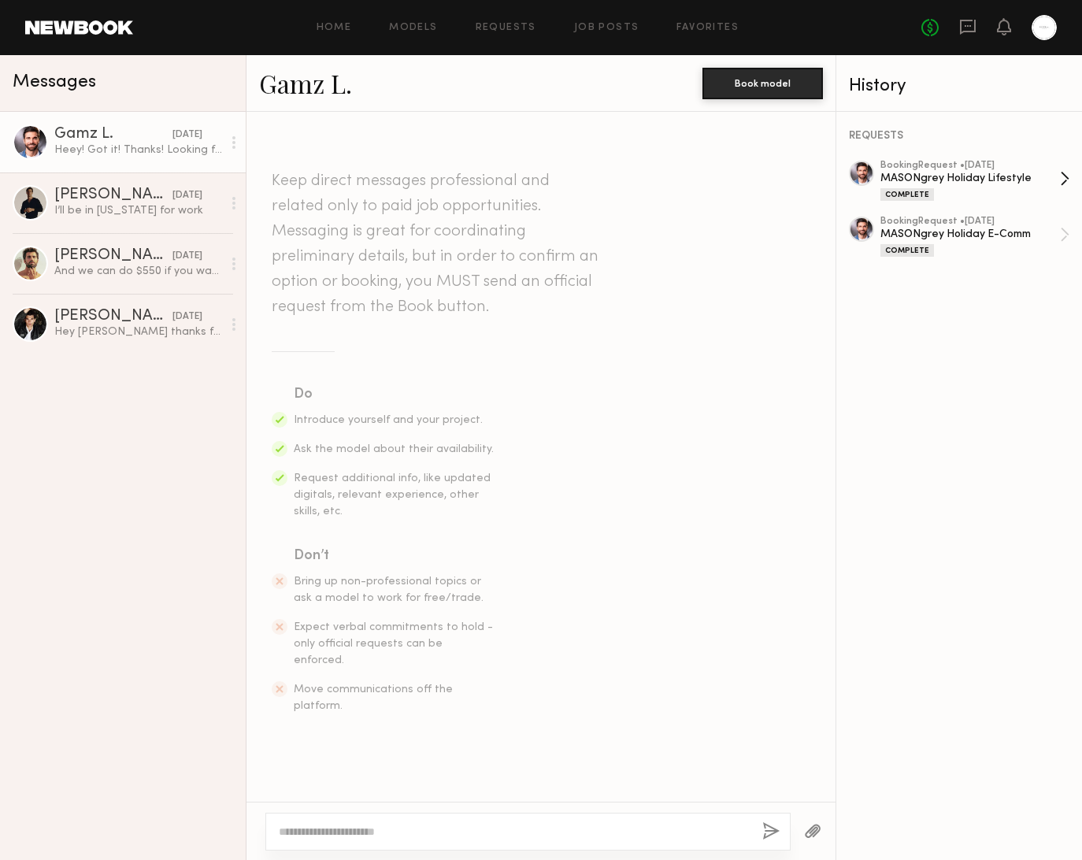
click at [924, 192] on div "Complete" at bounding box center [907, 194] width 54 height 13
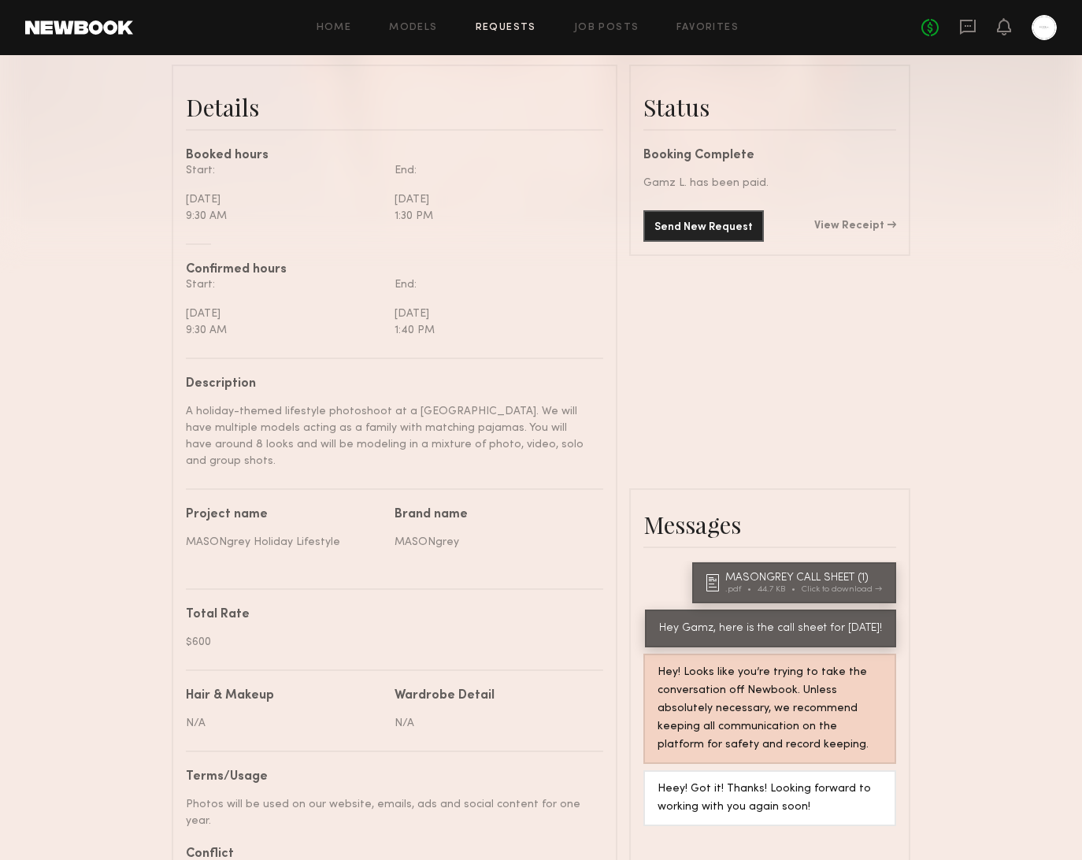
scroll to position [453, 0]
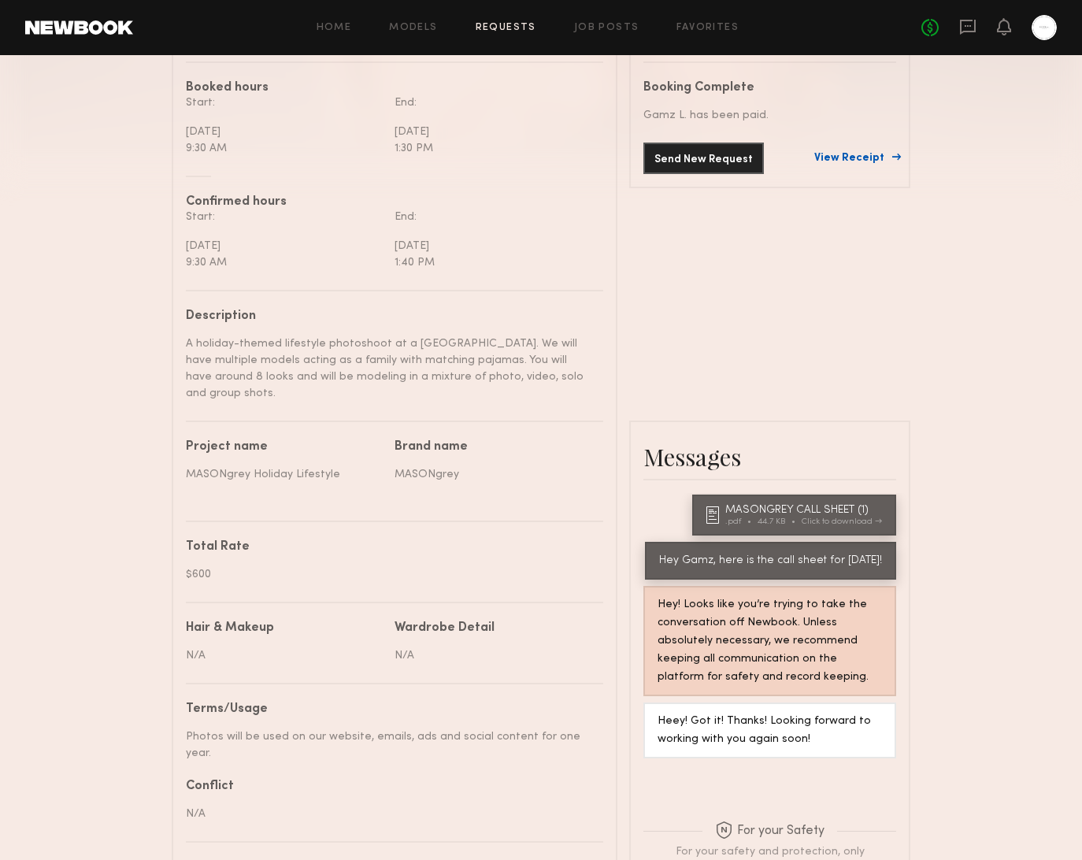
click at [863, 157] on link "View Receipt" at bounding box center [855, 158] width 82 height 11
